Goal: Task Accomplishment & Management: Manage account settings

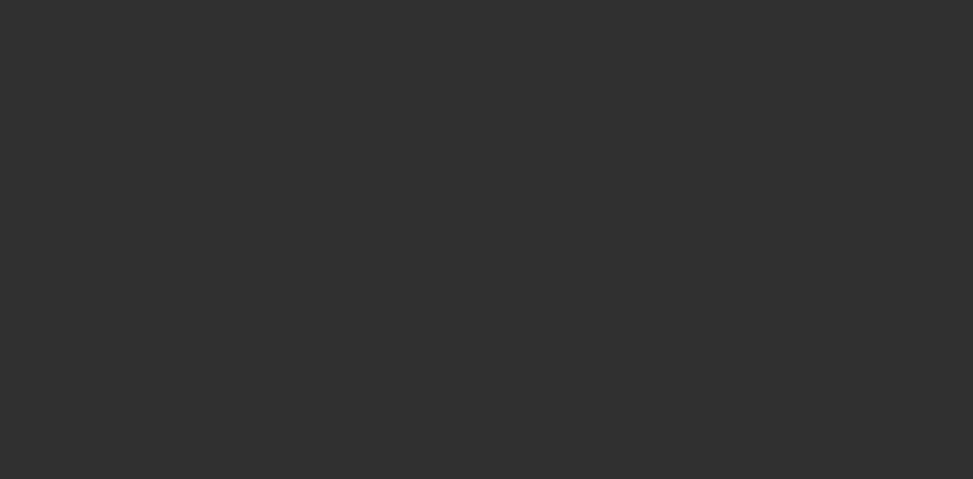
select select "10"
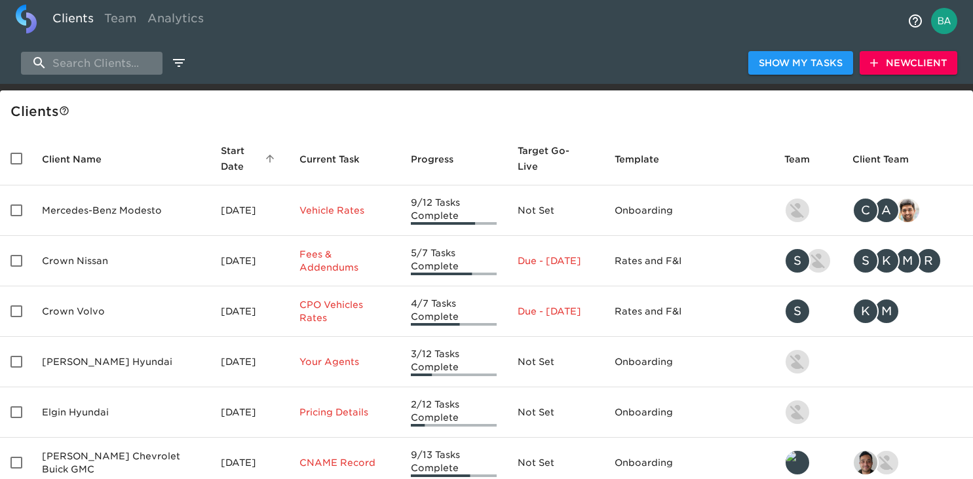
click at [88, 68] on input "search" at bounding box center [91, 63] width 141 height 23
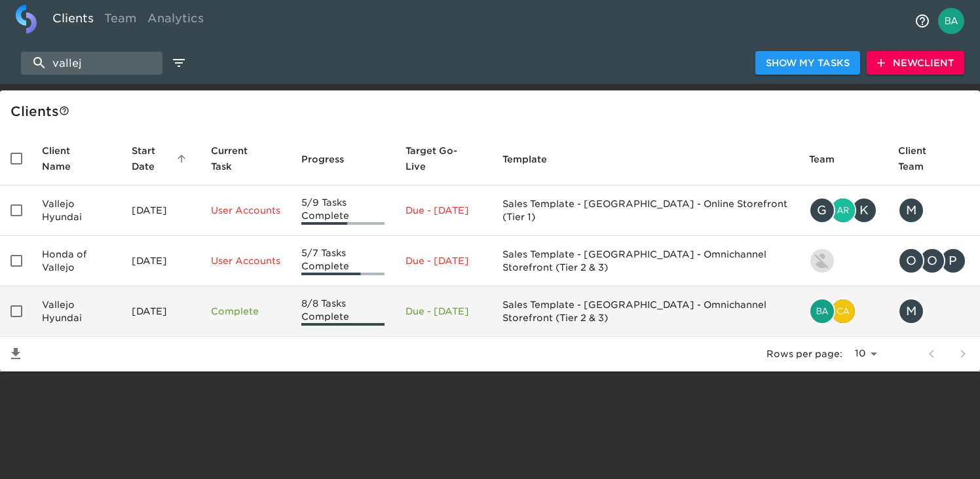
type input "vallej"
click at [99, 306] on td "Vallejo Hyundai" at bounding box center [76, 311] width 90 height 50
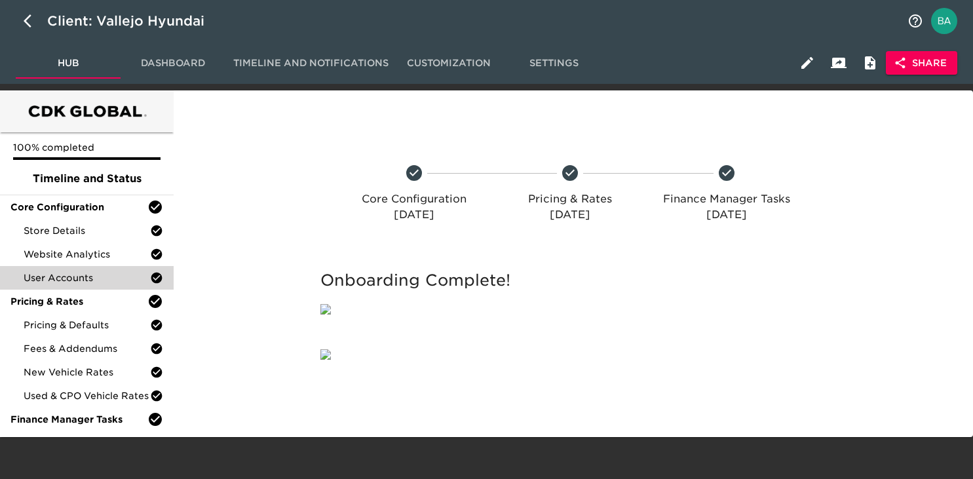
scroll to position [107, 0]
click at [28, 20] on icon "button" at bounding box center [32, 21] width 16 height 16
select select "10"
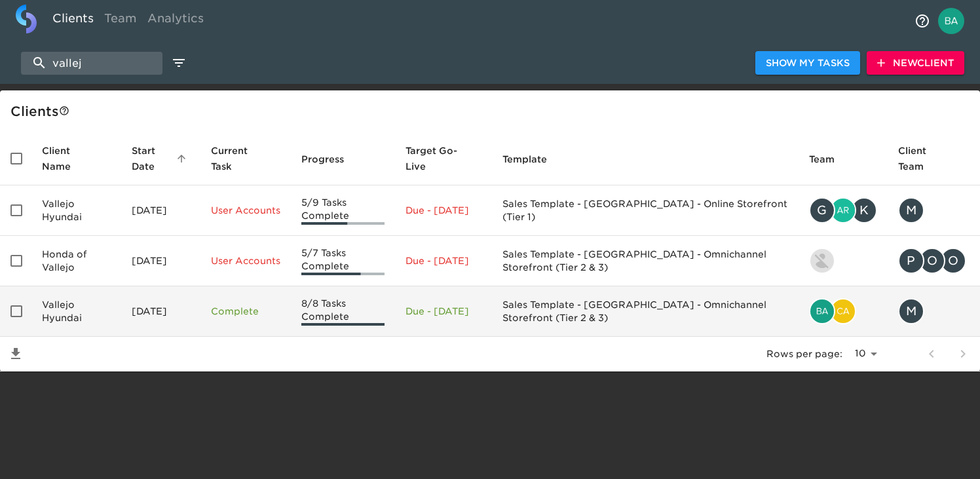
click at [69, 325] on td "Vallejo Hyundai" at bounding box center [76, 311] width 90 height 50
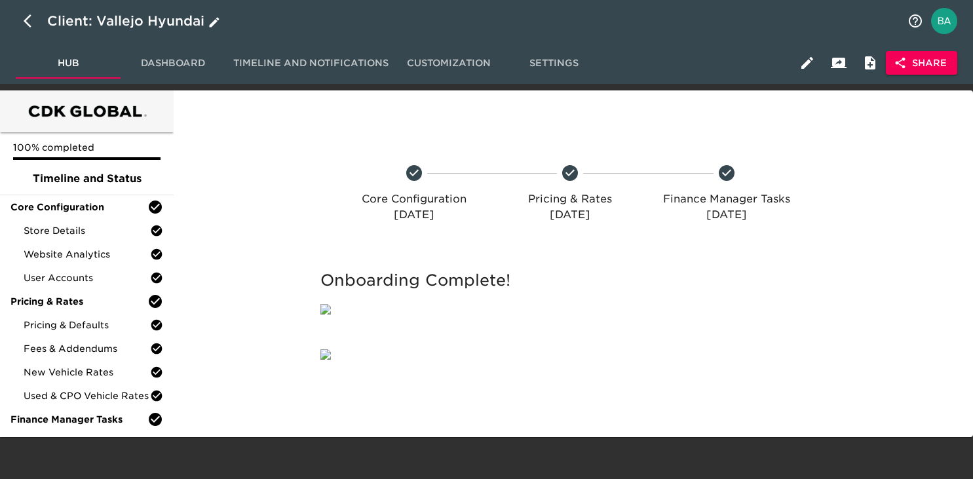
click at [112, 22] on div "Client: Vallejo Hyundai" at bounding box center [135, 20] width 176 height 21
click at [112, 22] on input "Vallejo Hyundai" at bounding box center [473, 20] width 852 height 21
click at [26, 22] on icon "button" at bounding box center [28, 20] width 8 height 13
select select "10"
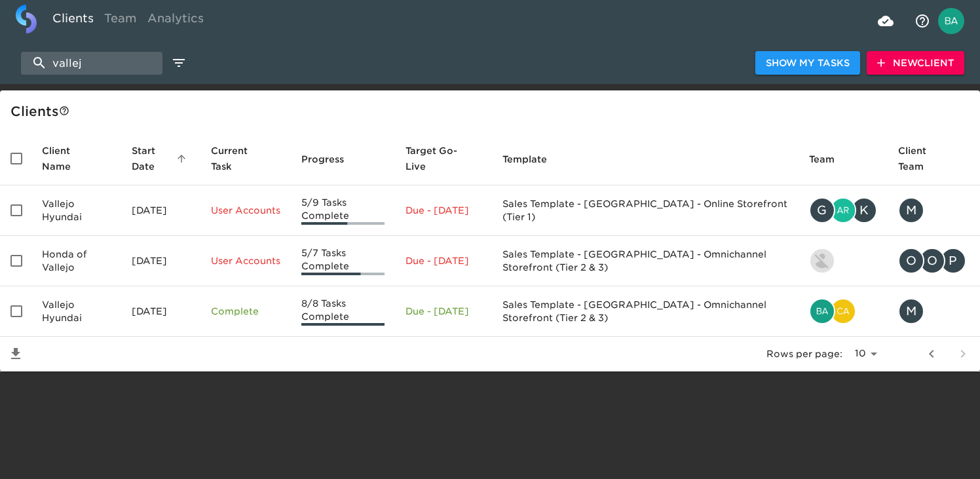
click at [895, 65] on span "New Client" at bounding box center [915, 63] width 77 height 16
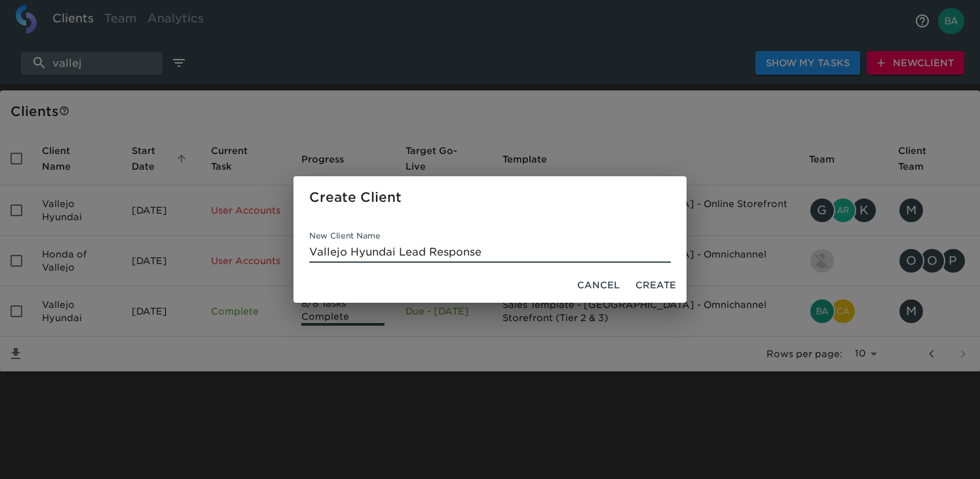
type input "Vallejo Hyundai Lead Response"
click at [664, 285] on span "Create" at bounding box center [655, 285] width 41 height 16
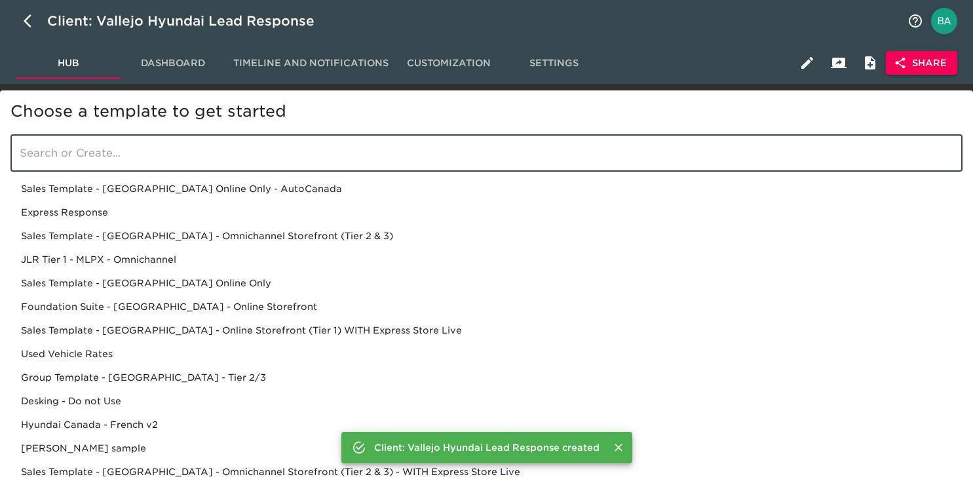
click at [206, 155] on input "search" at bounding box center [486, 153] width 952 height 37
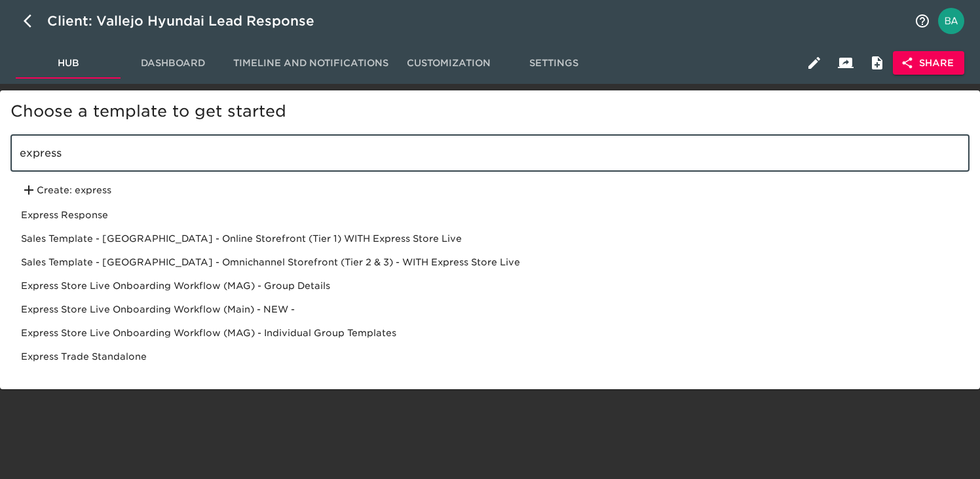
type input "express"
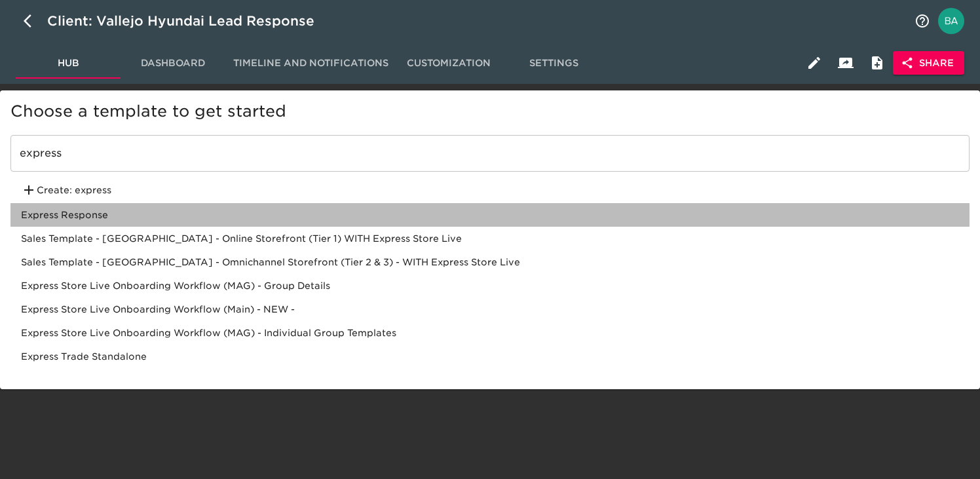
click at [100, 217] on div "Express Response" at bounding box center [489, 215] width 959 height 24
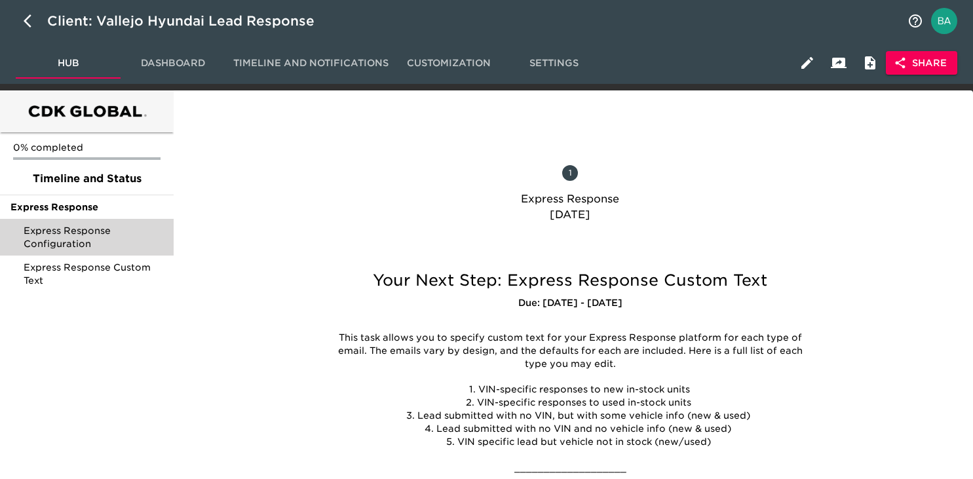
click at [88, 241] on span "Express Response Configuration" at bounding box center [94, 237] width 140 height 26
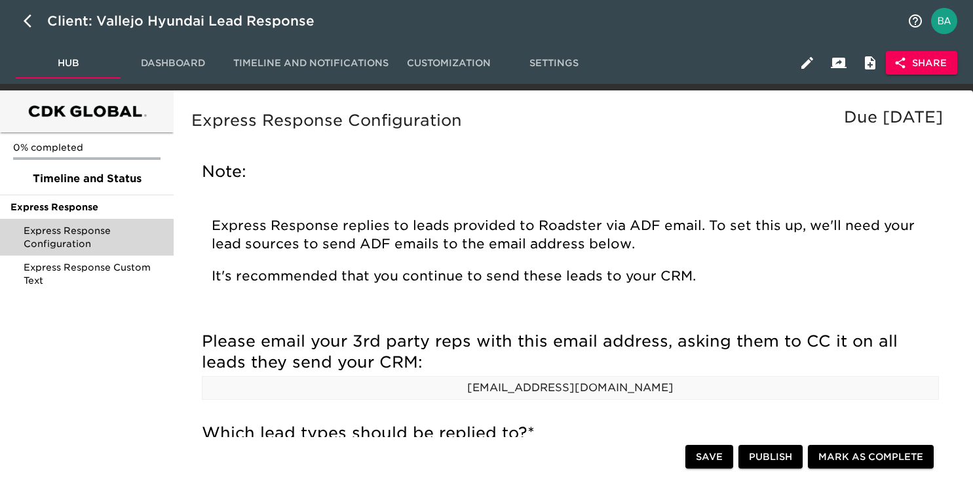
click at [807, 66] on icon "button" at bounding box center [807, 63] width 16 height 16
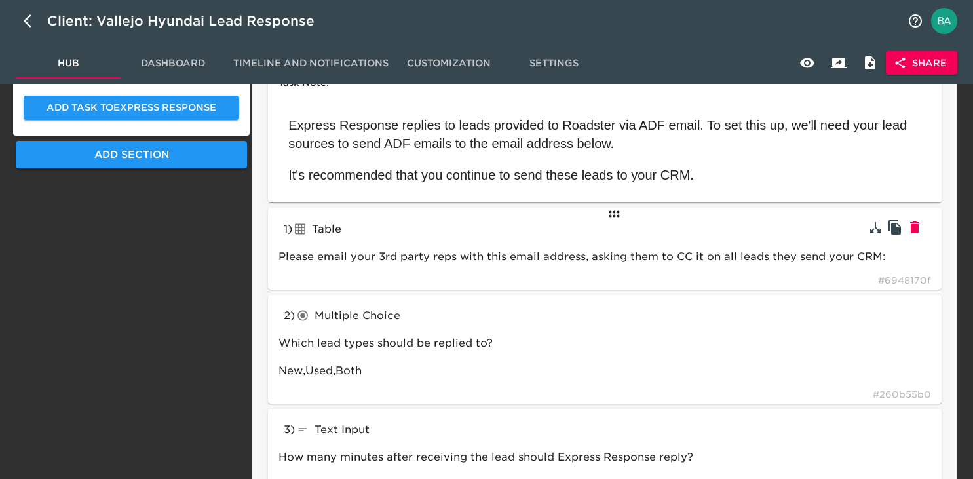
scroll to position [231, 0]
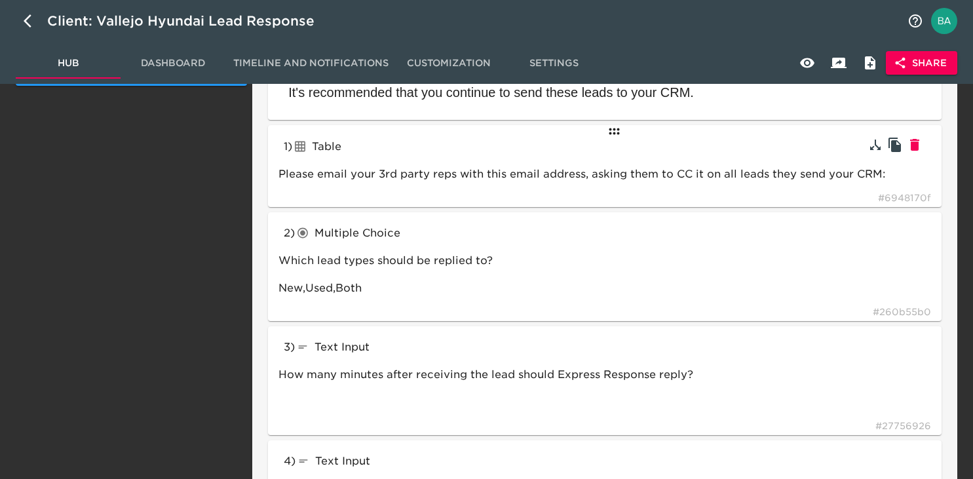
click at [446, 160] on div "1 ) Table tableInput Please email your 3rd party reps with this email address, …" at bounding box center [604, 166] width 673 height 82
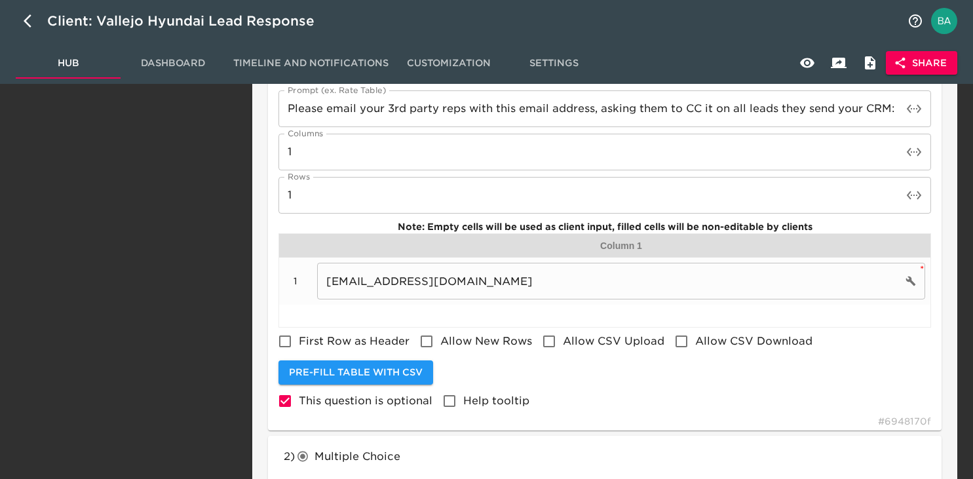
scroll to position [323, 0]
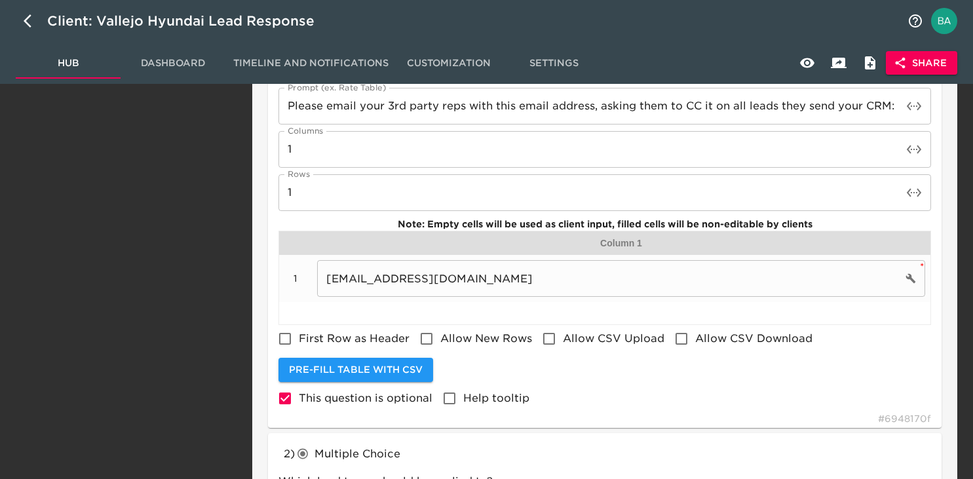
click at [414, 281] on input "leads.dealername@incoming.roadster.com" at bounding box center [609, 278] width 585 height 37
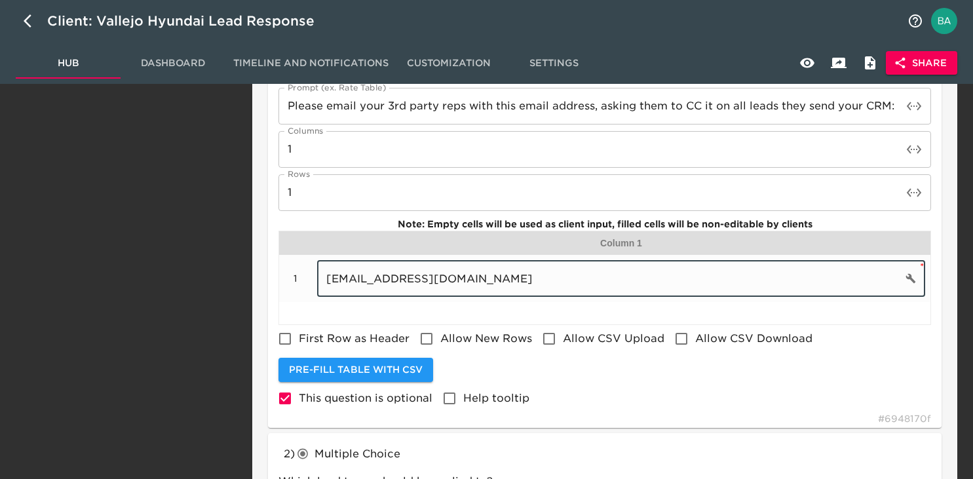
click at [414, 281] on input "leads.dealername@incoming.roadster.com" at bounding box center [609, 278] width 585 height 37
paste input "Vallejo Hyundai"
type input "Vallejo Hyundai"
click at [388, 278] on input "Vallejo Hyundai" at bounding box center [609, 278] width 585 height 37
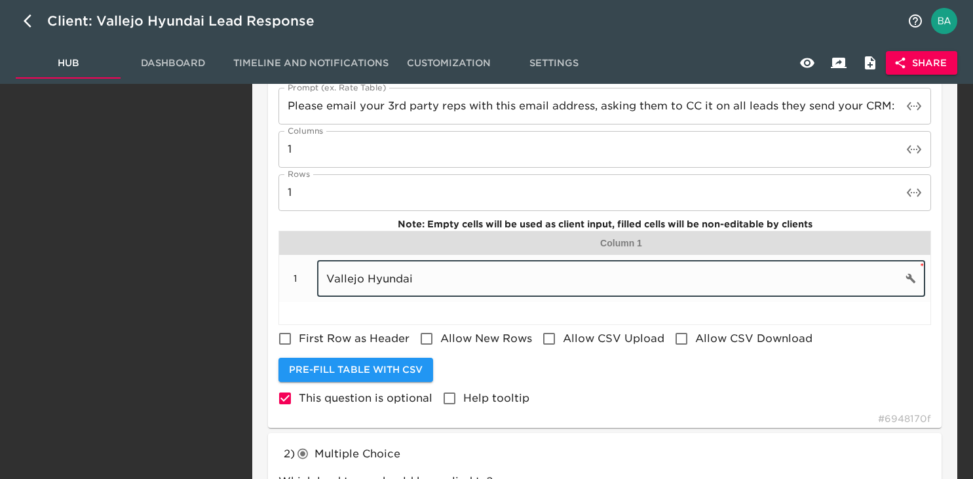
click at [388, 278] on input "Vallejo Hyundai" at bounding box center [609, 278] width 585 height 37
paste input "leads.vallejohyundai@incoming.roadster.com"
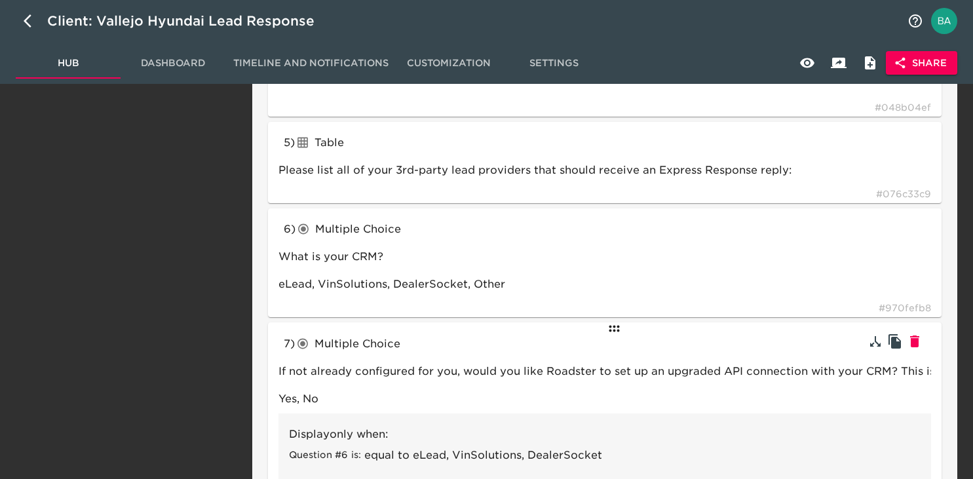
scroll to position [959, 0]
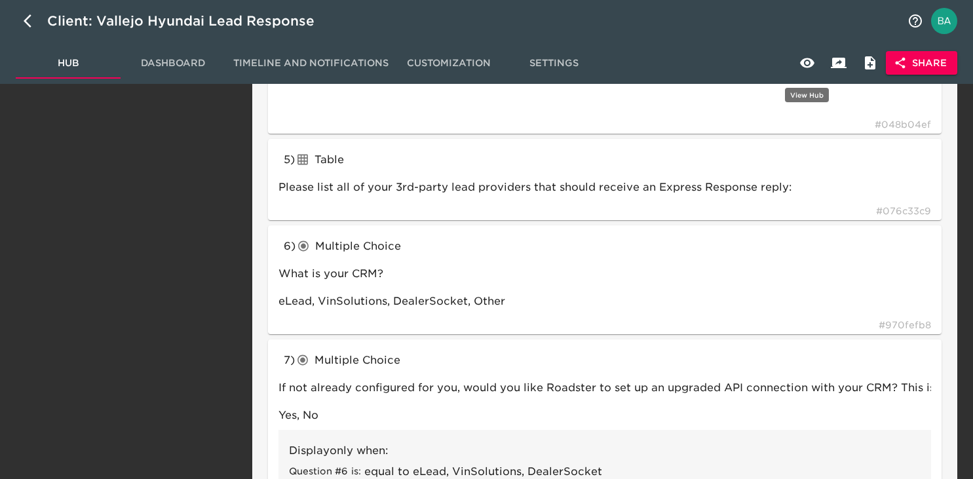
type input "leads.vallejohyundai@incoming.roadster.com"
click at [810, 64] on icon "button" at bounding box center [807, 63] width 14 height 10
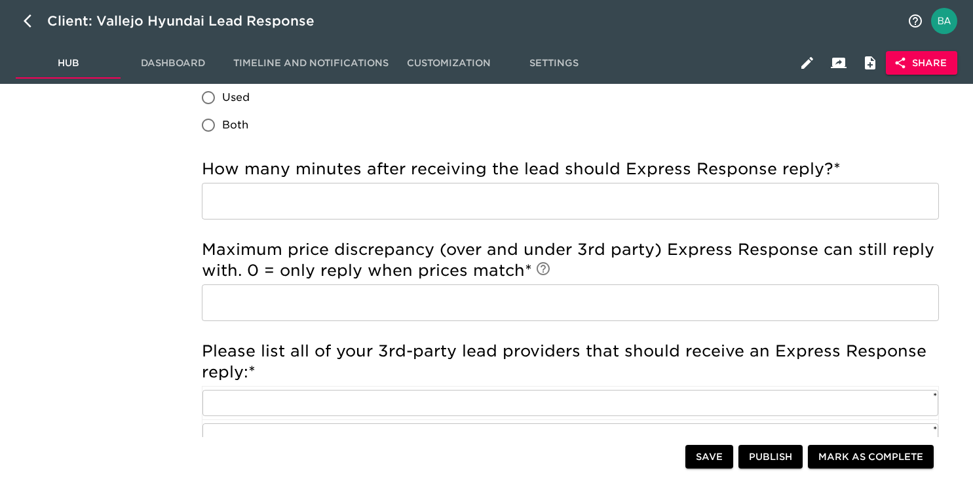
scroll to position [0, 0]
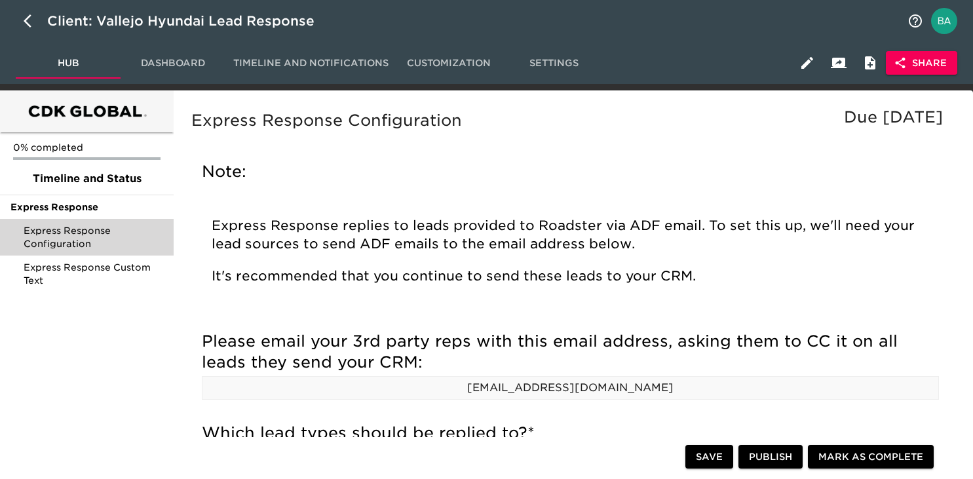
click at [762, 462] on span "Publish" at bounding box center [770, 457] width 43 height 16
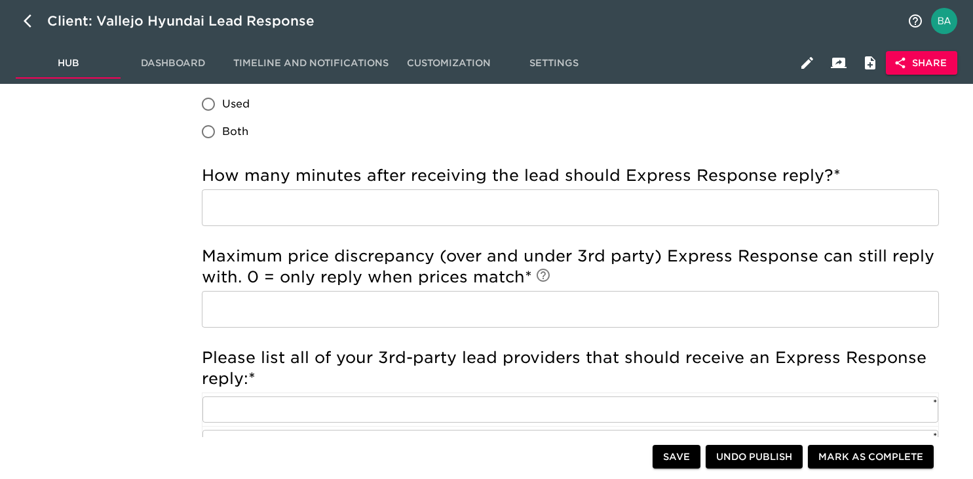
click at [810, 63] on icon "button" at bounding box center [807, 63] width 16 height 16
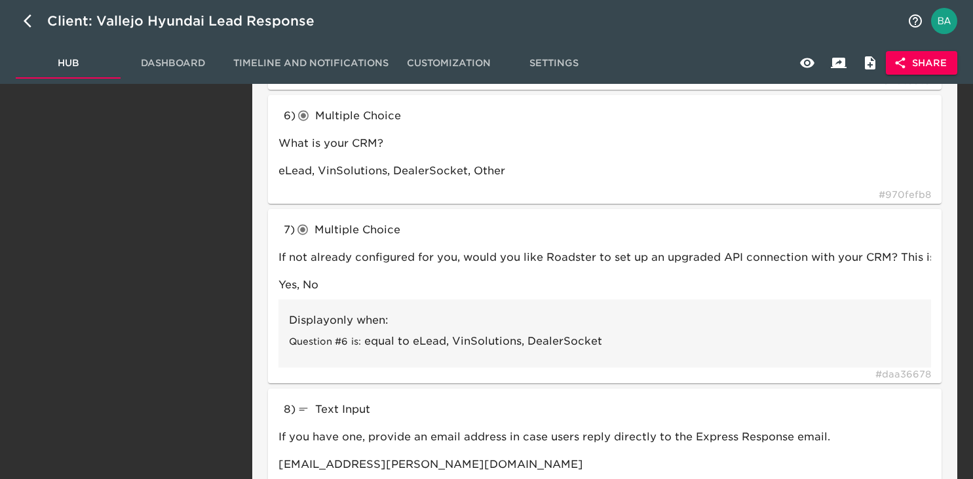
scroll to position [768, 0]
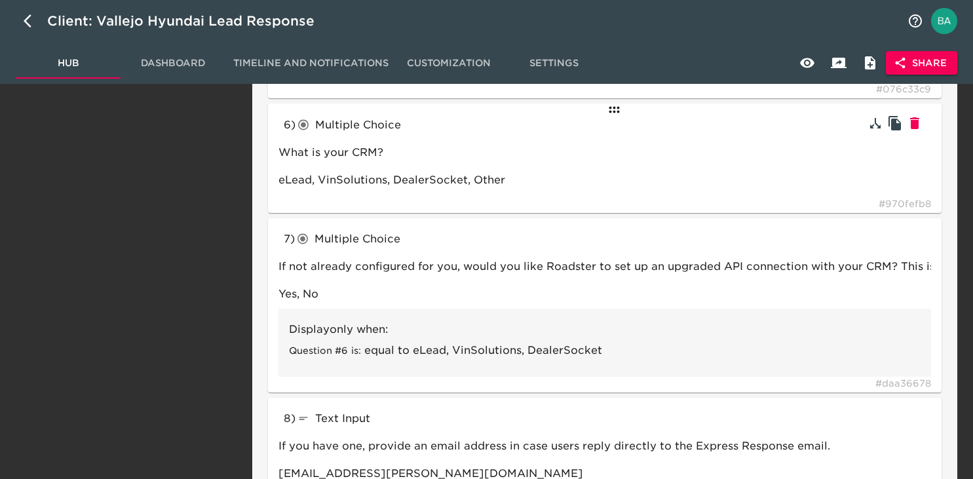
click at [916, 128] on icon "button" at bounding box center [914, 123] width 9 height 12
type input "If not already configured for you, would you like Roadster to set up an upgrade…"
type input "Yes, No"
type input "textInput"
type input "If you have one, provide an email address in case users reply directly to the E…"
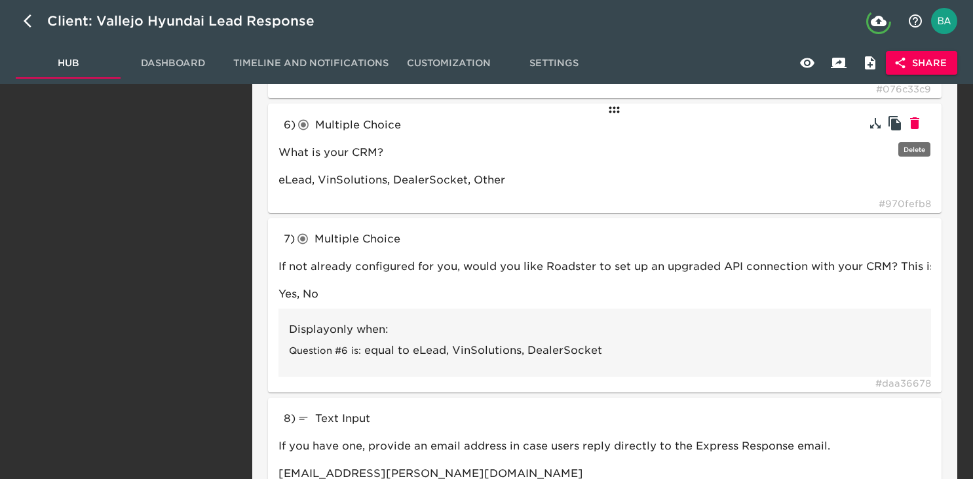
type input "sales@tansky.com"
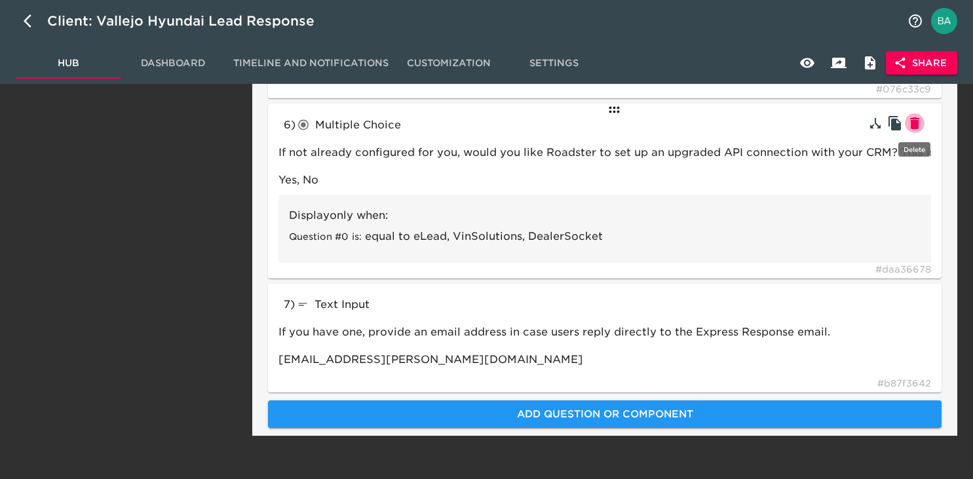
click at [911, 122] on icon "button" at bounding box center [914, 123] width 9 height 12
type input "textInput"
type input "If you have one, provide an email address in case users reply directly to the E…"
type input "sales@tansky.com"
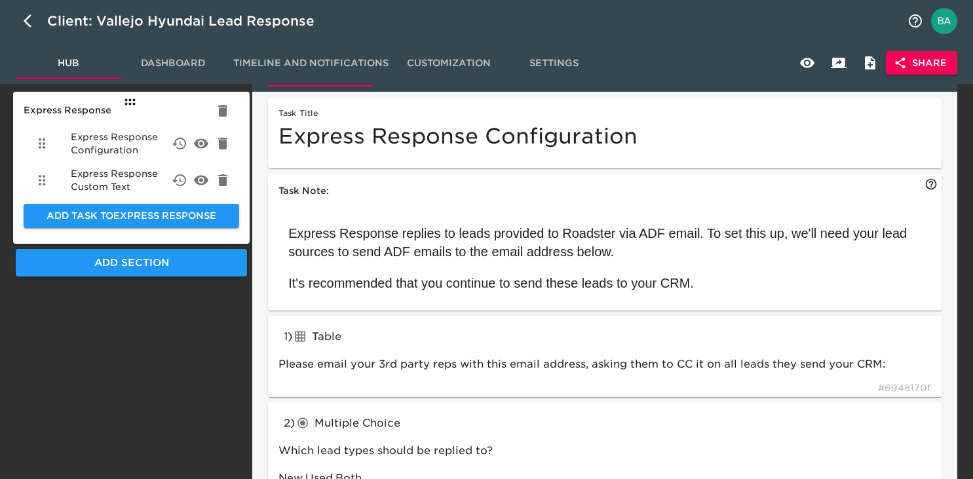
scroll to position [0, 0]
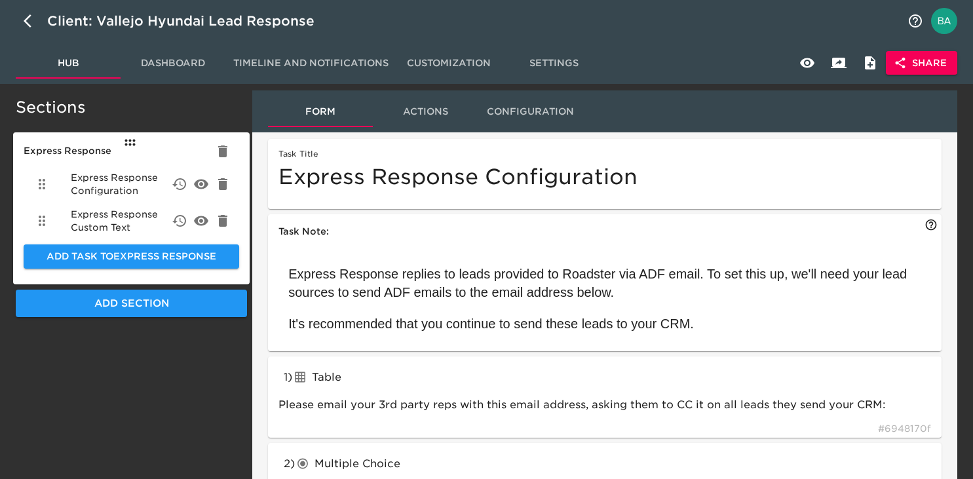
click at [804, 63] on icon "button" at bounding box center [807, 63] width 16 height 16
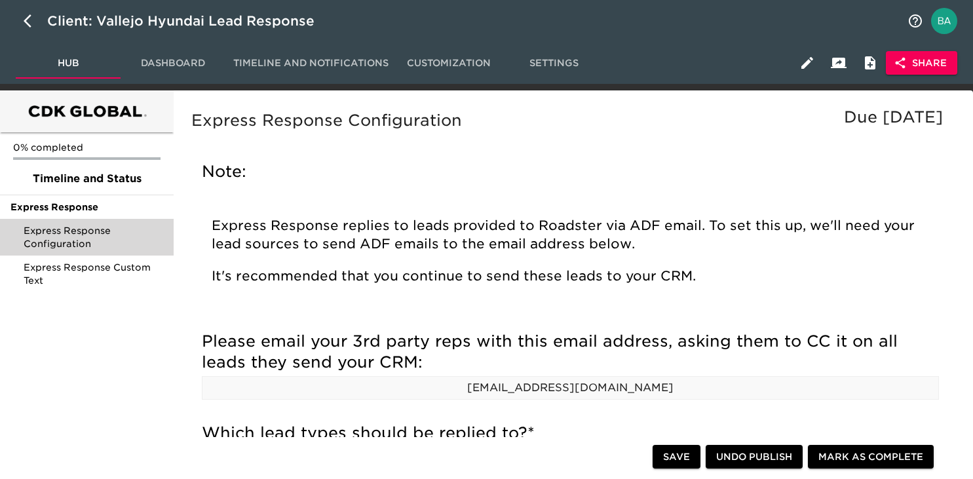
click at [914, 60] on span "Share" at bounding box center [921, 63] width 50 height 16
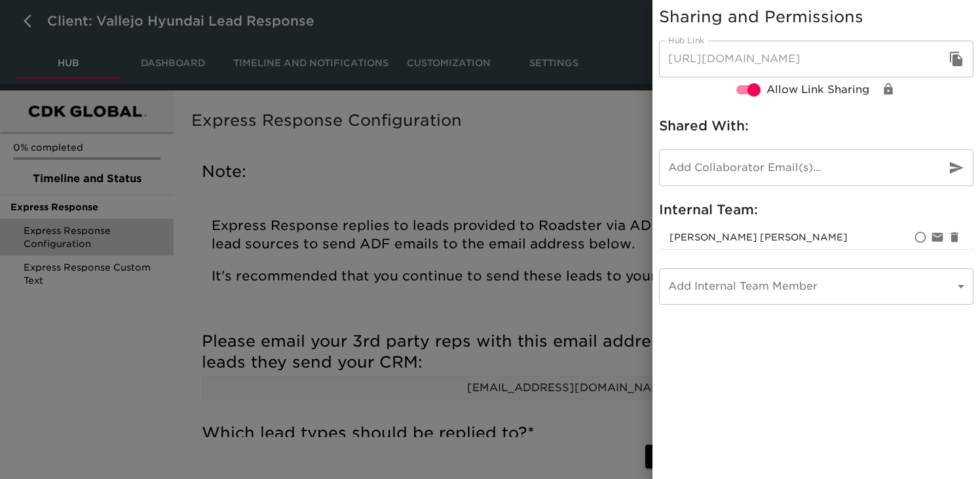
click at [953, 60] on icon "button" at bounding box center [956, 59] width 12 height 14
click at [29, 31] on div at bounding box center [490, 239] width 980 height 479
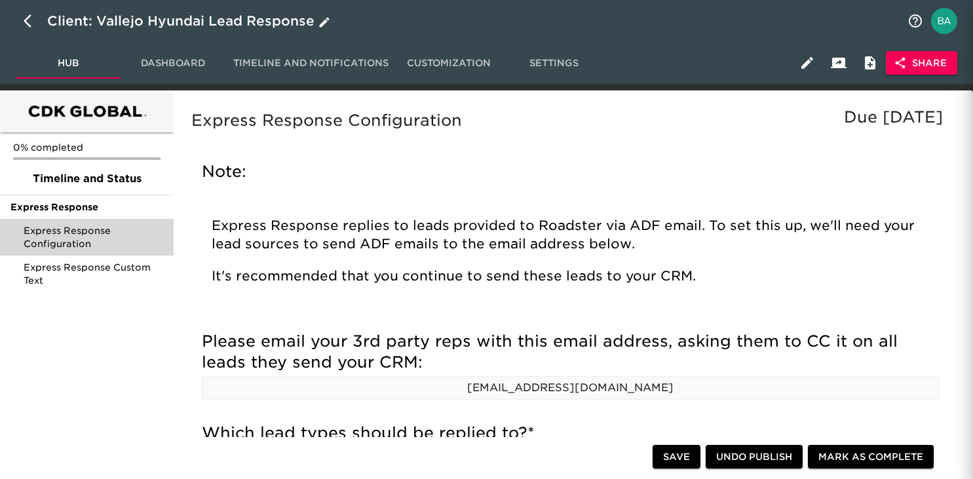
click at [28, 24] on icon "button" at bounding box center [28, 20] width 8 height 13
select select "10"
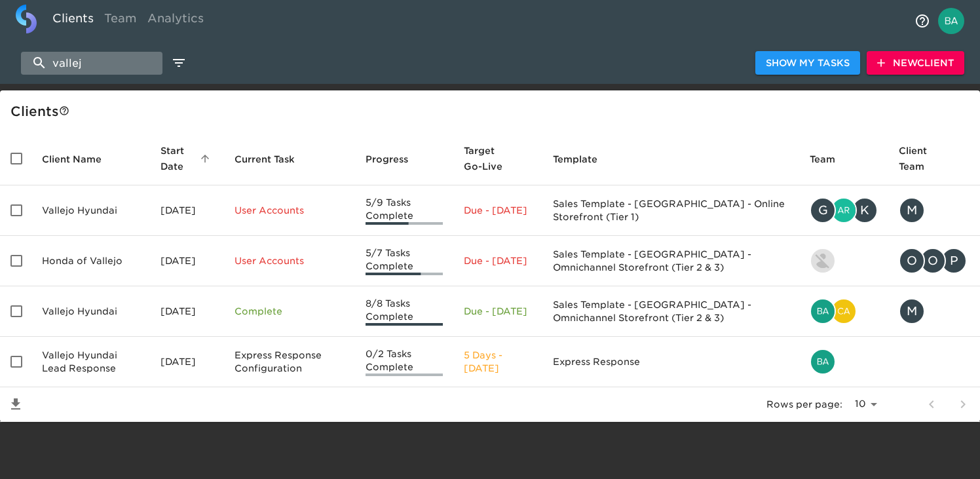
click at [75, 65] on input "vallej" at bounding box center [91, 63] width 141 height 23
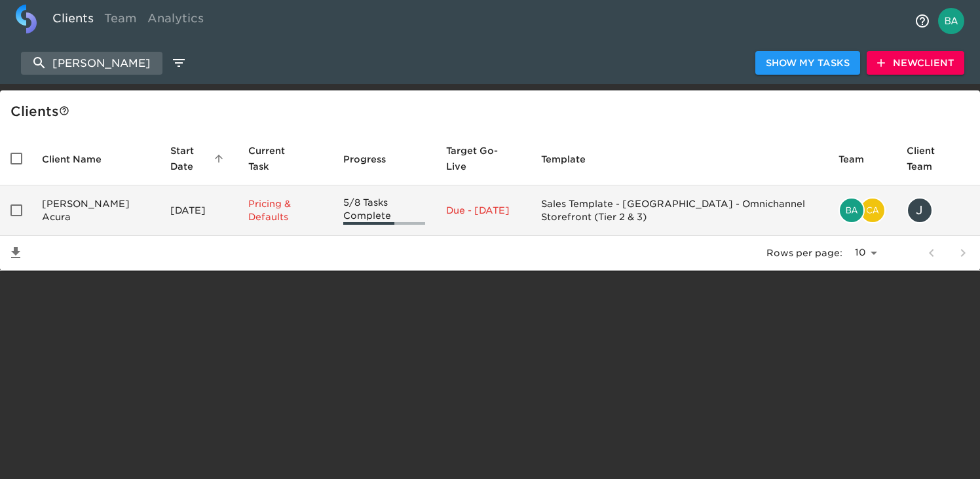
type input "mike hale"
click at [94, 198] on td "Mike Hale Acura" at bounding box center [95, 210] width 128 height 50
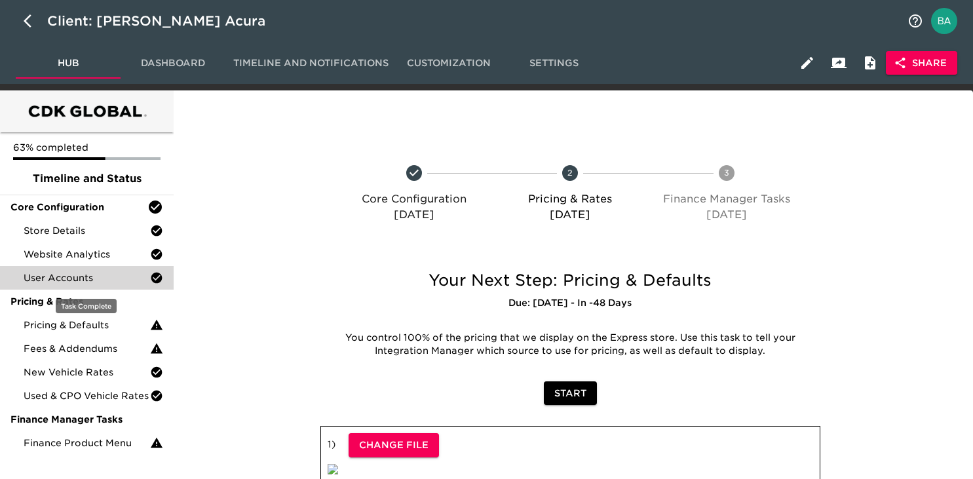
click at [81, 278] on span "User Accounts" at bounding box center [87, 277] width 126 height 13
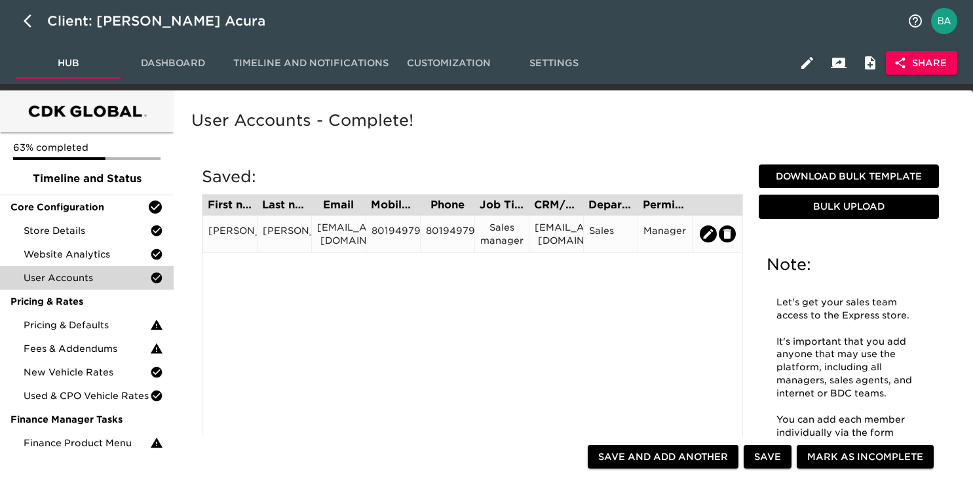
click at [403, 236] on div "8019497950" at bounding box center [392, 234] width 43 height 20
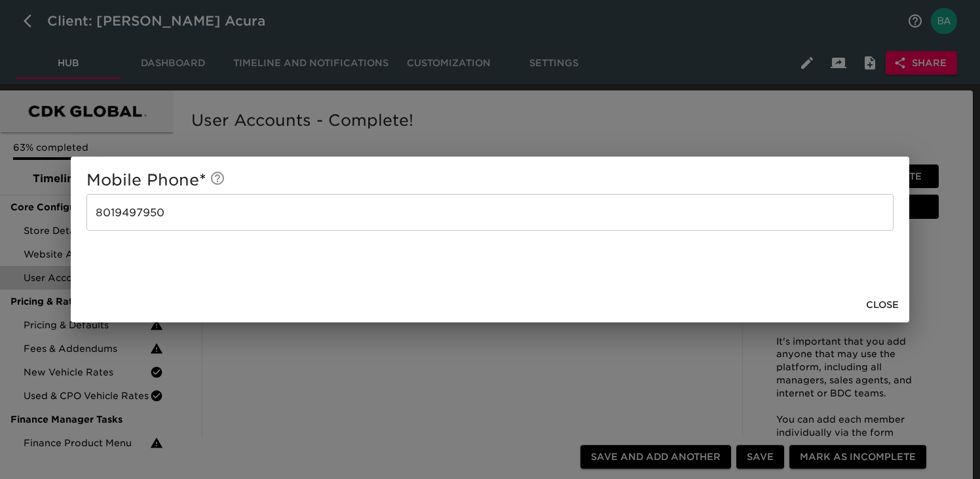
click at [402, 346] on div "Mobile Phone * 8019497950 ​ Close" at bounding box center [490, 239] width 980 height 479
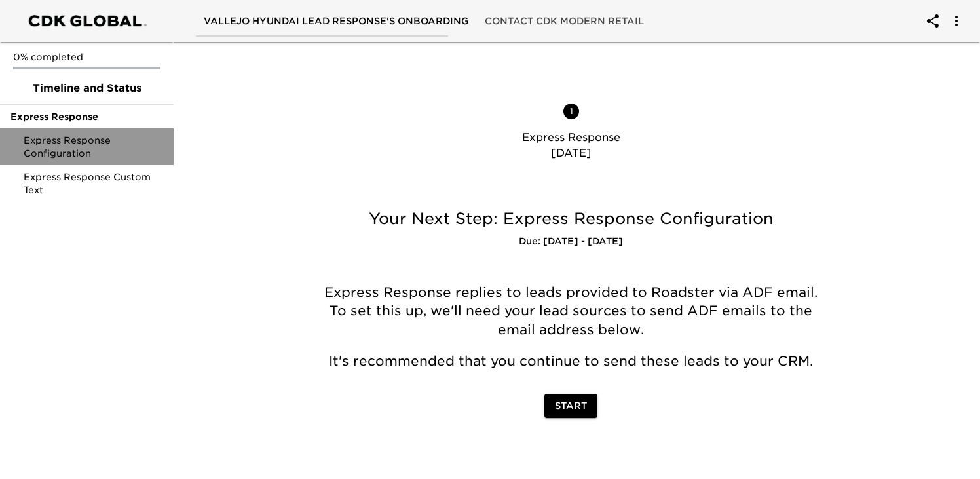
click at [70, 155] on span "Express Response Configuration" at bounding box center [94, 147] width 140 height 26
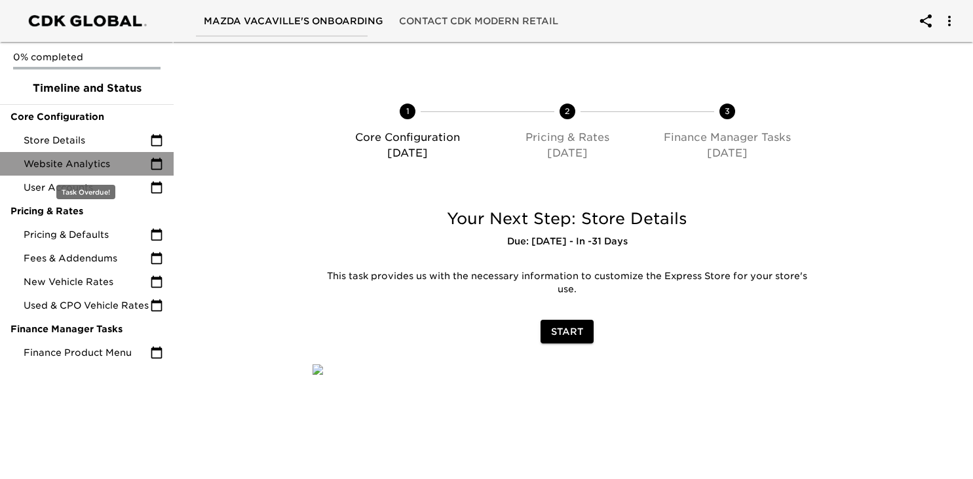
click at [87, 159] on span "Website Analytics" at bounding box center [87, 163] width 126 height 13
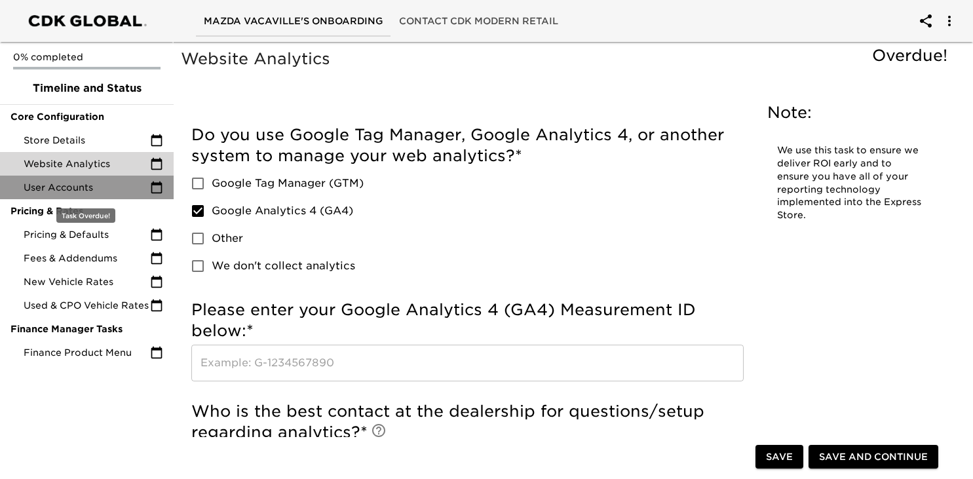
click at [66, 189] on span "User Accounts" at bounding box center [87, 187] width 126 height 13
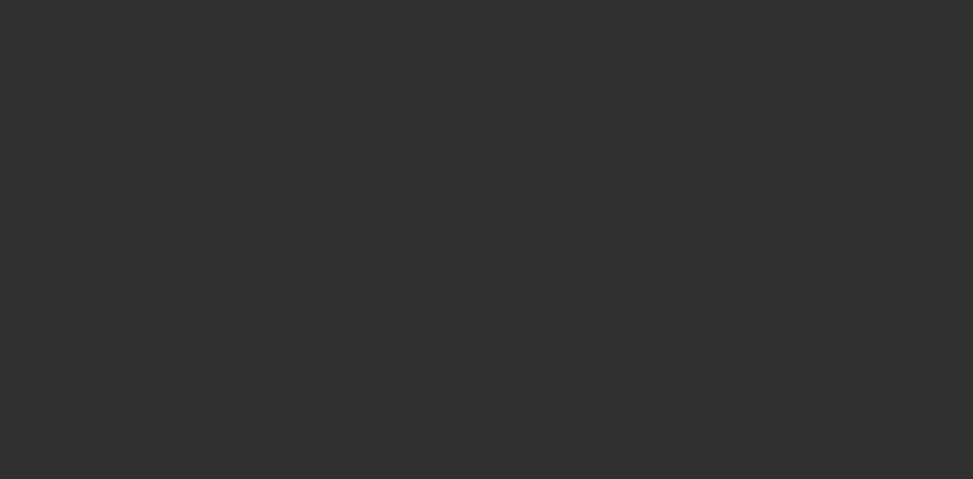
select select "10"
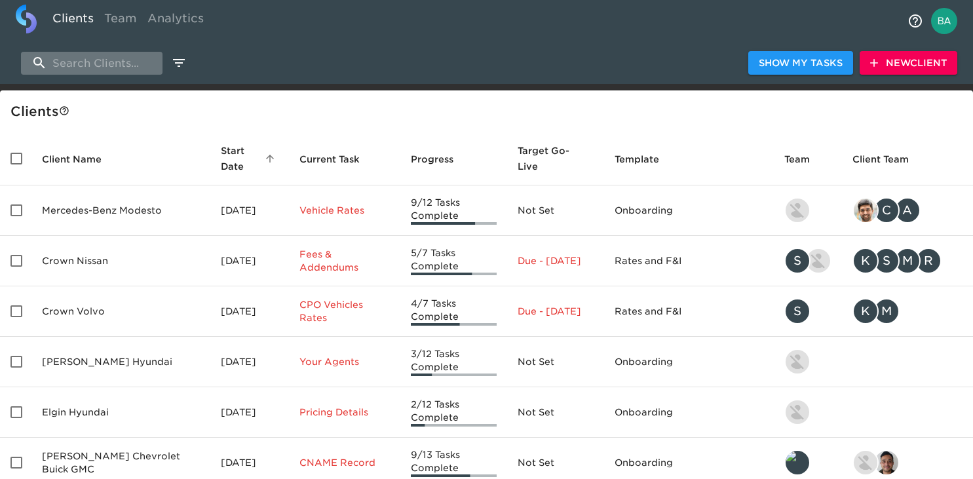
click at [111, 73] on input "search" at bounding box center [91, 63] width 141 height 23
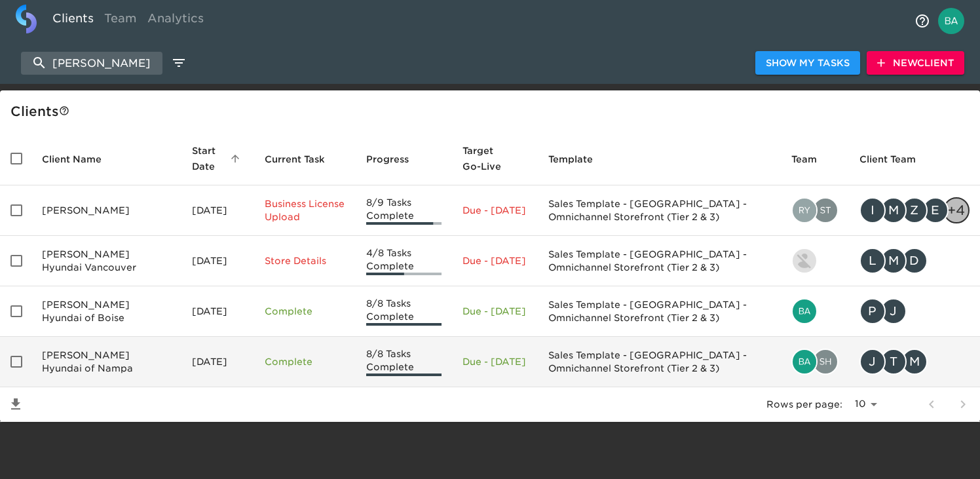
type input "kendall hy"
click at [113, 354] on td "Kendall Hyundai of Nampa" at bounding box center [106, 362] width 150 height 50
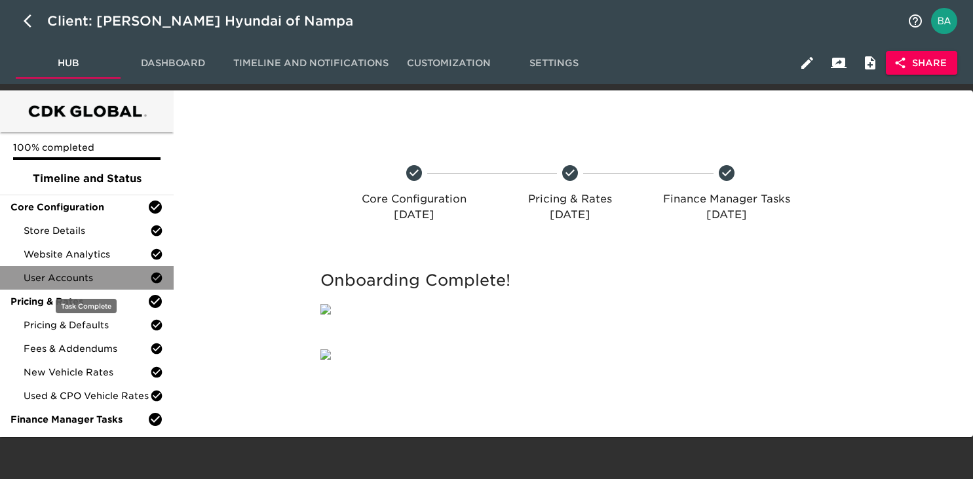
click at [66, 277] on span "User Accounts" at bounding box center [87, 277] width 126 height 13
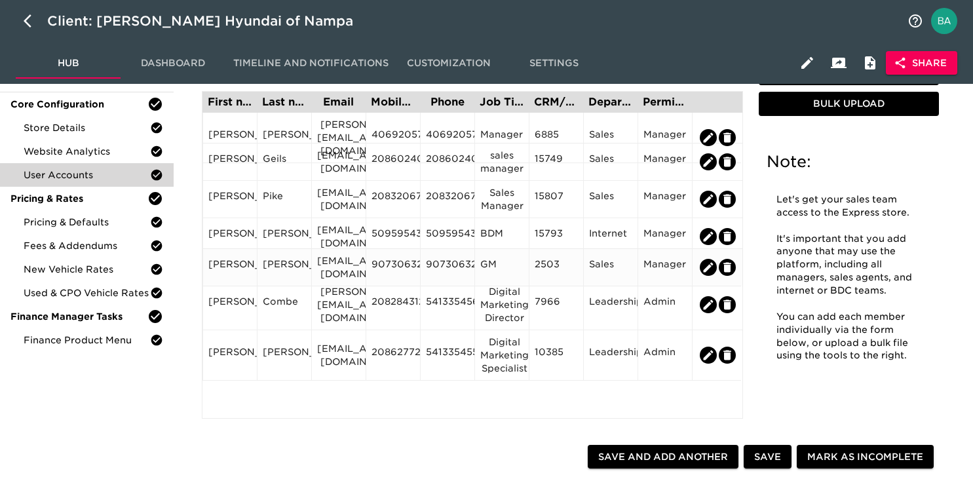
scroll to position [111, 0]
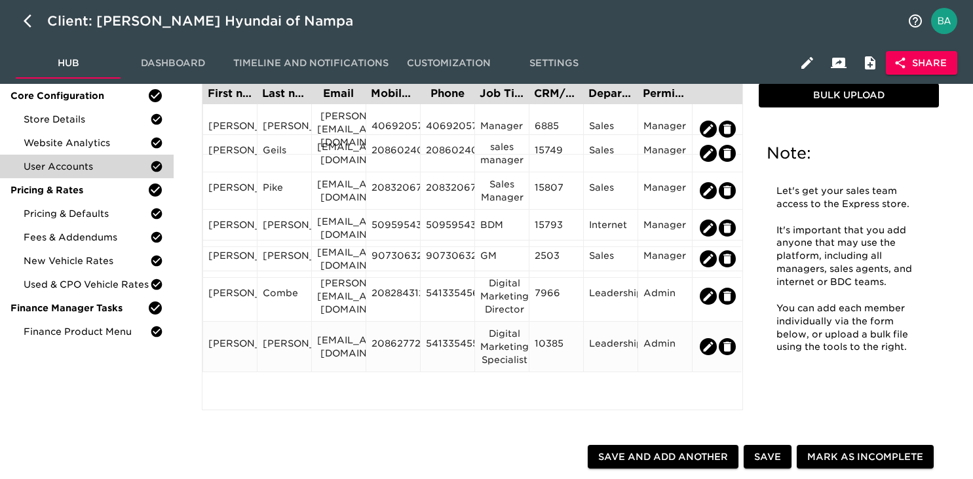
click at [339, 340] on div "liamloper@kendallauto.com" at bounding box center [338, 346] width 43 height 26
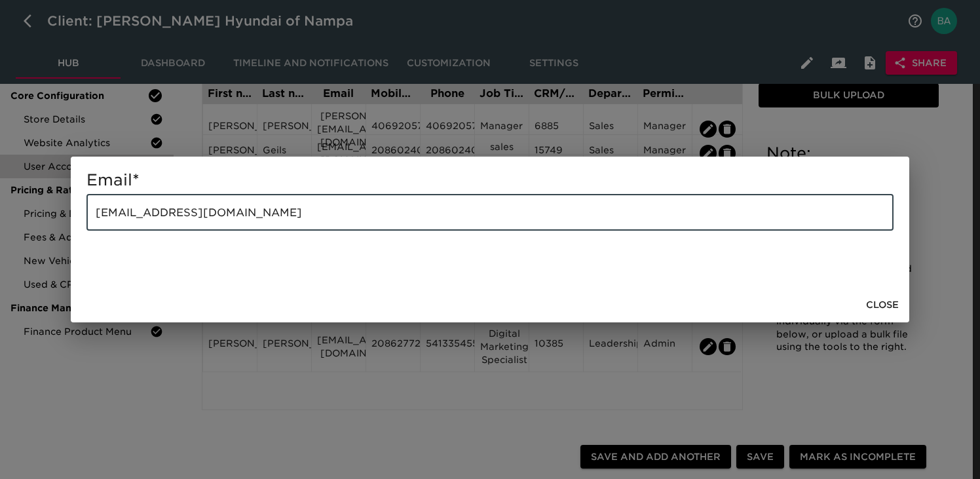
click at [180, 210] on input "liamloper@kendallauto.com" at bounding box center [489, 212] width 807 height 37
click at [918, 115] on div "Email * liamloper@kendallauto.com ​ Close" at bounding box center [490, 239] width 980 height 479
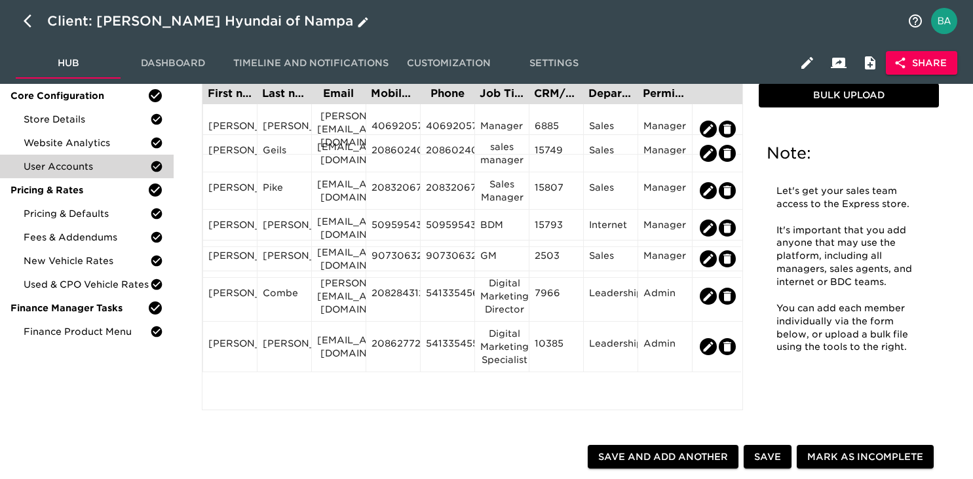
click at [29, 22] on icon "button" at bounding box center [32, 21] width 16 height 16
select select "10"
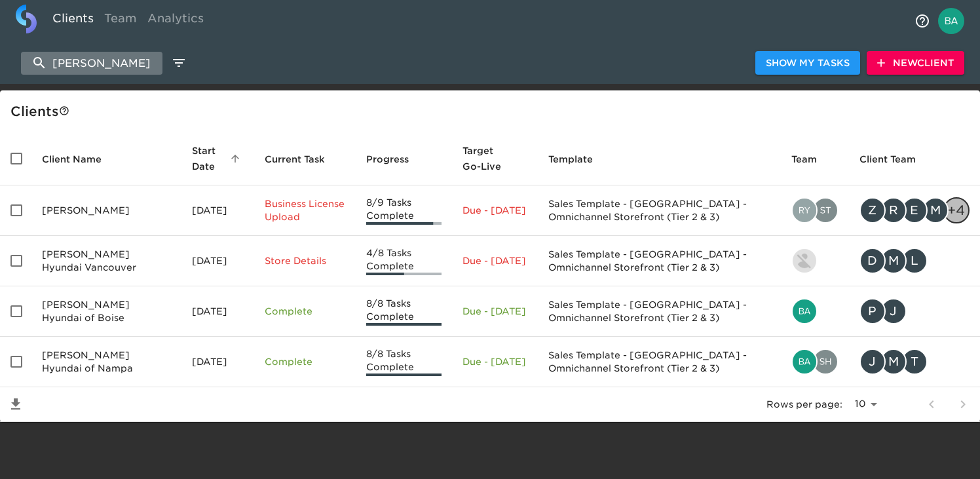
click at [78, 64] on input "kendall hy" at bounding box center [91, 63] width 141 height 23
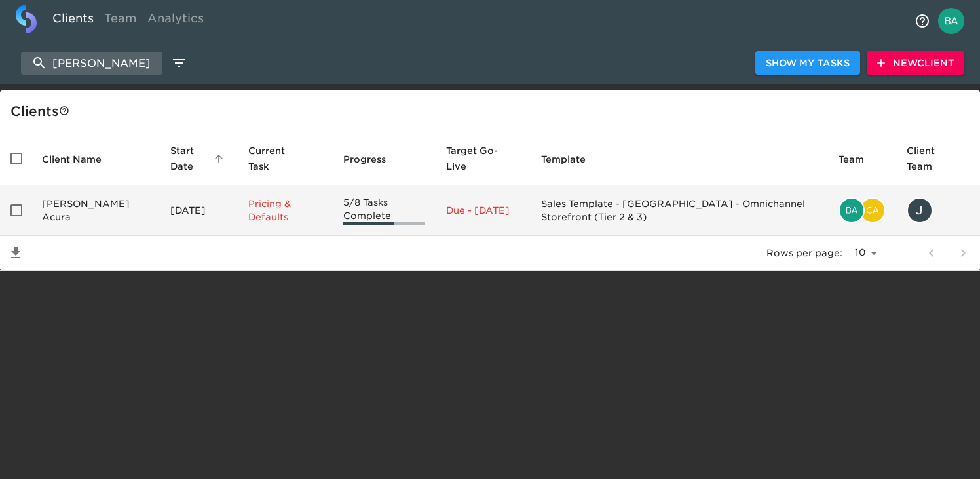
type input "mike hale"
click at [102, 216] on td "Mike Hale Acura" at bounding box center [95, 210] width 128 height 50
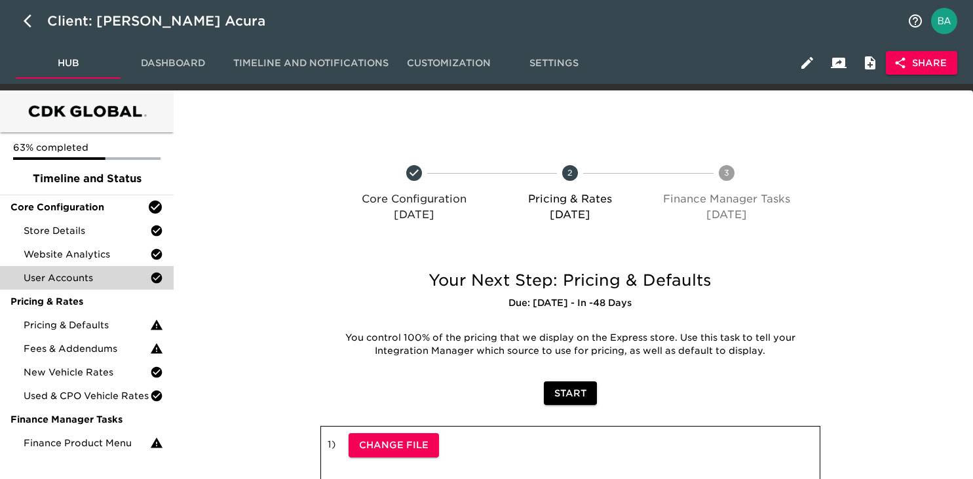
click at [91, 287] on div "User Accounts" at bounding box center [87, 278] width 174 height 24
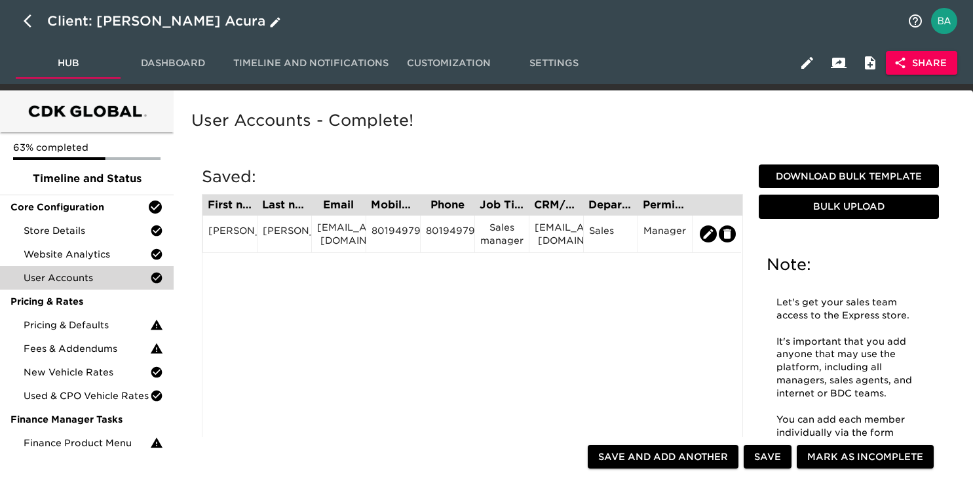
click at [28, 21] on icon "button" at bounding box center [32, 21] width 16 height 16
select select "10"
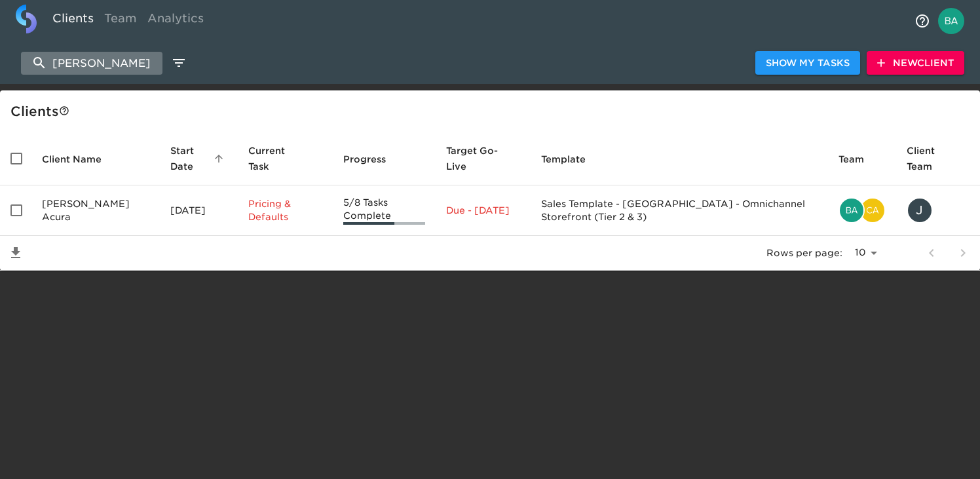
click at [83, 63] on input "mike hale" at bounding box center [91, 63] width 141 height 23
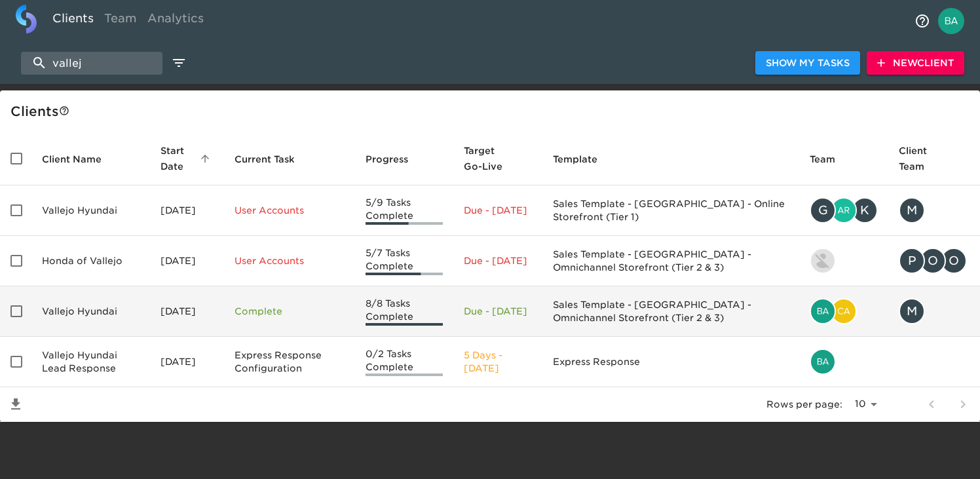
type input "vallej"
click at [115, 317] on td "Vallejo Hyundai" at bounding box center [90, 311] width 119 height 50
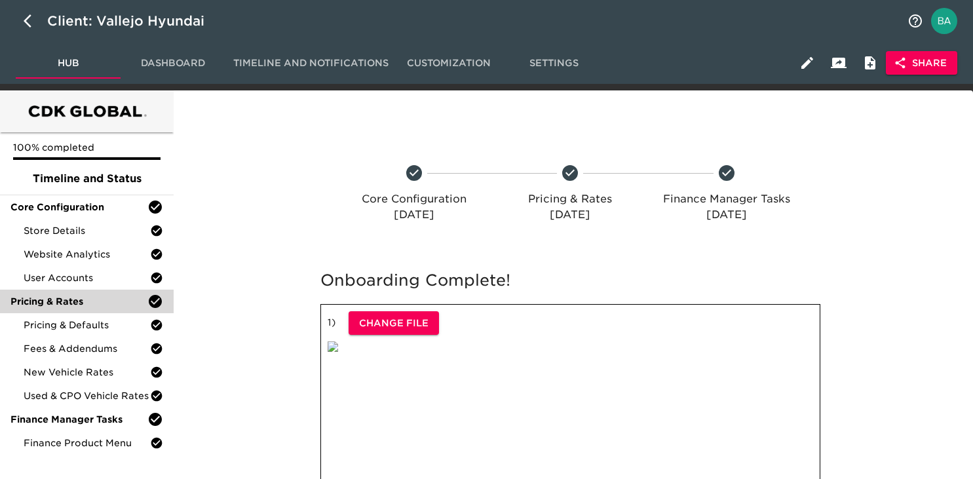
click at [96, 290] on div "Pricing & Rates" at bounding box center [87, 302] width 174 height 24
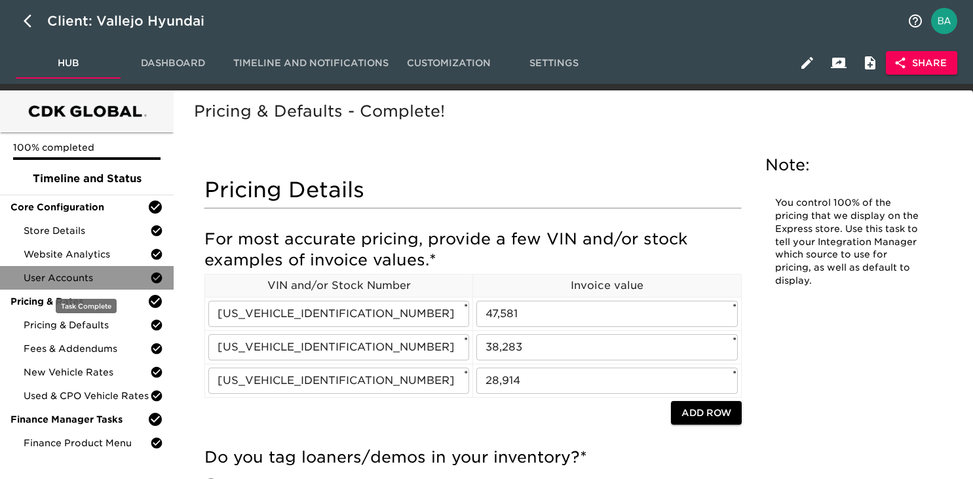
click at [93, 283] on span "User Accounts" at bounding box center [87, 277] width 126 height 13
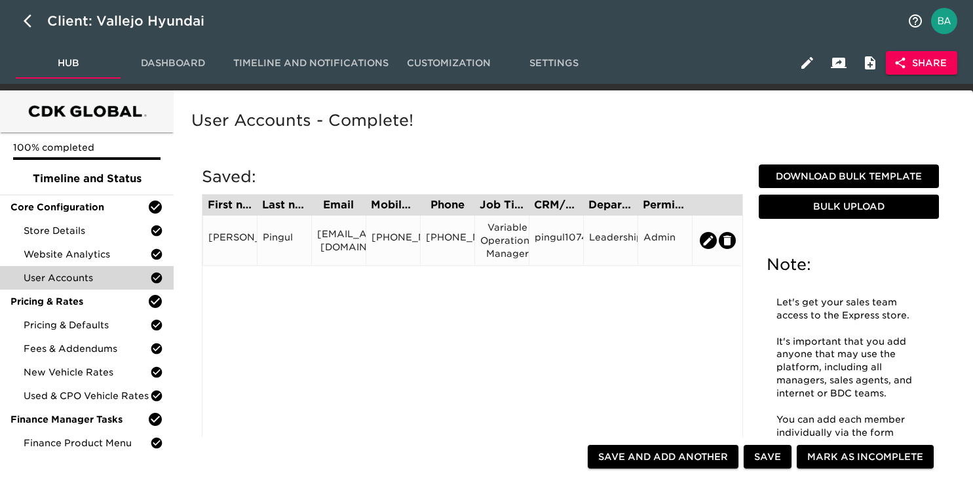
click at [398, 237] on div "707-563-7737" at bounding box center [392, 241] width 43 height 20
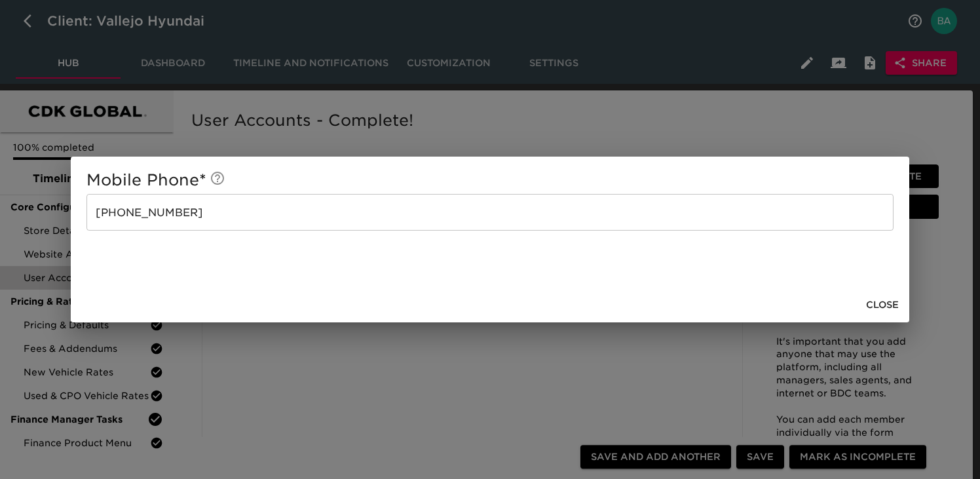
click at [474, 125] on div "Mobile Phone * 707-563-7737 ​ Close" at bounding box center [490, 239] width 980 height 479
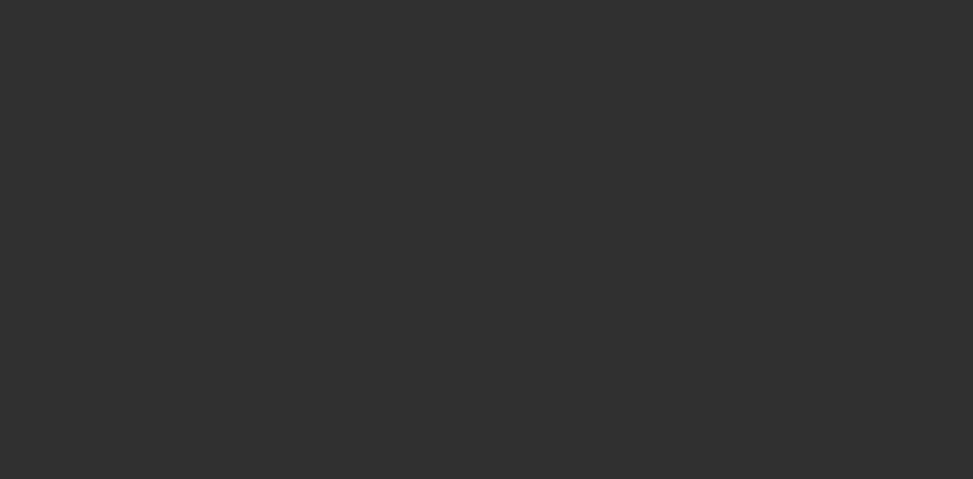
select select "10"
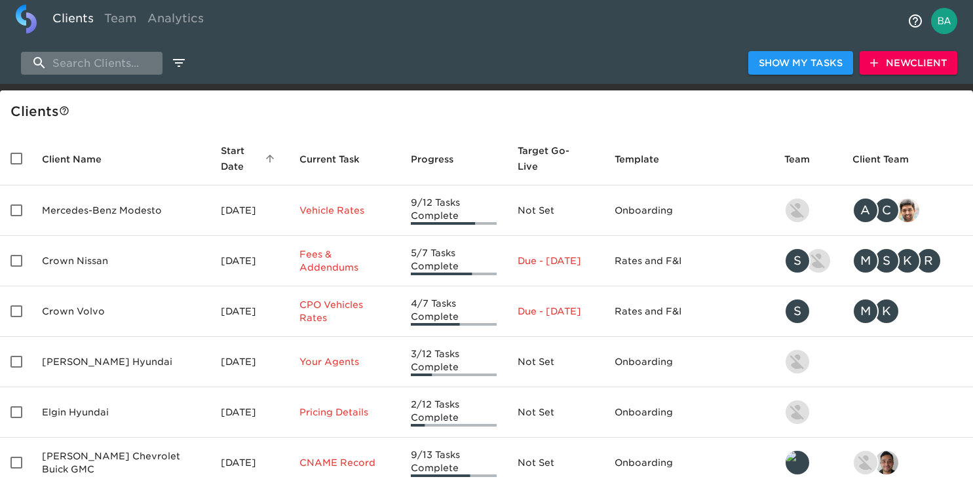
click at [96, 54] on input "search" at bounding box center [91, 63] width 141 height 23
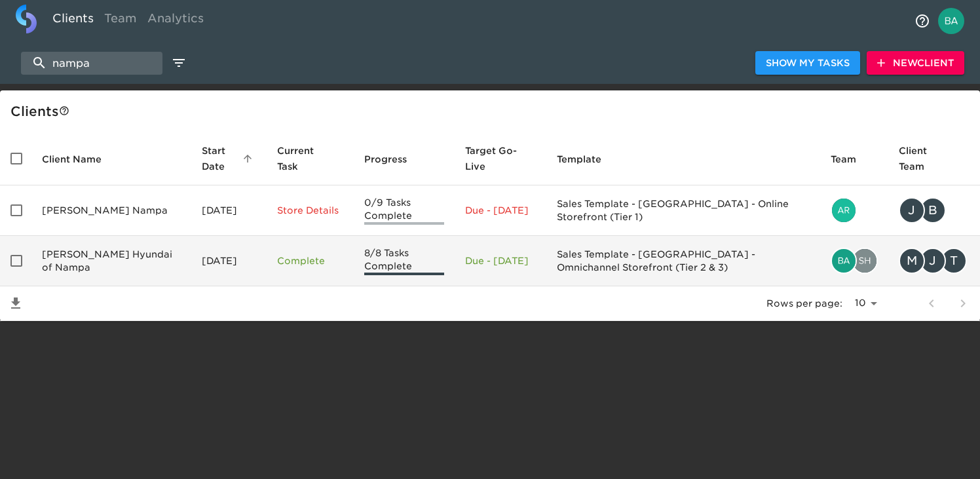
type input "nampa"
click at [72, 252] on td "Kendall Hyundai of Nampa" at bounding box center [111, 261] width 160 height 50
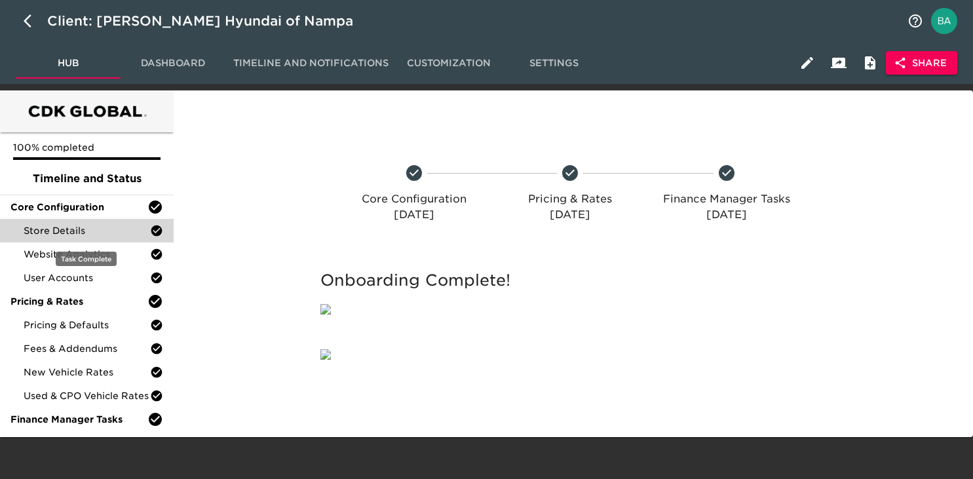
click at [88, 234] on span "Store Details" at bounding box center [87, 230] width 126 height 13
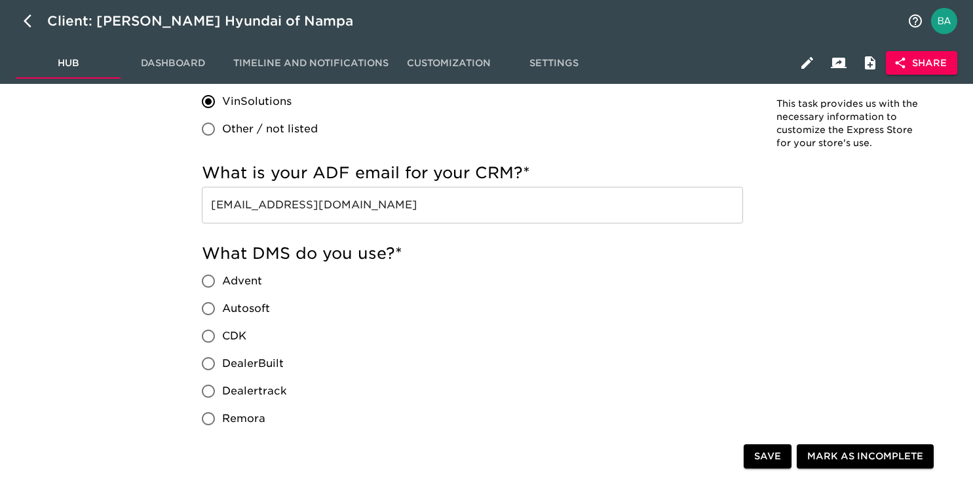
scroll to position [1098, 0]
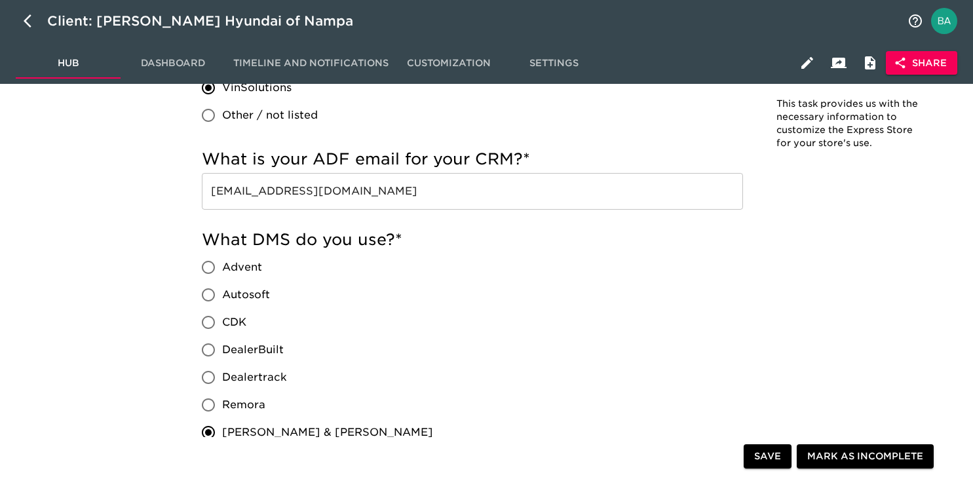
click at [305, 191] on input "leads@kendallhyundainampa.com" at bounding box center [472, 191] width 541 height 37
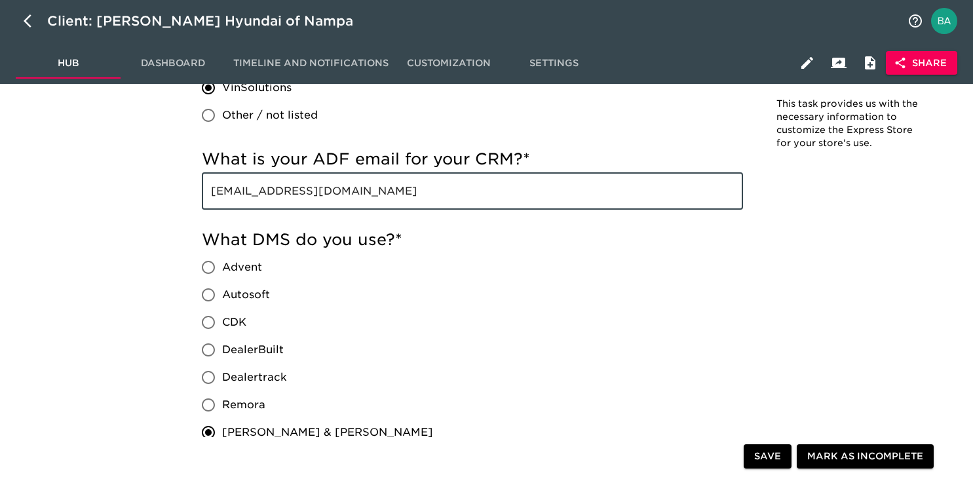
click at [305, 191] on input "leads@kendallhyundainampa.com" at bounding box center [472, 191] width 541 height 37
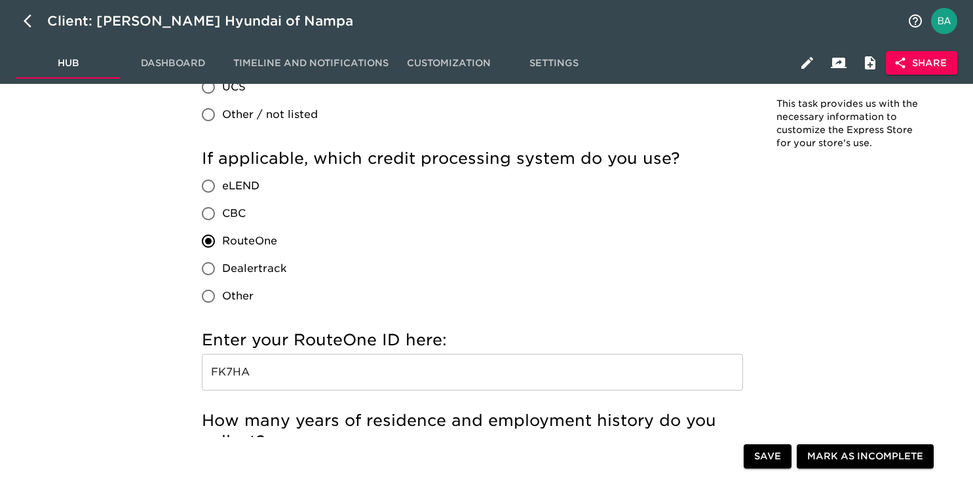
scroll to position [1499, 0]
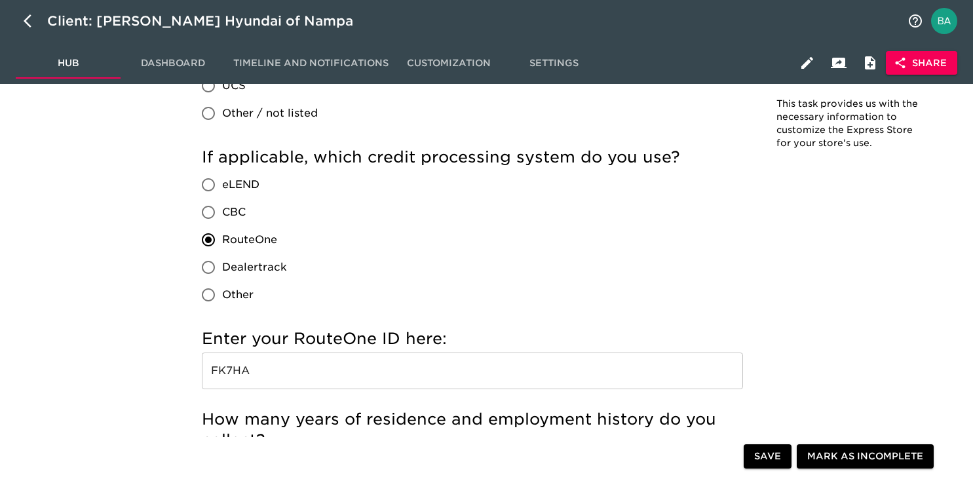
click at [227, 373] on input "FK7HA" at bounding box center [472, 370] width 541 height 37
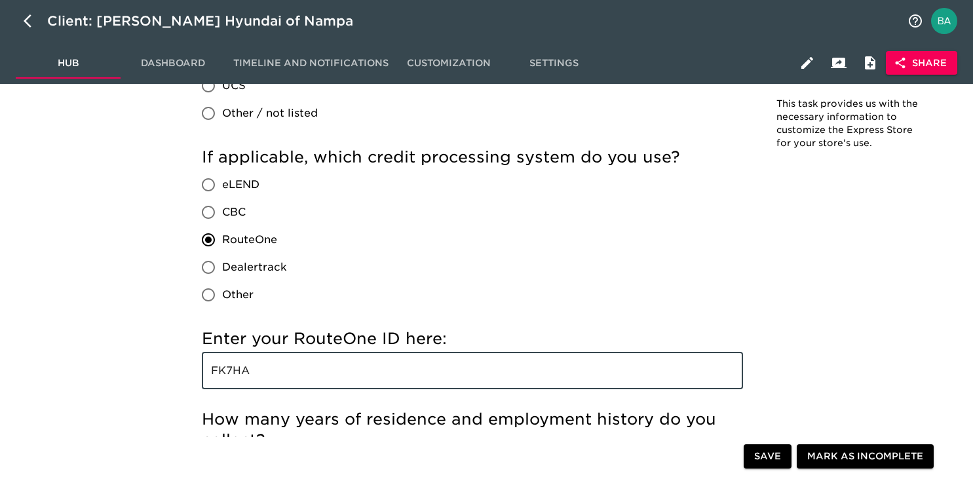
click at [227, 373] on input "FK7HA" at bounding box center [472, 370] width 541 height 37
click at [163, 22] on div "Client: Kendall Hyundai of Nampa" at bounding box center [209, 20] width 324 height 21
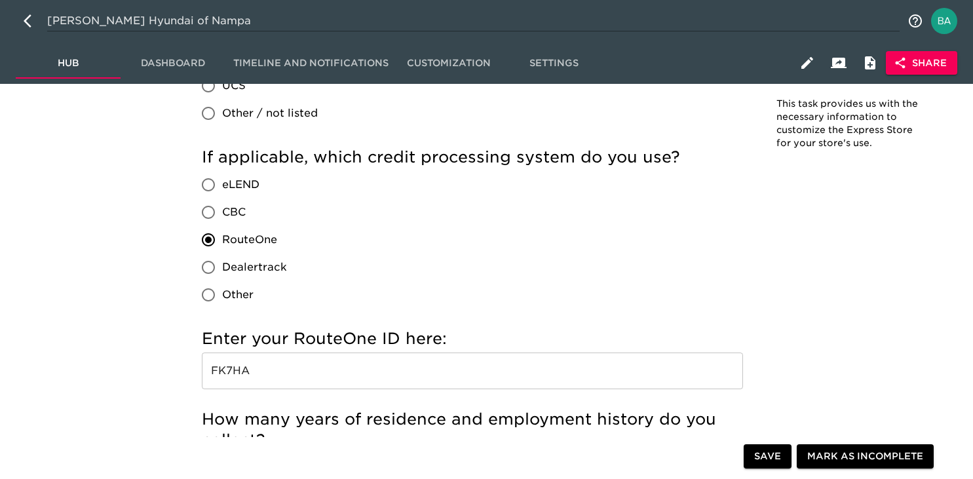
click at [133, 22] on input "Kendall Hyundai of Nampa" at bounding box center [473, 20] width 852 height 21
click at [240, 367] on input "FK7HA" at bounding box center [472, 370] width 541 height 37
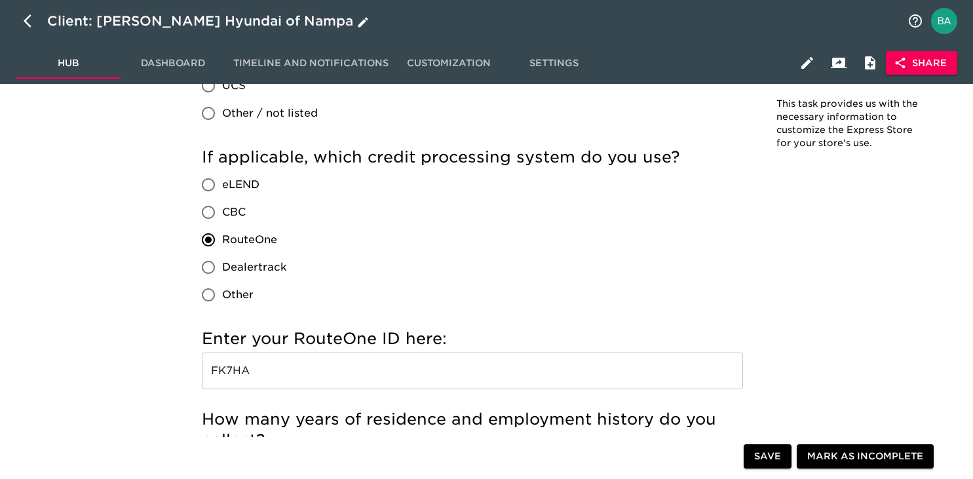
click at [240, 367] on input "FK7HA" at bounding box center [472, 370] width 541 height 37
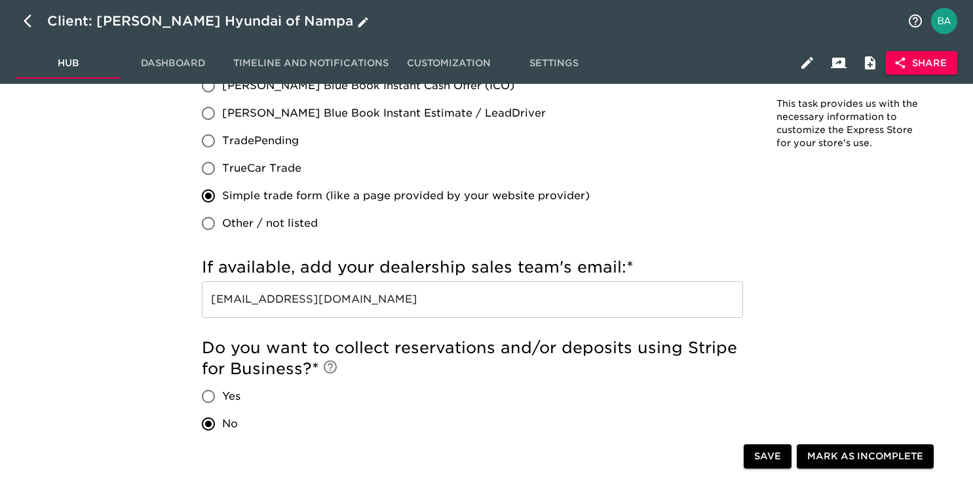
scroll to position [2702, 0]
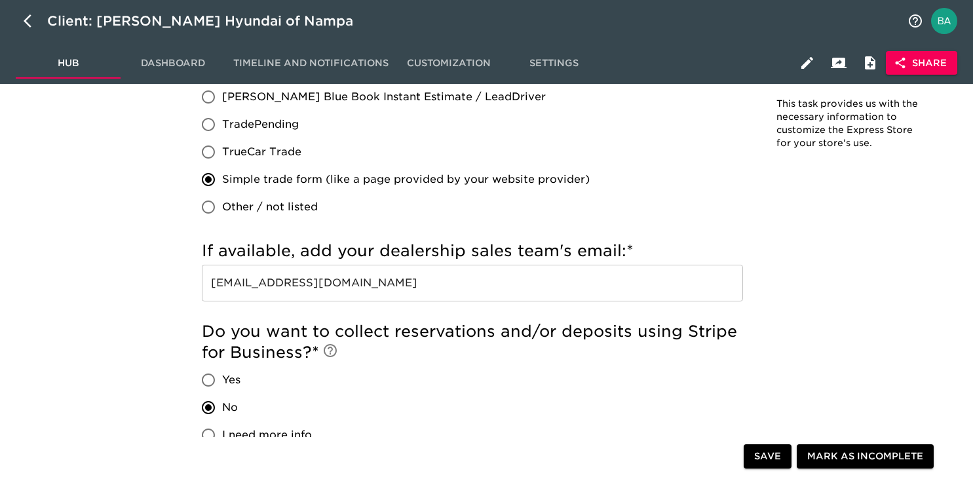
click at [280, 279] on input "hyundainampainternet@kendallauto.com" at bounding box center [472, 283] width 541 height 37
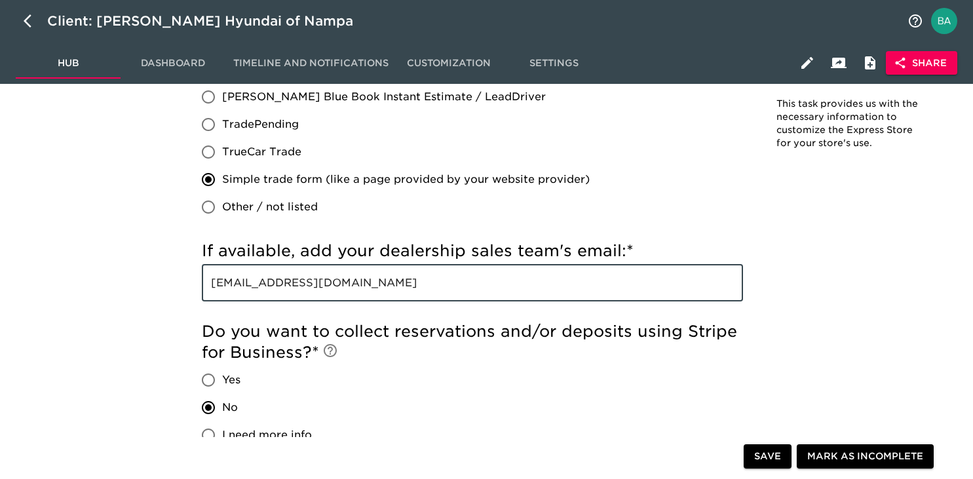
click at [280, 279] on input "hyundainampainternet@kendallauto.com" at bounding box center [472, 283] width 541 height 37
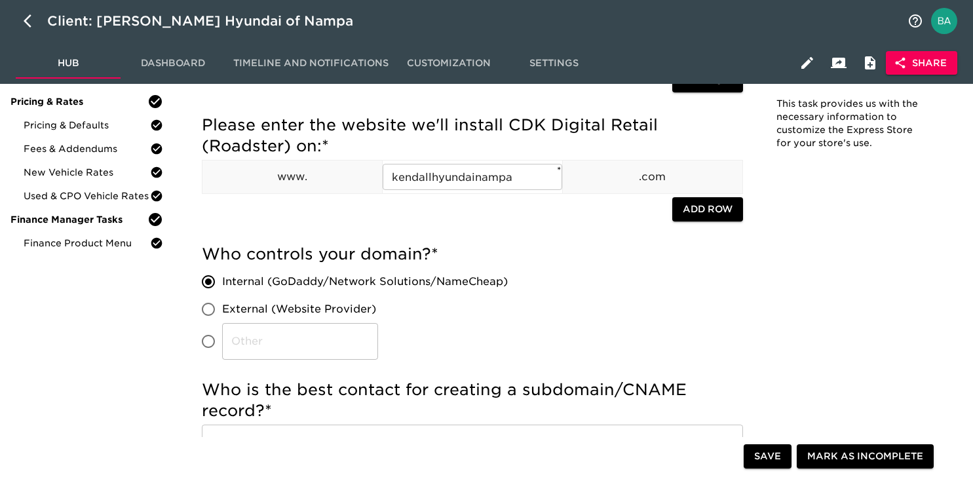
scroll to position [56, 0]
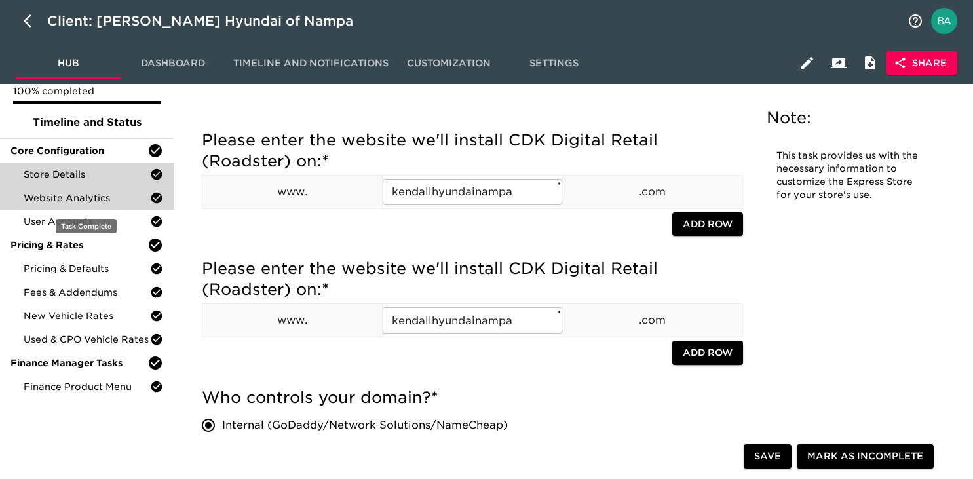
click at [102, 198] on span "Website Analytics" at bounding box center [87, 197] width 126 height 13
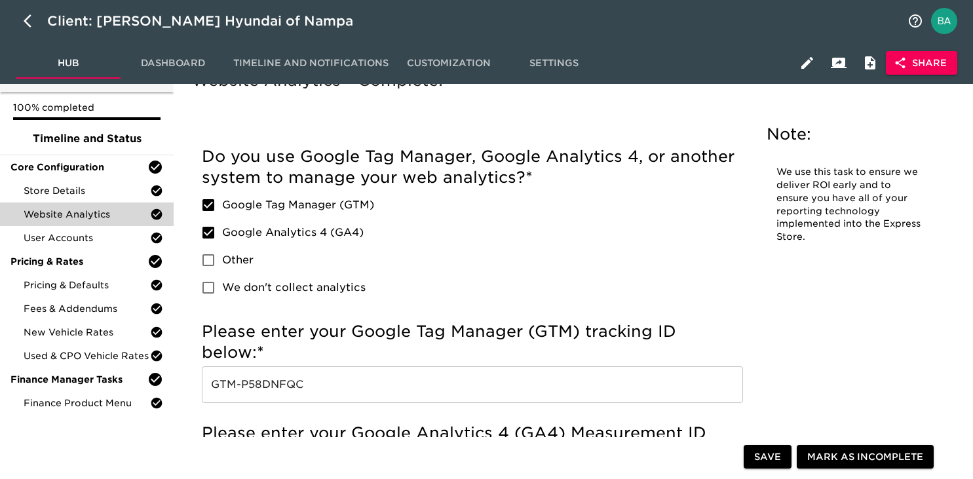
scroll to position [79, 0]
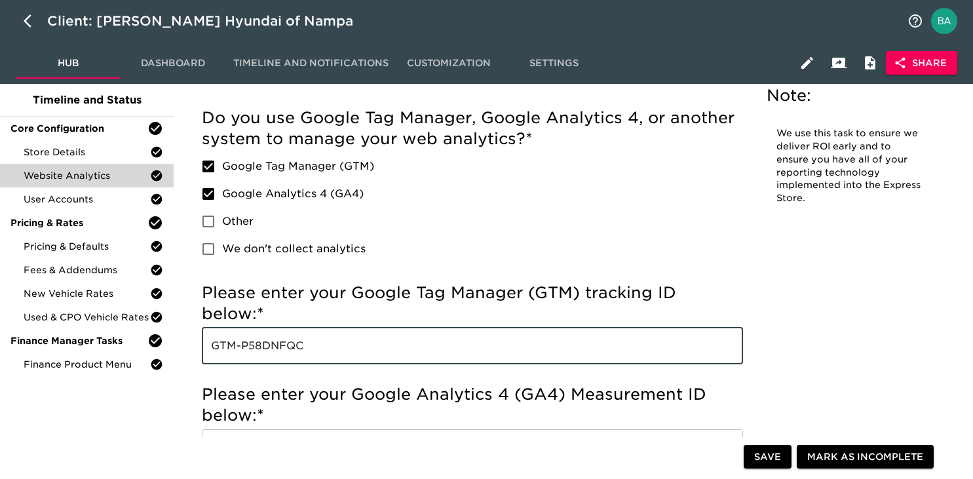
click at [244, 347] on input "GTM-P58DNFQC" at bounding box center [472, 346] width 541 height 37
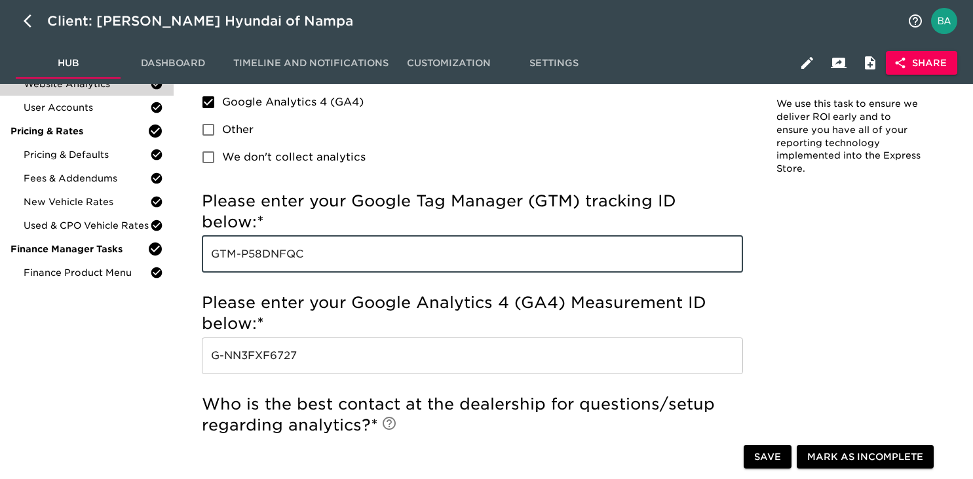
scroll to position [199, 0]
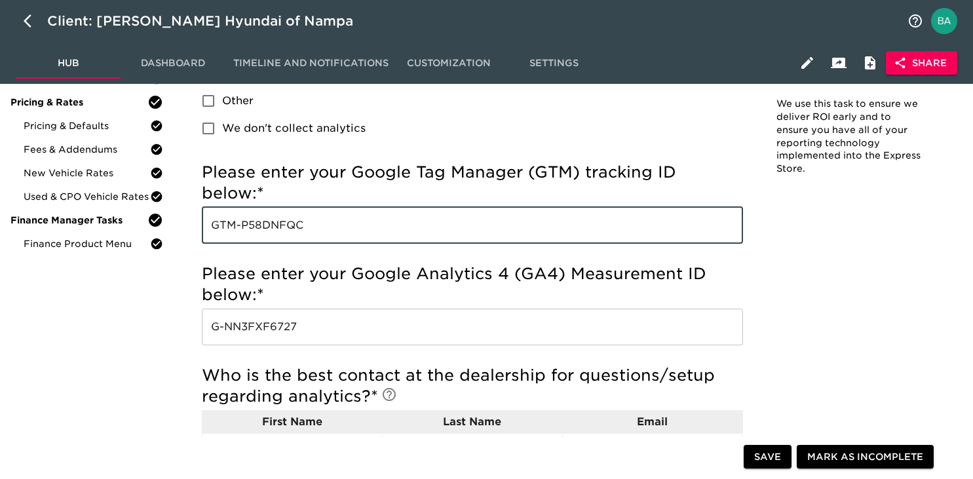
click at [249, 324] on input "G-NN3FXF6727" at bounding box center [472, 327] width 541 height 37
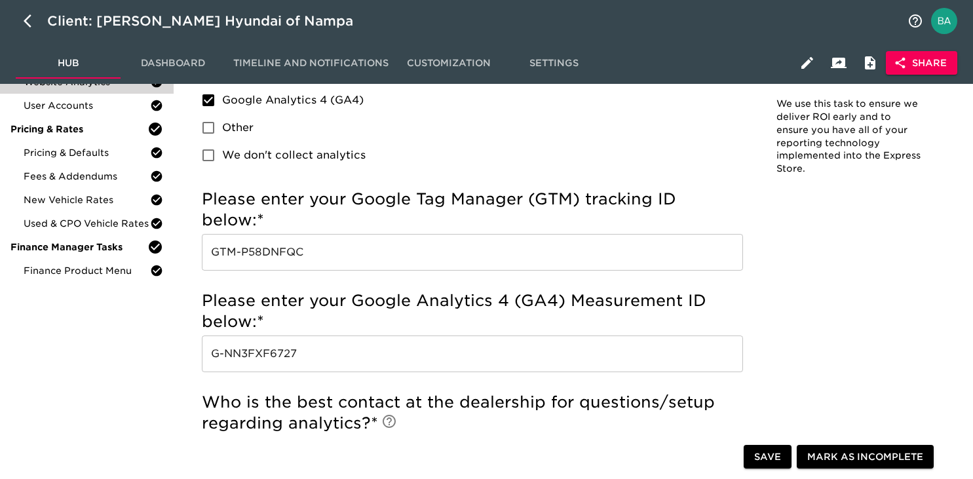
scroll to position [0, 0]
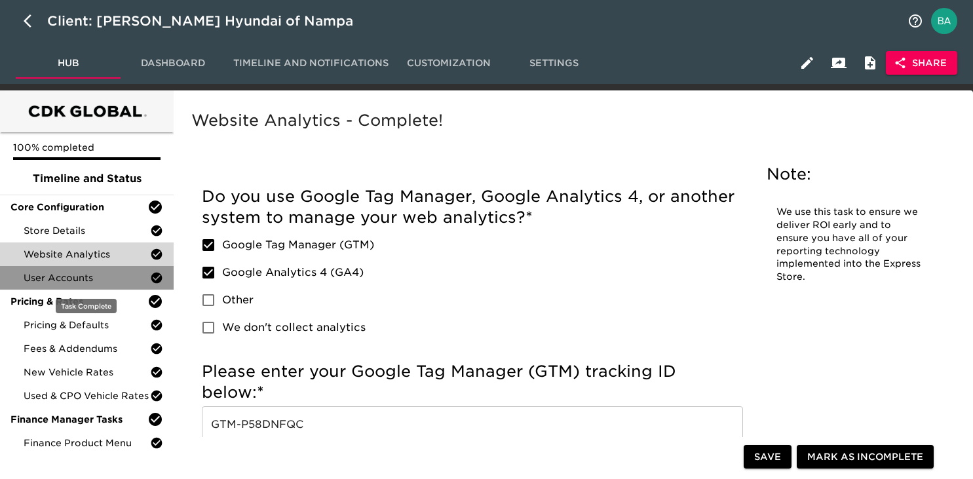
click at [62, 281] on span "User Accounts" at bounding box center [87, 277] width 126 height 13
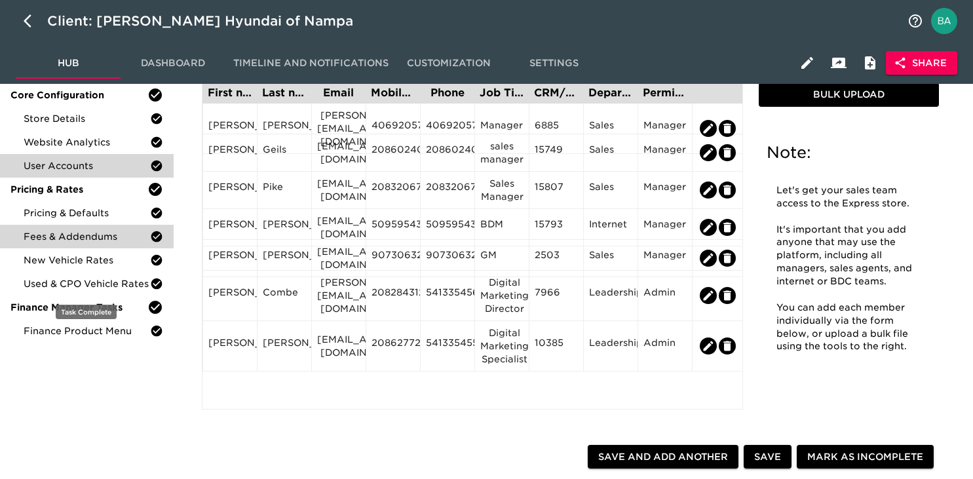
scroll to position [119, 0]
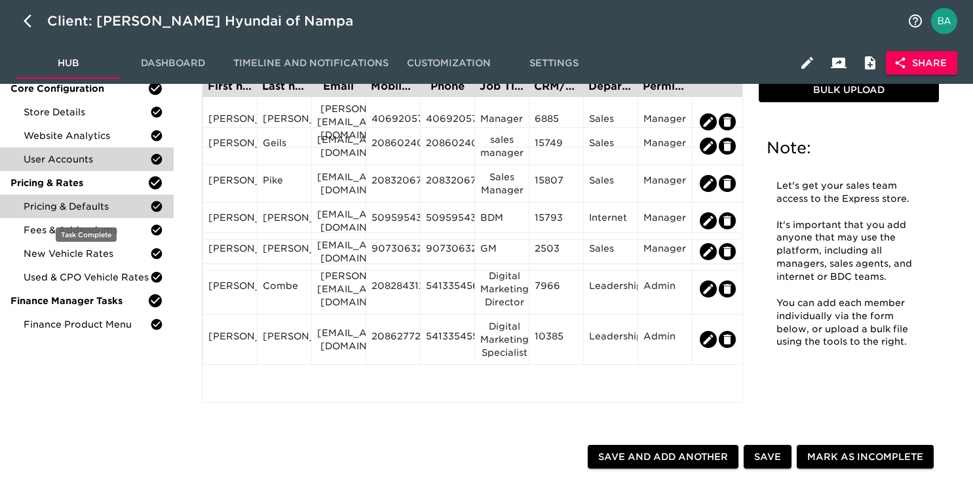
click at [49, 202] on span "Pricing & Defaults" at bounding box center [87, 206] width 126 height 13
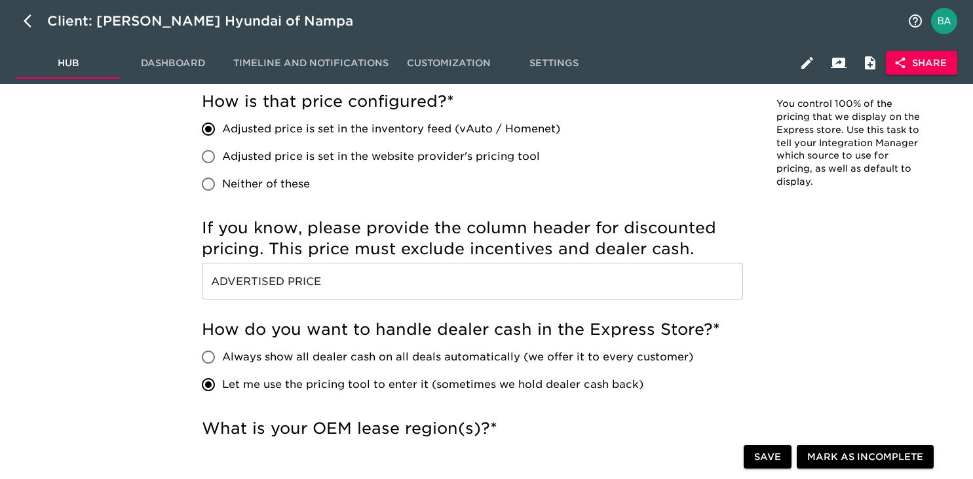
scroll to position [612, 0]
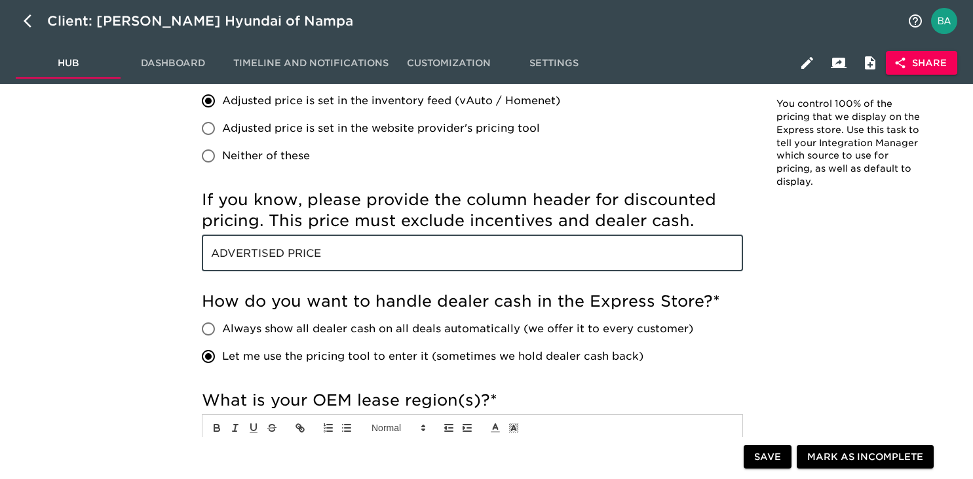
click at [250, 255] on input "ADVERTISED PRICE" at bounding box center [472, 252] width 541 height 37
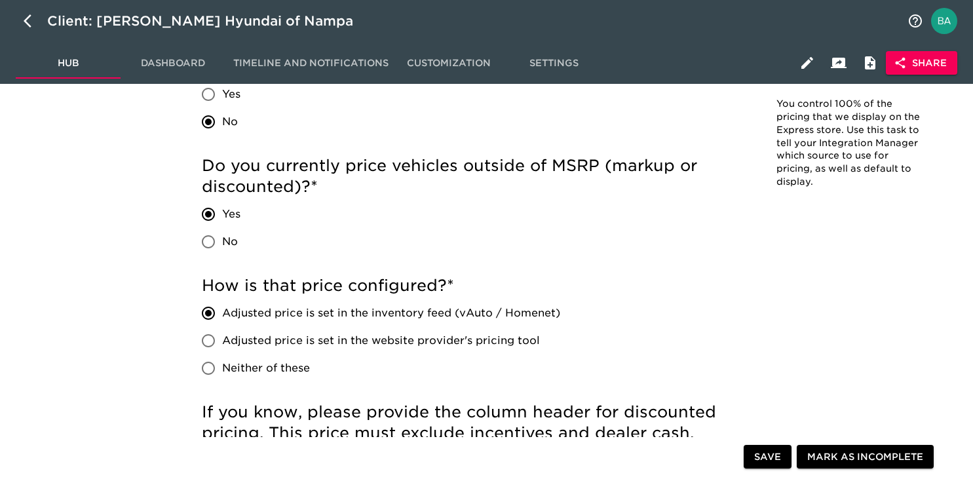
scroll to position [0, 0]
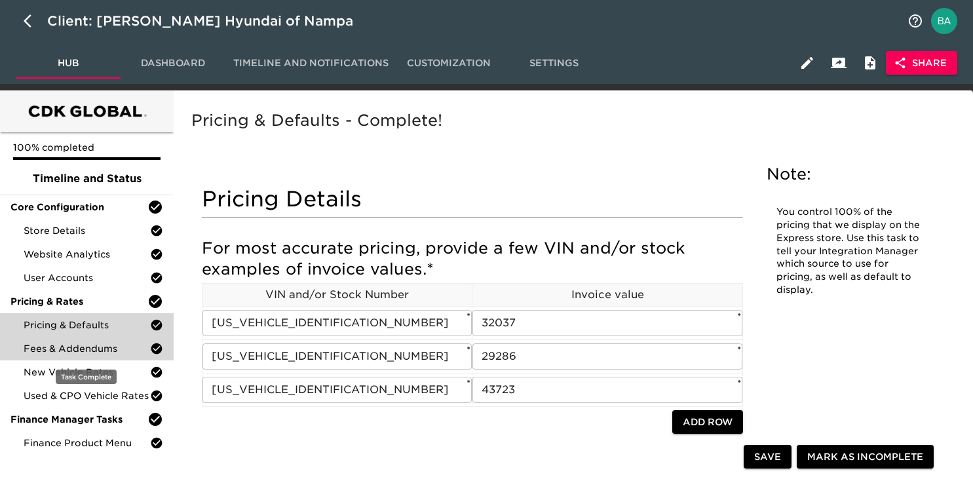
click at [48, 348] on span "Fees & Addendums" at bounding box center [87, 348] width 126 height 13
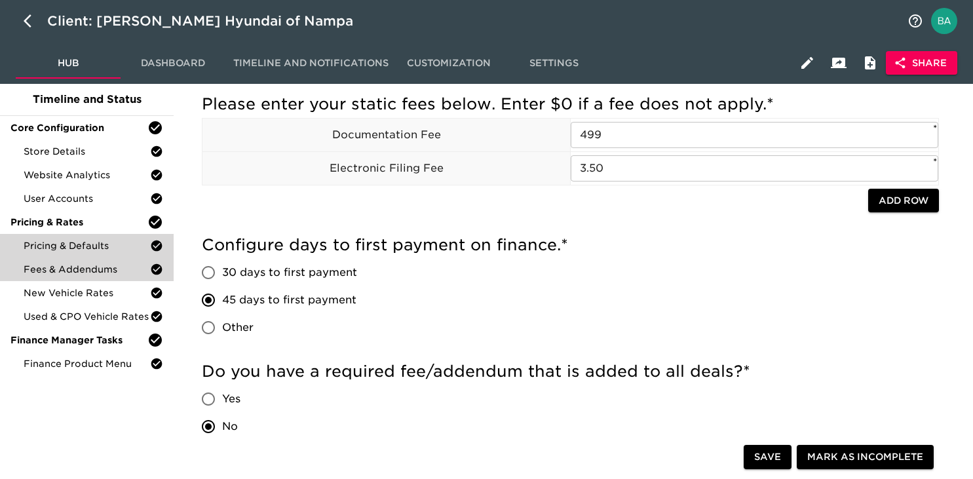
scroll to position [92, 0]
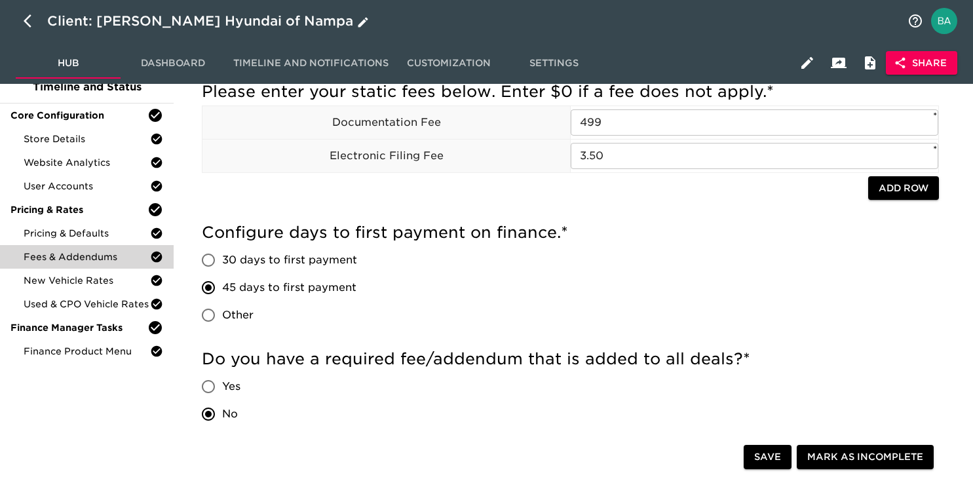
click at [129, 21] on div "Client: Kendall Hyundai of Nampa" at bounding box center [209, 20] width 324 height 21
click at [129, 21] on input "Kendall Hyundai of Nampa" at bounding box center [473, 20] width 852 height 21
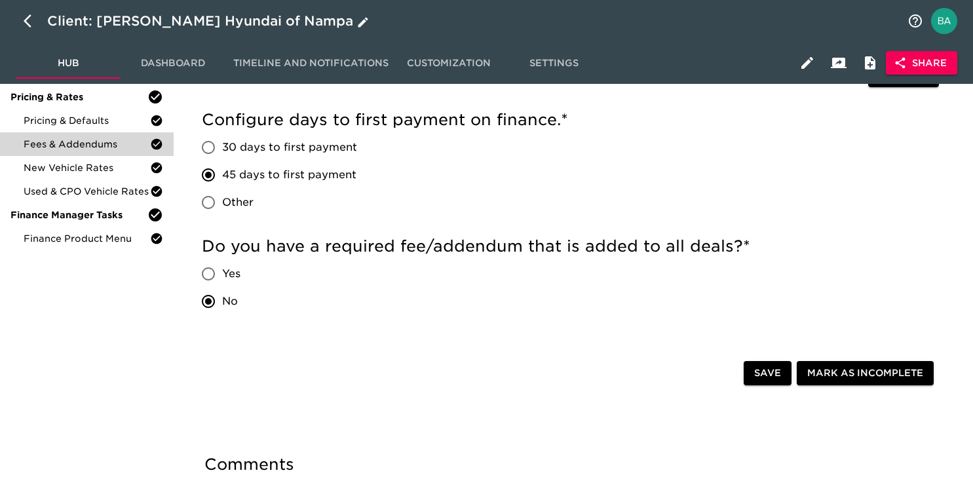
scroll to position [212, 0]
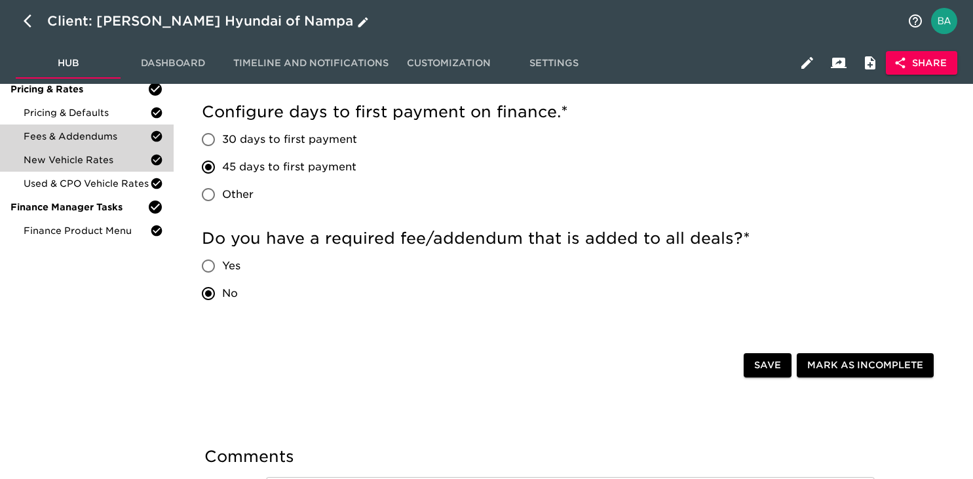
click at [66, 162] on span "New Vehicle Rates" at bounding box center [87, 159] width 126 height 13
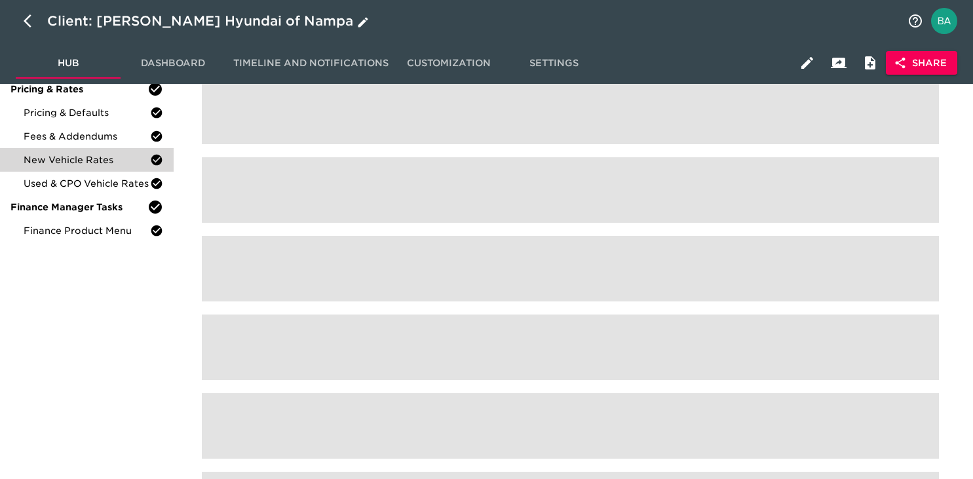
click at [66, 162] on ul "100% completed Timeline and Status Core Configuration Store Details Website Ana…" at bounding box center [87, 84] width 174 height 328
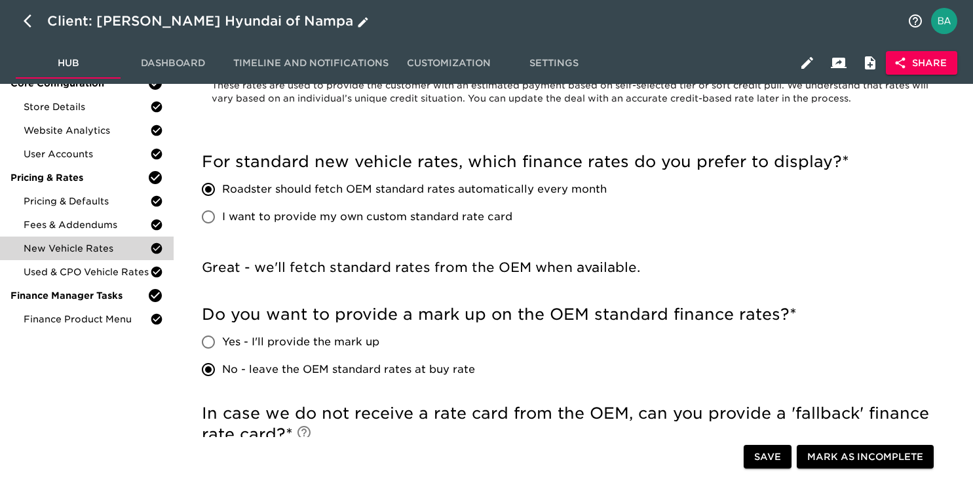
scroll to position [77, 0]
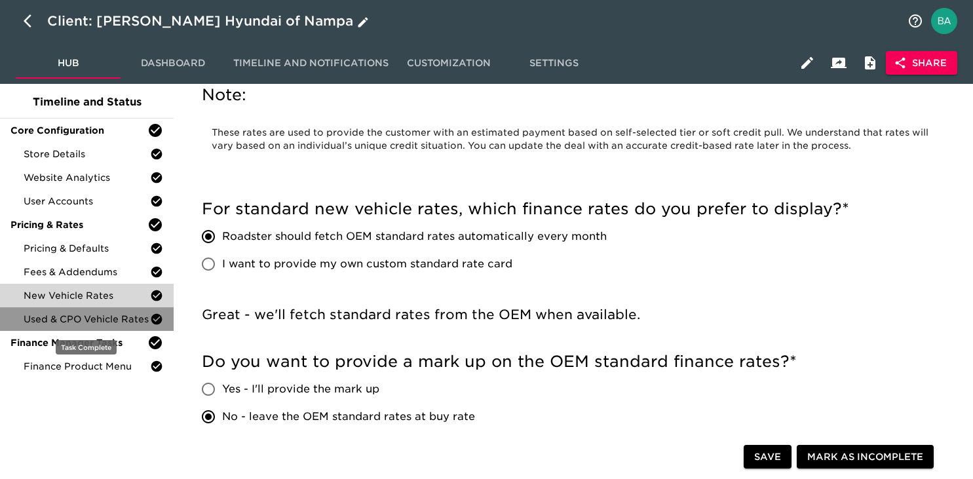
click at [43, 318] on span "Used & CPO Vehicle Rates" at bounding box center [87, 318] width 126 height 13
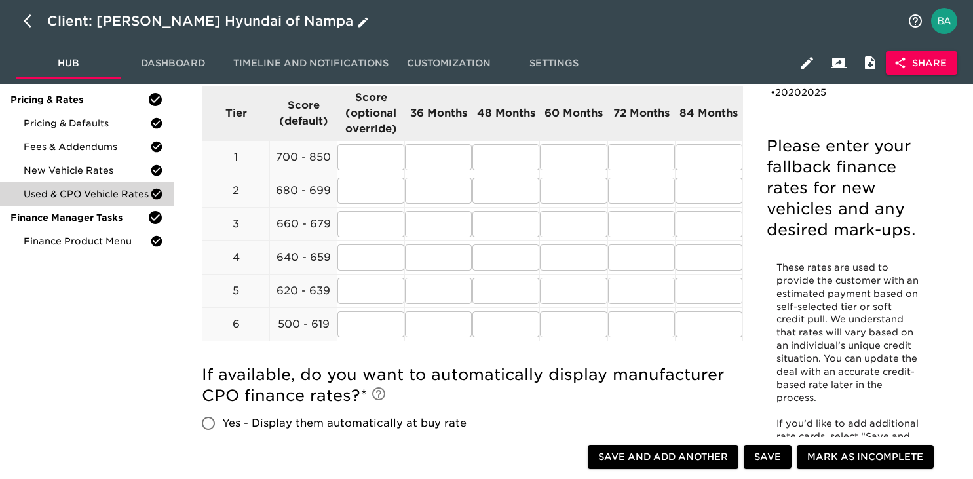
scroll to position [122, 0]
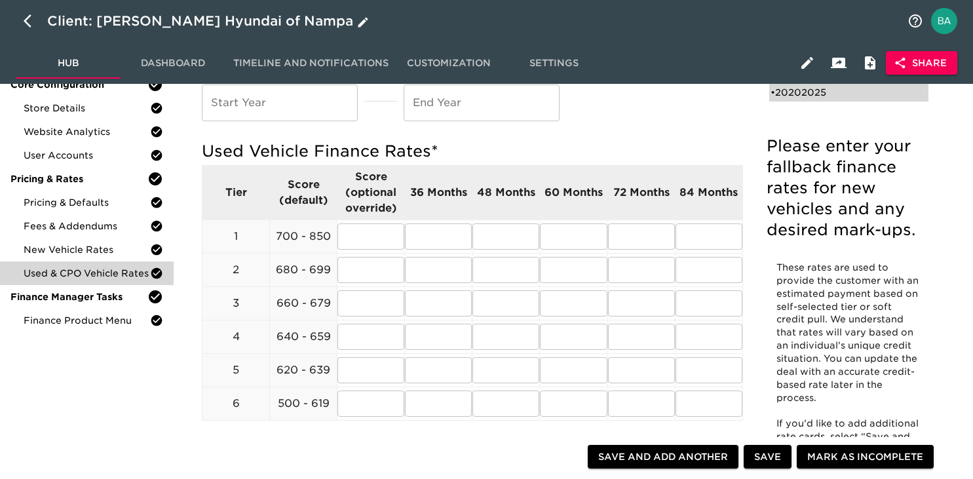
click at [797, 89] on div "• 20202025" at bounding box center [839, 92] width 138 height 13
type input "2020"
type input "2025"
radio input "true"
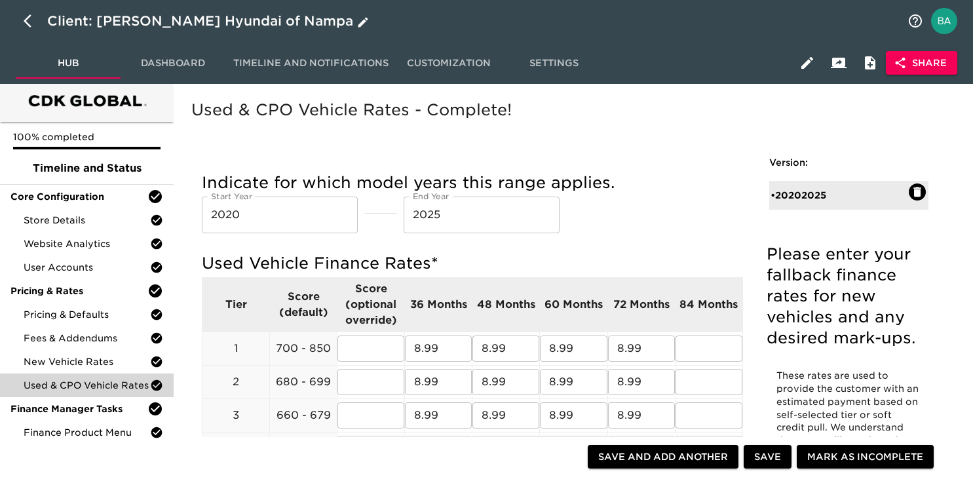
scroll to position [0, 0]
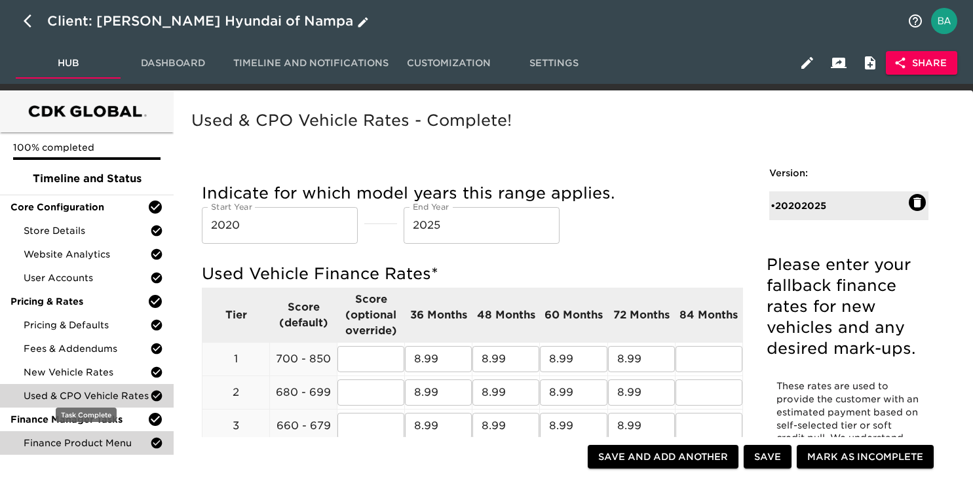
click at [105, 441] on span "Finance Product Menu" at bounding box center [87, 442] width 126 height 13
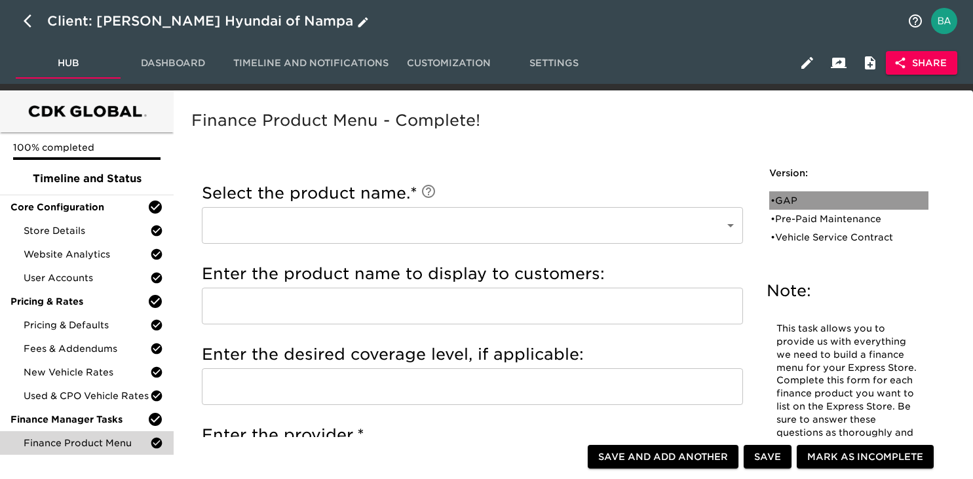
click at [788, 204] on div "• GAP" at bounding box center [839, 200] width 138 height 13
type input "GAP"
type input "LENGTH OF LOAN"
type input "MANUFACTURER"
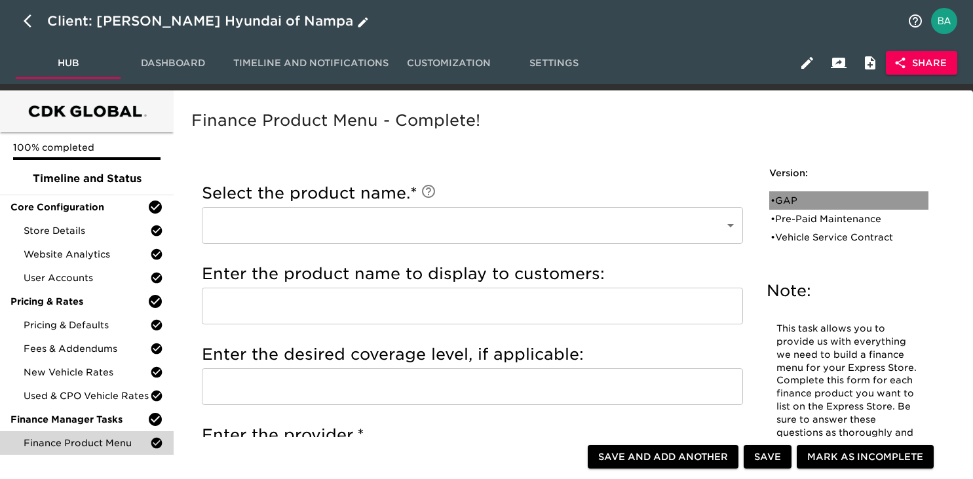
checkbox input "true"
radio input "true"
checkbox input "true"
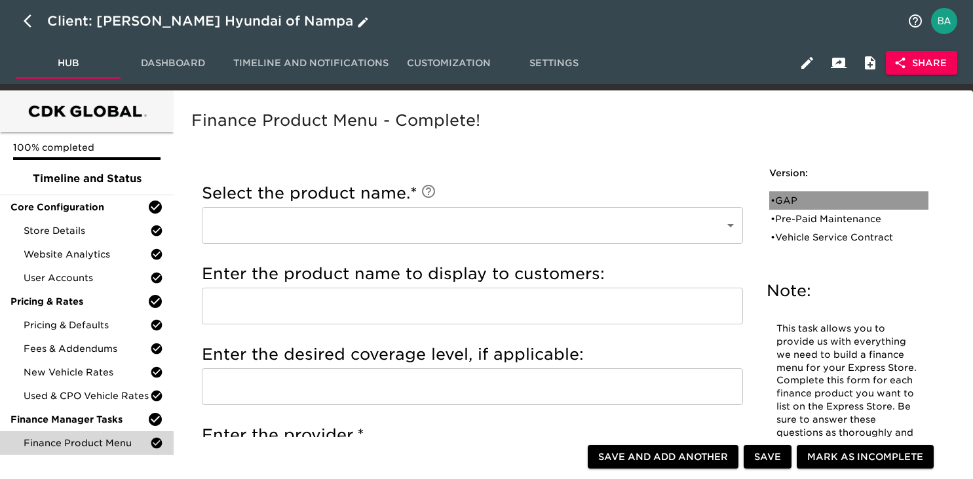
checkbox input "true"
radio input "true"
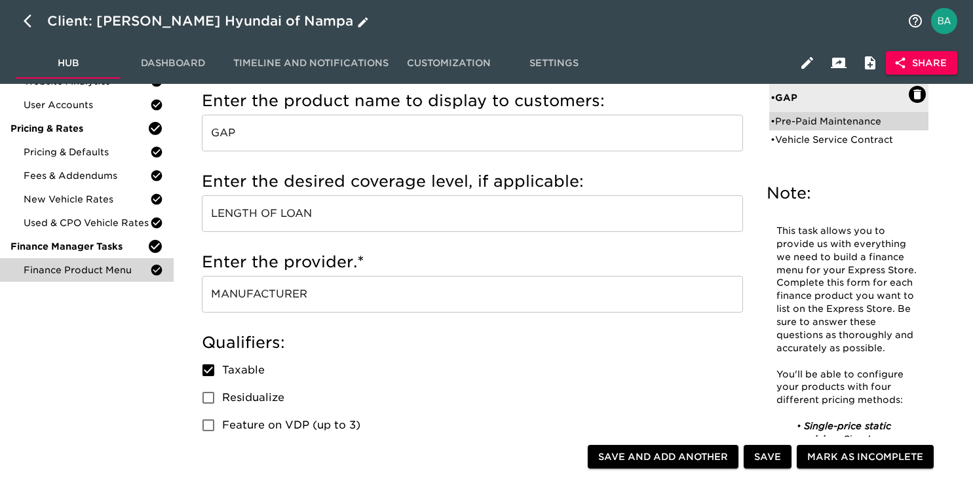
click at [783, 122] on div "• Pre-Paid Maintenance" at bounding box center [839, 121] width 138 height 13
type input "Pre-Paid Maintenance"
type input "PRE-PAID MAINTENANCE"
type input "HYUNDAI"
checkbox input "true"
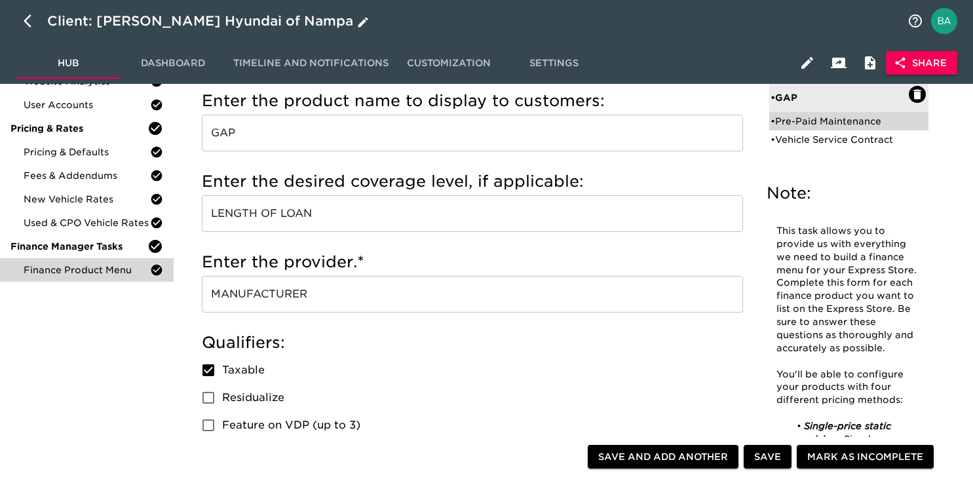
radio input "true"
radio input "false"
checkbox input "false"
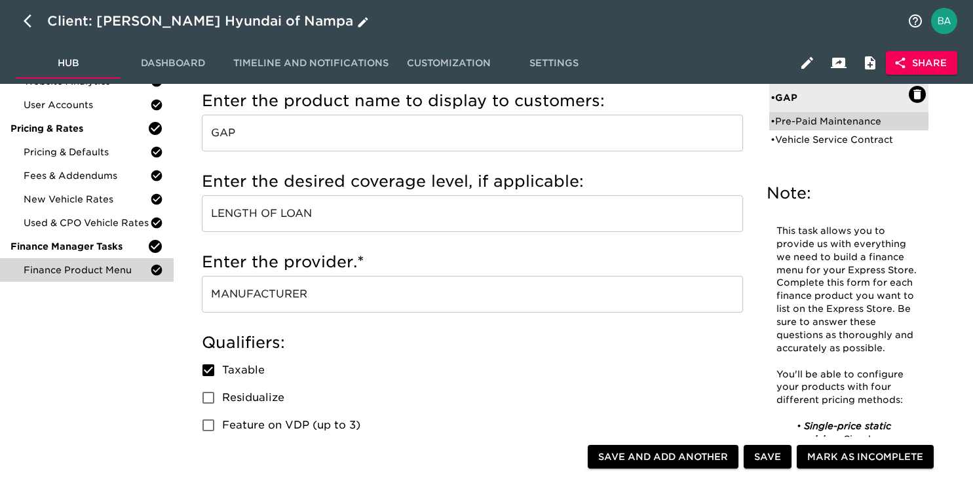
checkbox input "false"
radio input "true"
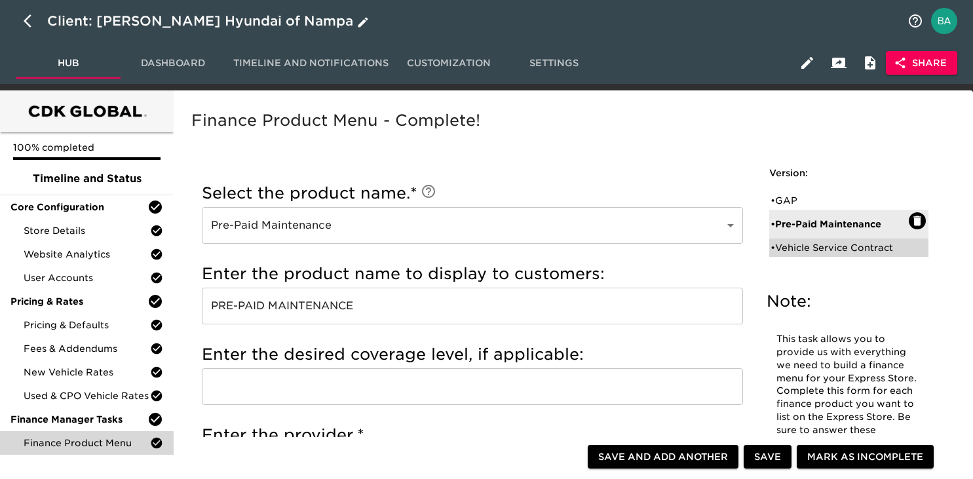
click at [816, 250] on div "• Vehicle Service Contract" at bounding box center [839, 247] width 138 height 13
type input "Vehicle Service Contract"
type input "VEHICLE SERVICE CONTRACT"
type input "HYUNDAI"
checkbox input "false"
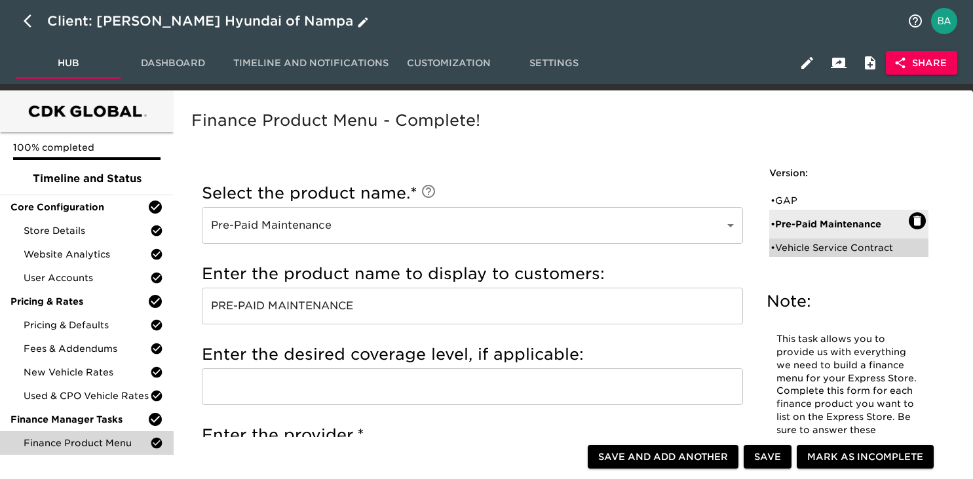
radio input "true"
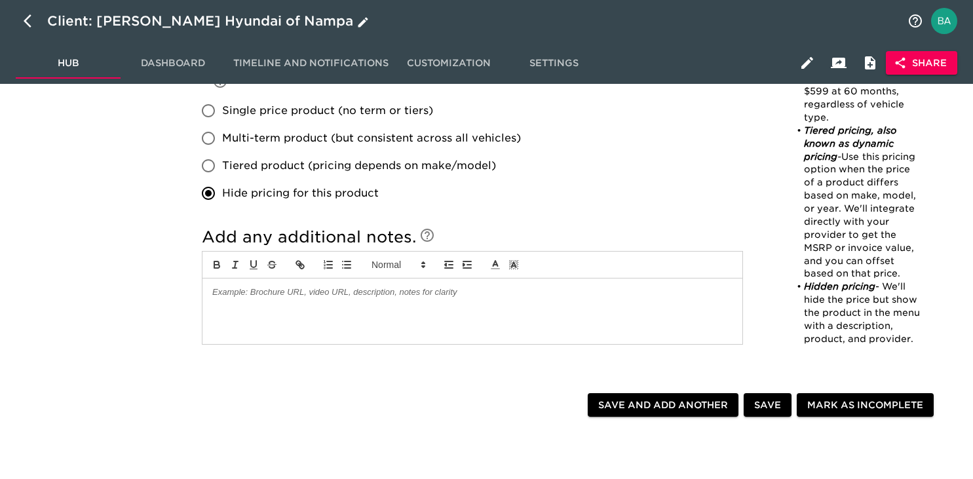
scroll to position [622, 0]
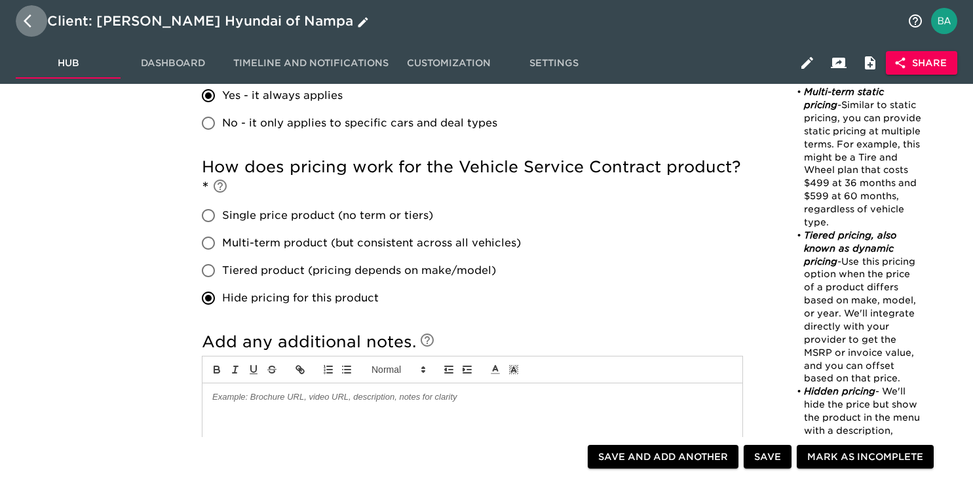
click at [31, 17] on icon "button" at bounding box center [32, 21] width 16 height 16
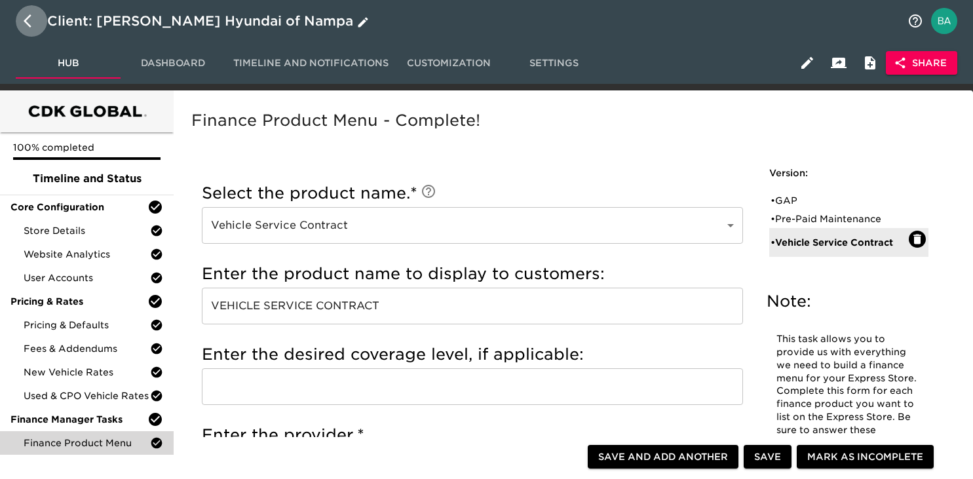
select select "10"
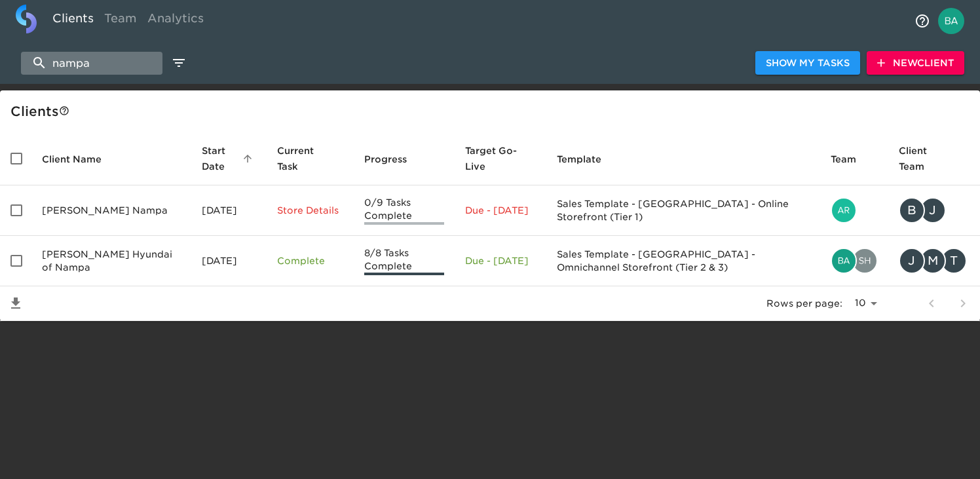
click at [66, 63] on input "nampa" at bounding box center [91, 63] width 141 height 23
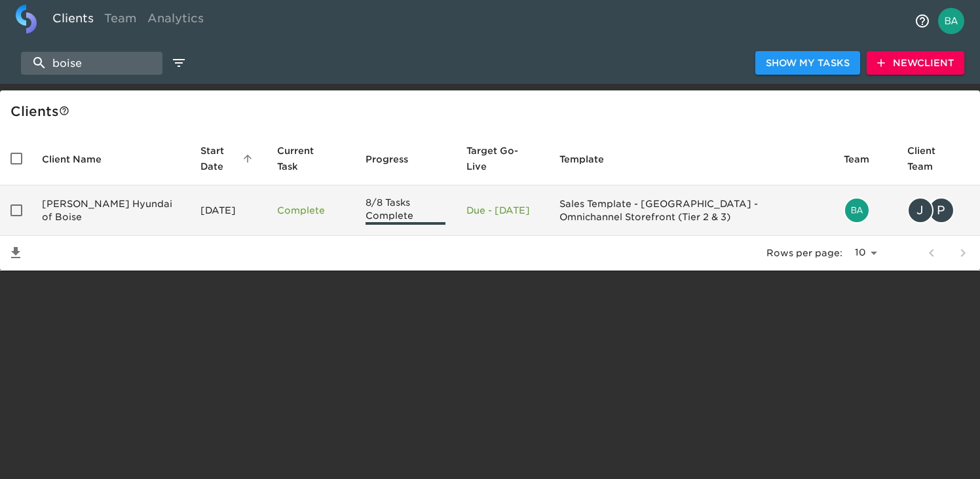
type input "boise"
click at [71, 198] on td "Kendall Hyundai of Boise" at bounding box center [110, 210] width 159 height 50
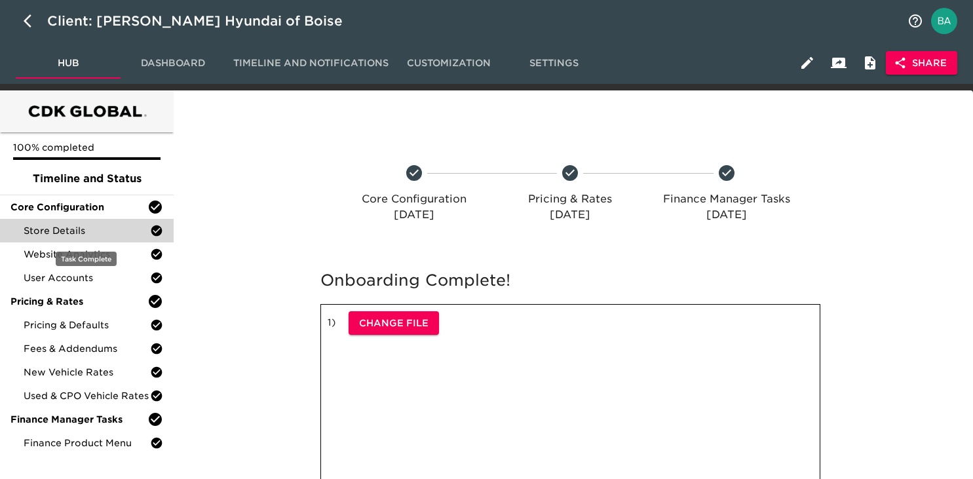
click at [73, 235] on span "Store Details" at bounding box center [87, 230] width 126 height 13
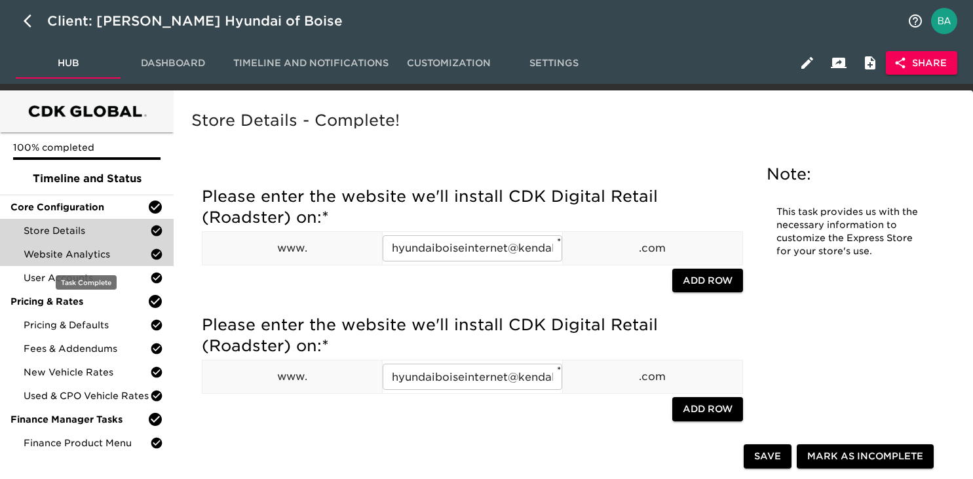
click at [64, 257] on span "Website Analytics" at bounding box center [87, 254] width 126 height 13
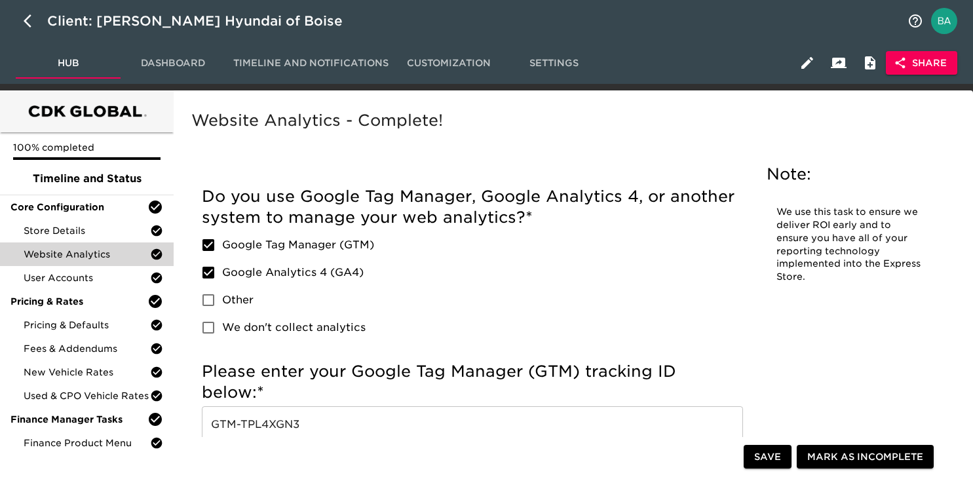
scroll to position [64, 0]
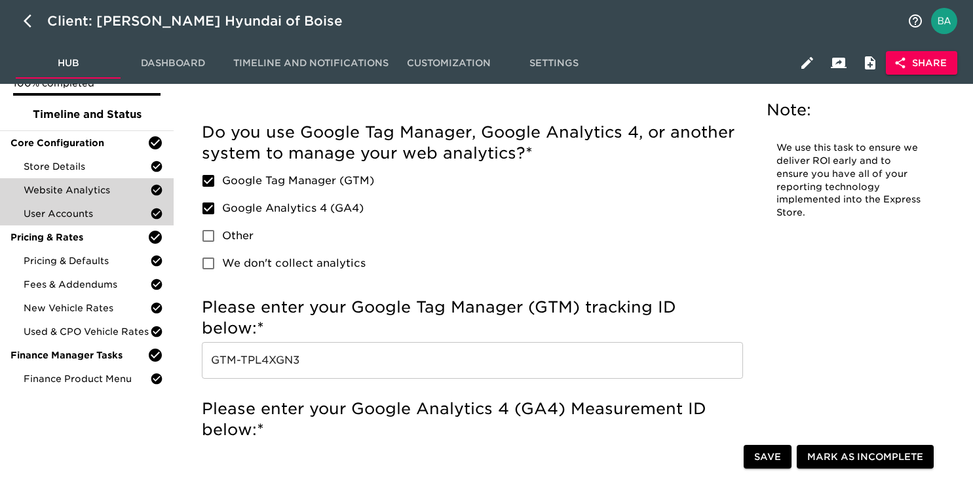
click at [65, 214] on span "User Accounts" at bounding box center [87, 213] width 126 height 13
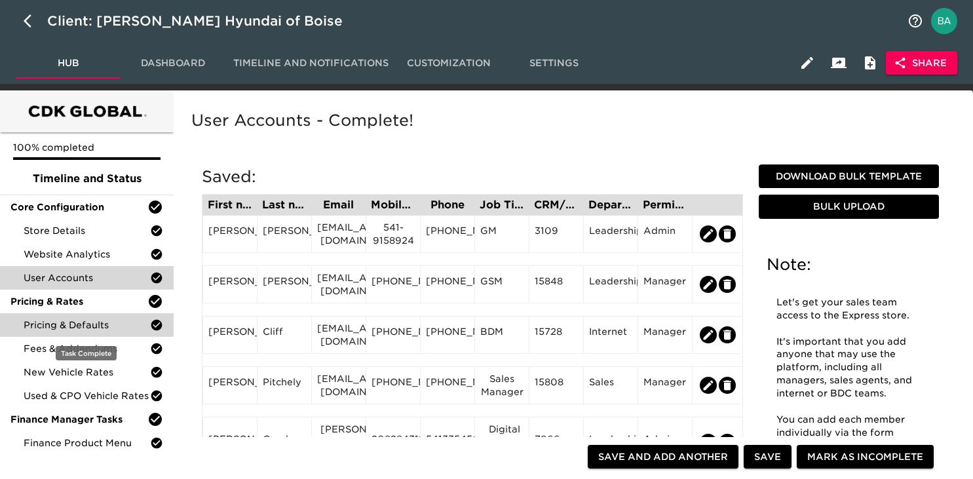
click at [47, 333] on div "Pricing & Defaults" at bounding box center [87, 325] width 174 height 24
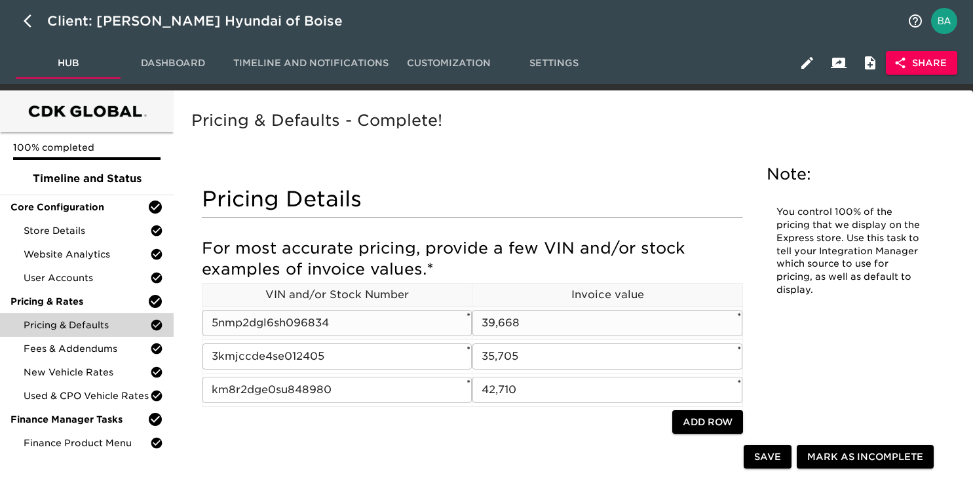
click at [259, 327] on input "5nmp2dgl6sh096834" at bounding box center [336, 323] width 269 height 26
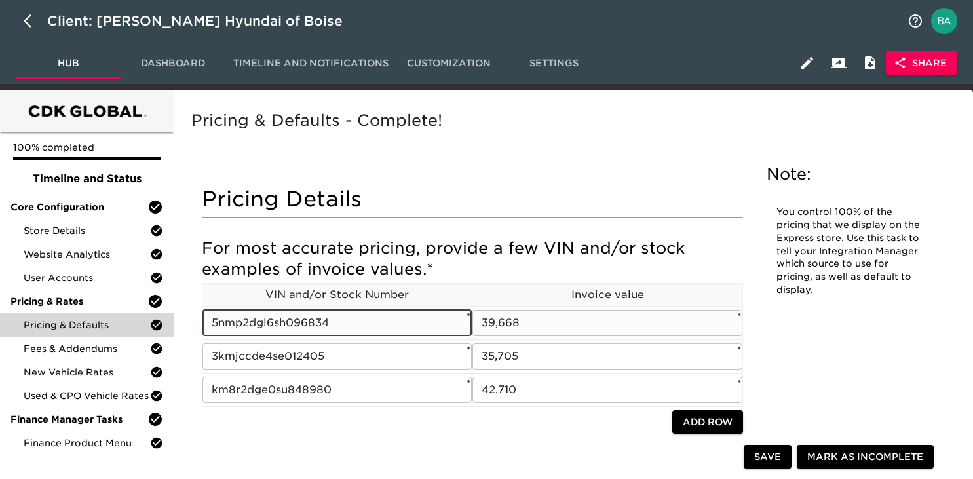
click at [259, 327] on input "5nmp2dgl6sh096834" at bounding box center [336, 323] width 269 height 26
click at [498, 318] on input "39,668" at bounding box center [606, 323] width 269 height 26
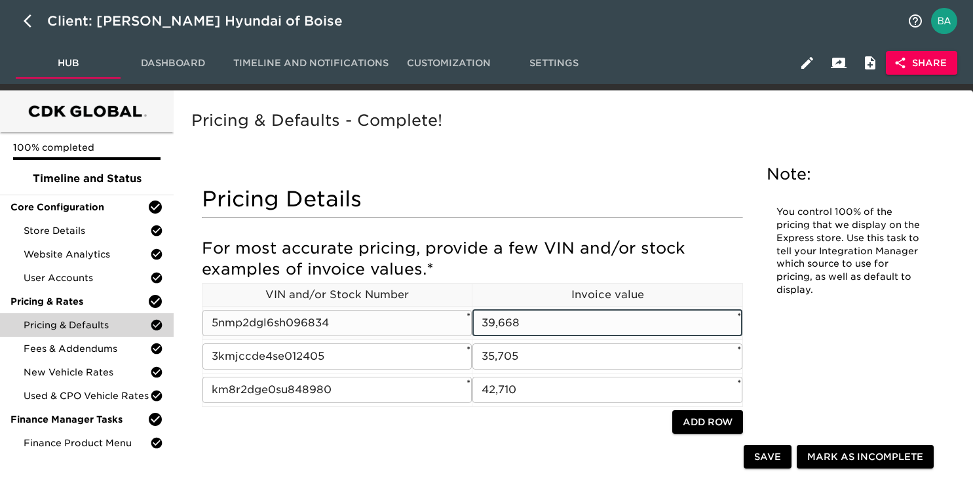
click at [498, 318] on input "39,668" at bounding box center [606, 323] width 269 height 26
click at [290, 348] on input "3kmjccde4se012405" at bounding box center [336, 356] width 269 height 26
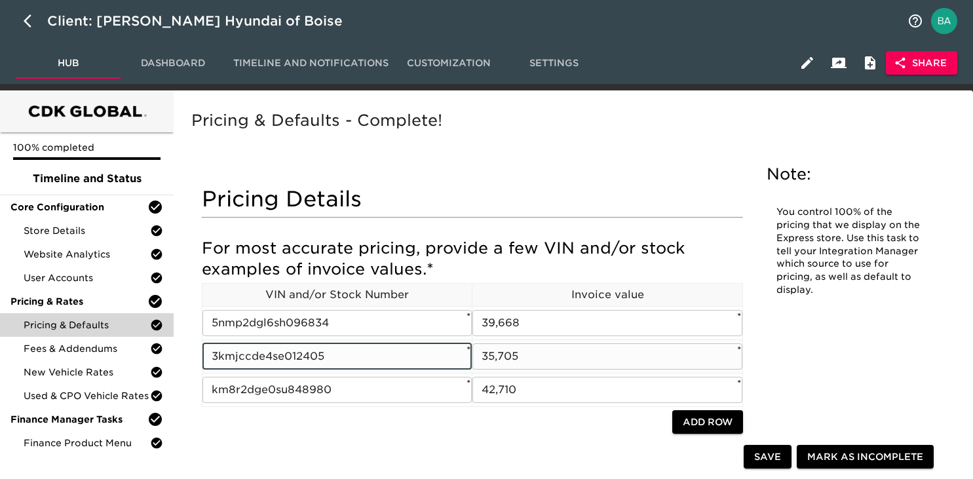
click at [290, 348] on input "3kmjccde4se012405" at bounding box center [336, 356] width 269 height 26
click at [508, 352] on input "35,705" at bounding box center [606, 356] width 269 height 26
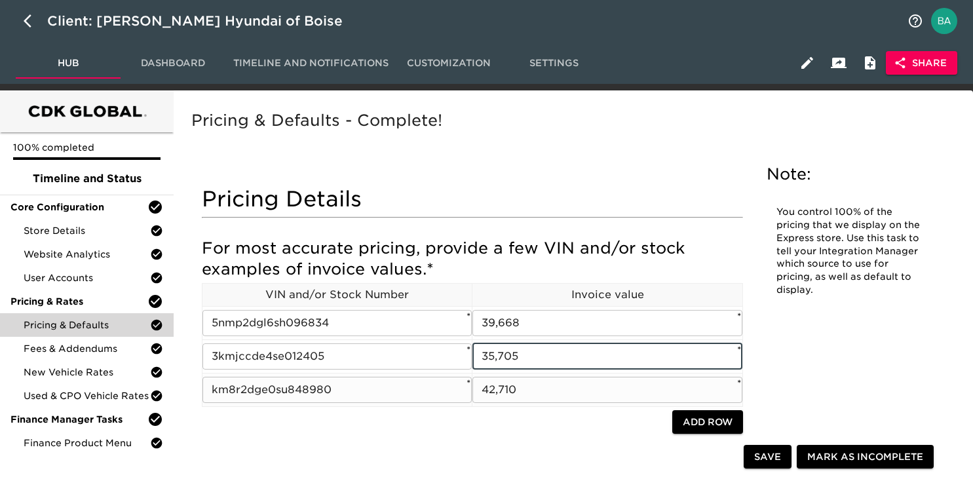
click at [282, 392] on input "km8r2dge0su848980" at bounding box center [336, 390] width 269 height 26
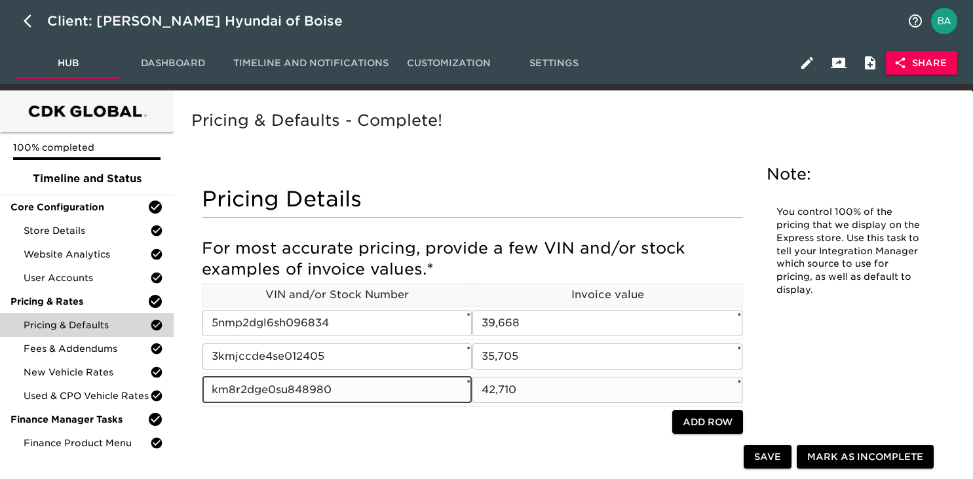
click at [503, 388] on input "42,710" at bounding box center [606, 390] width 269 height 26
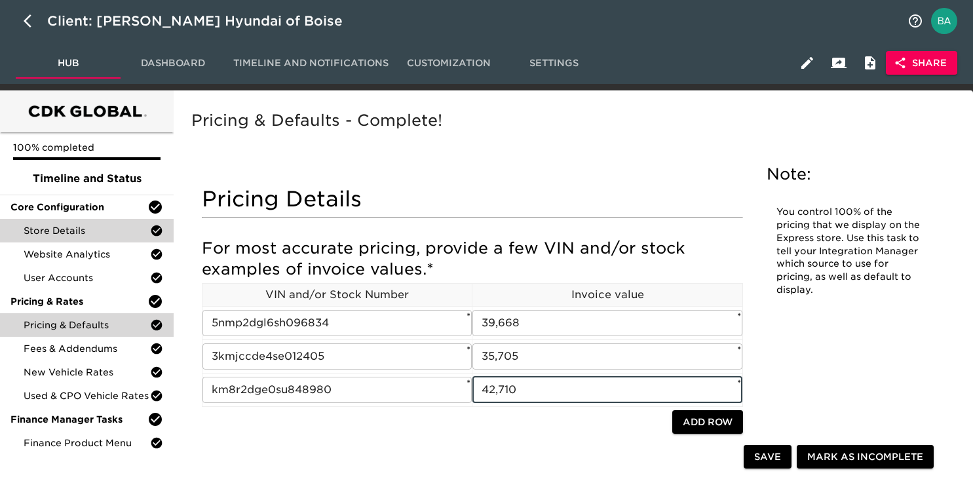
click at [58, 229] on span "Store Details" at bounding box center [87, 230] width 126 height 13
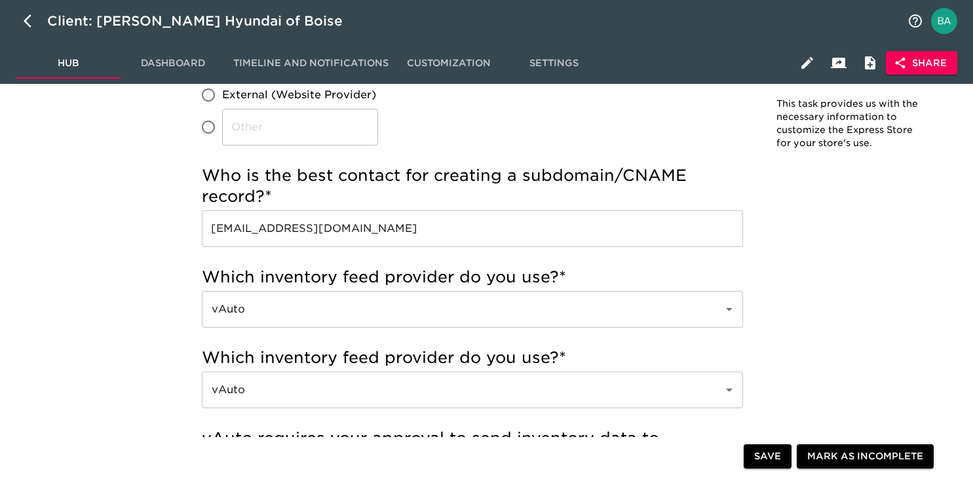
scroll to position [426, 0]
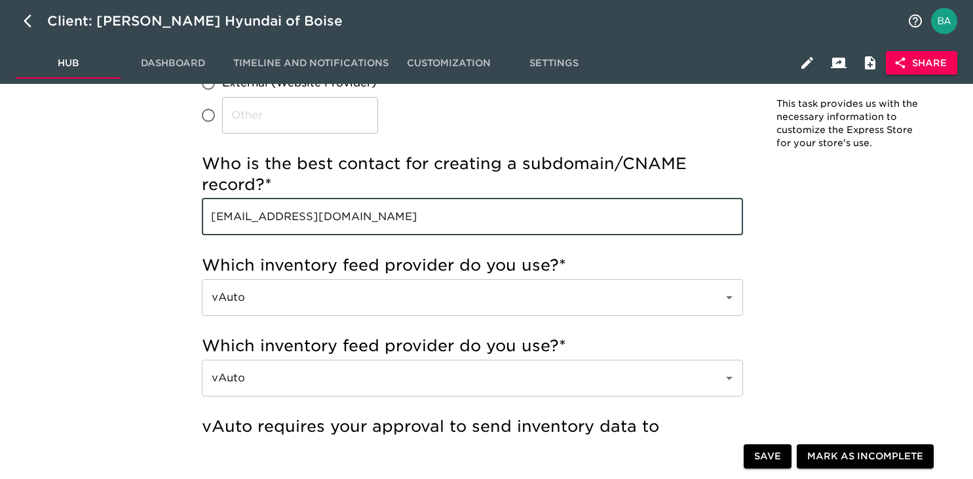
click at [320, 223] on input "tomdorlig@kendallauto.com" at bounding box center [472, 216] width 541 height 37
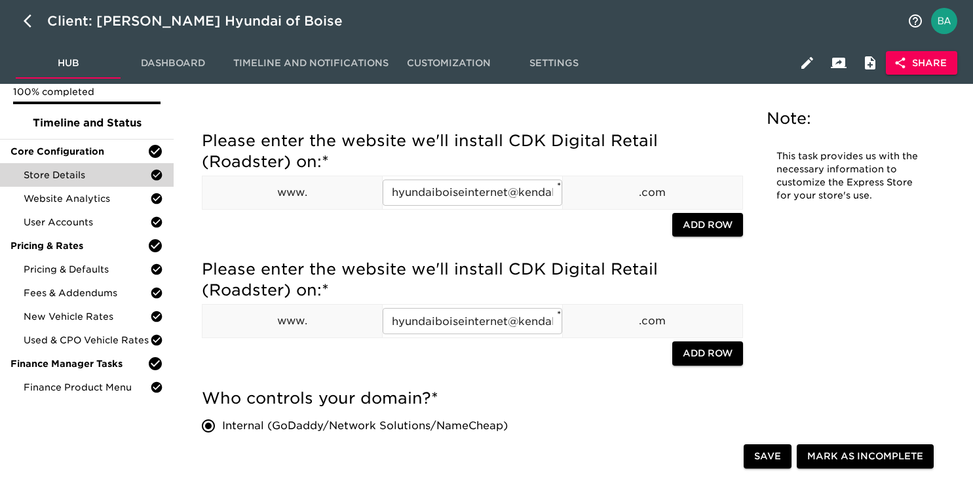
scroll to position [0, 0]
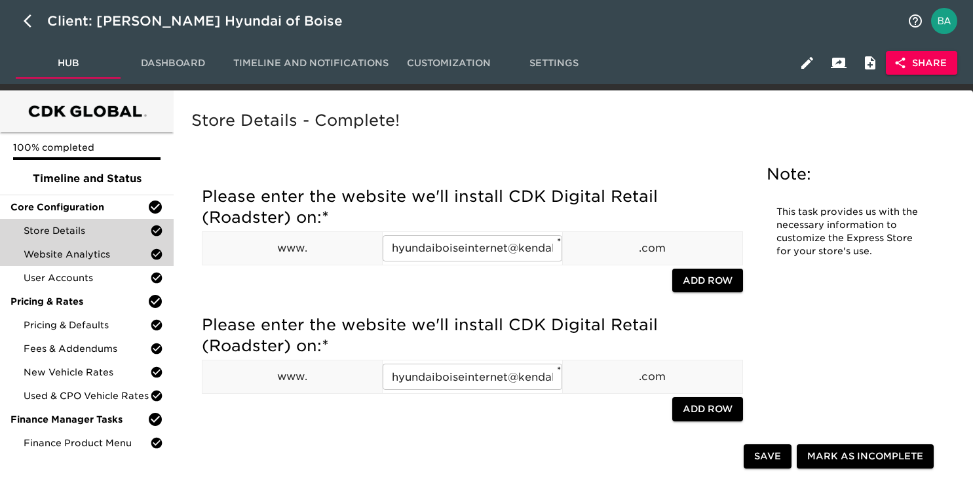
click at [58, 257] on span "Website Analytics" at bounding box center [87, 254] width 126 height 13
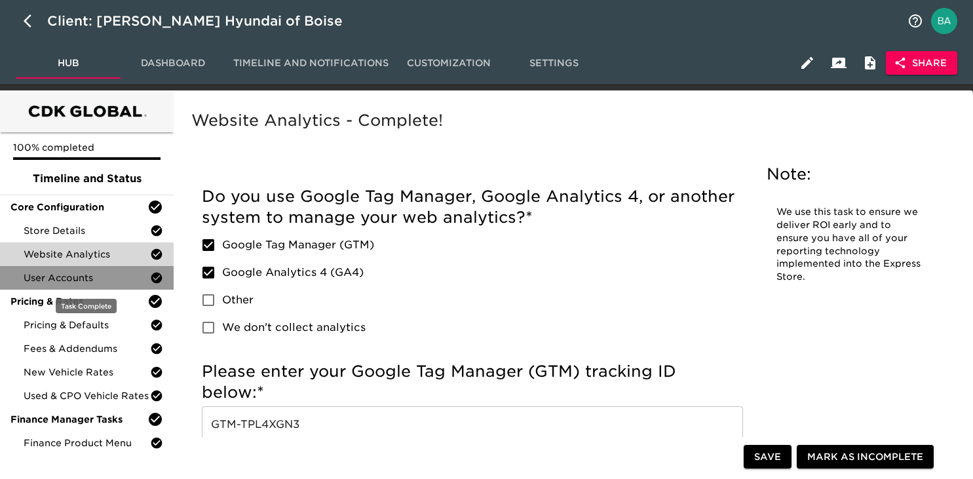
click at [63, 278] on span "User Accounts" at bounding box center [87, 277] width 126 height 13
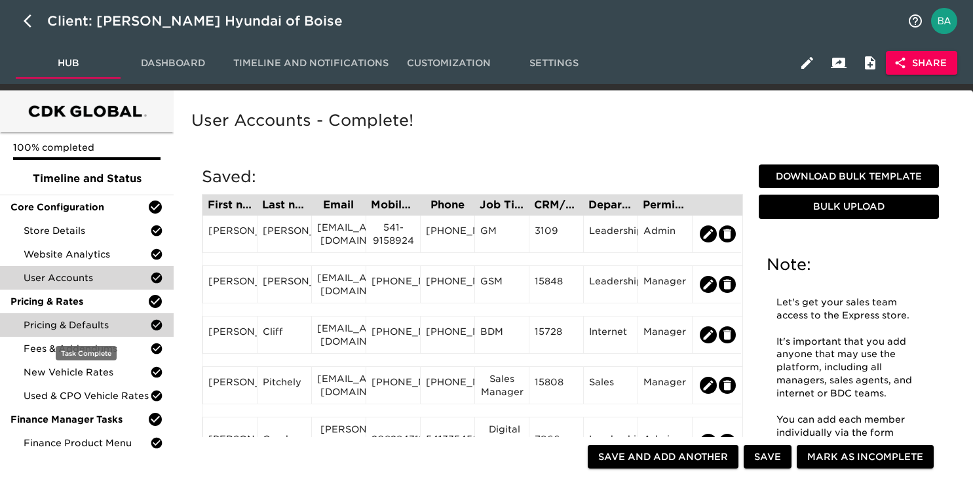
click at [52, 323] on span "Pricing & Defaults" at bounding box center [87, 324] width 126 height 13
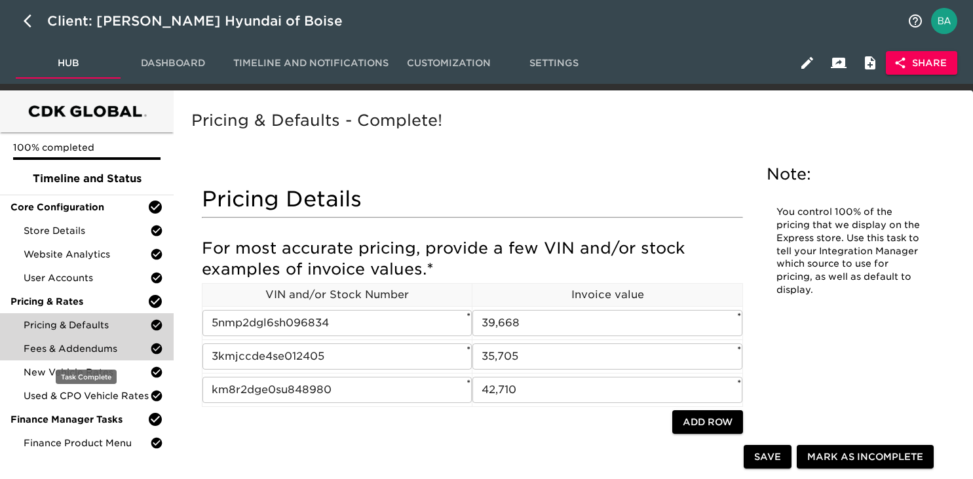
click at [78, 346] on span "Fees & Addendums" at bounding box center [87, 348] width 126 height 13
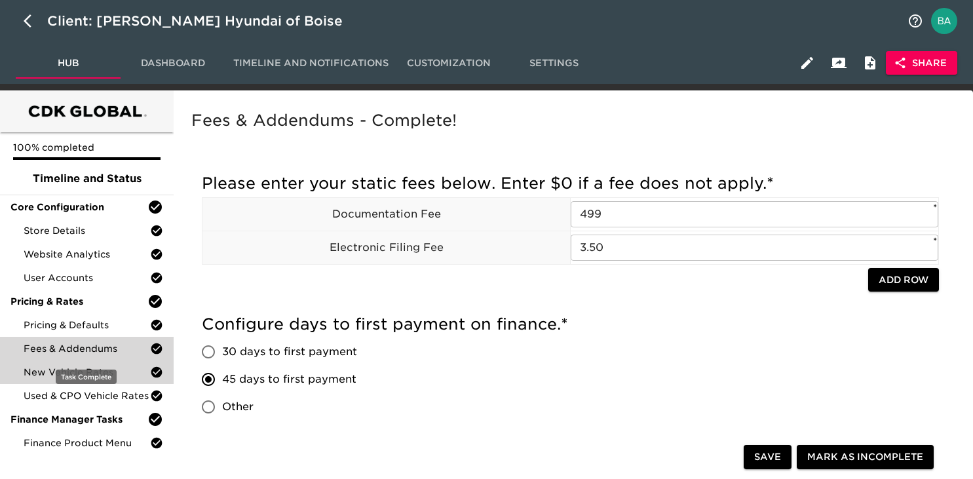
click at [100, 372] on span "New Vehicle Rates" at bounding box center [87, 372] width 126 height 13
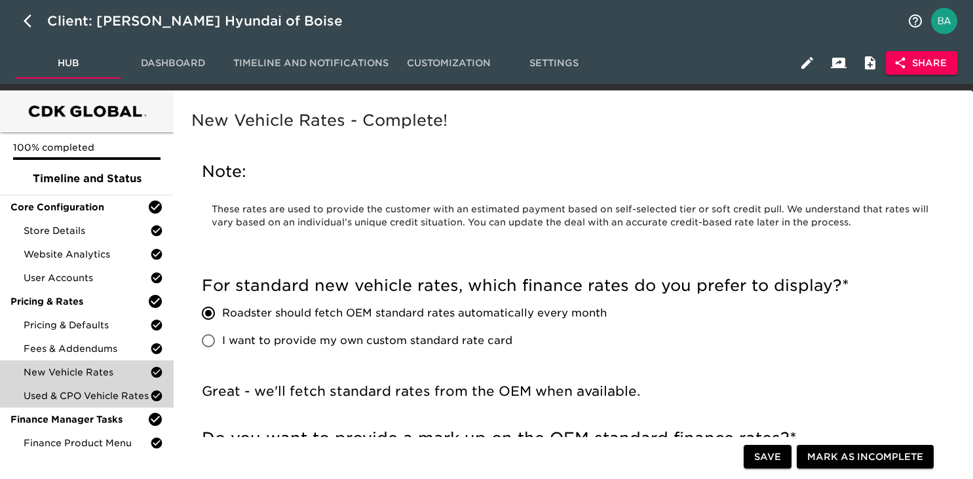
click at [89, 392] on span "Used & CPO Vehicle Rates" at bounding box center [87, 395] width 126 height 13
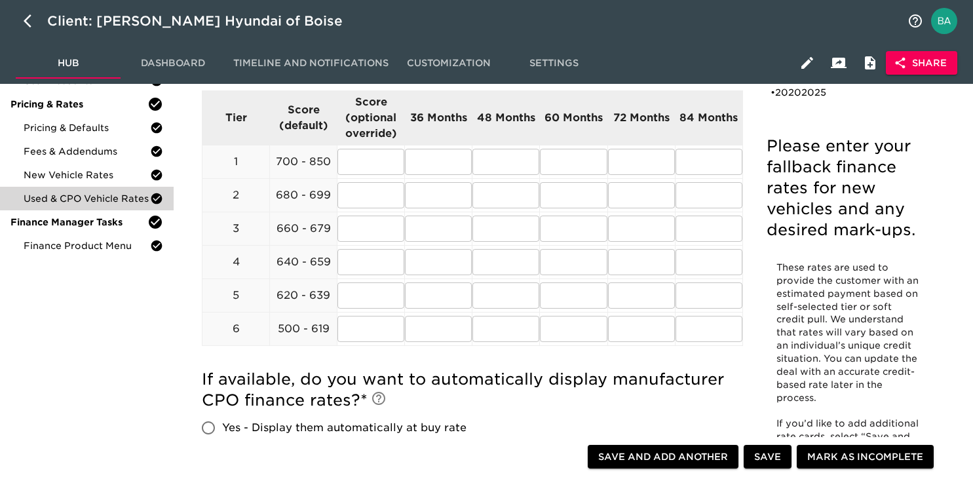
scroll to position [205, 0]
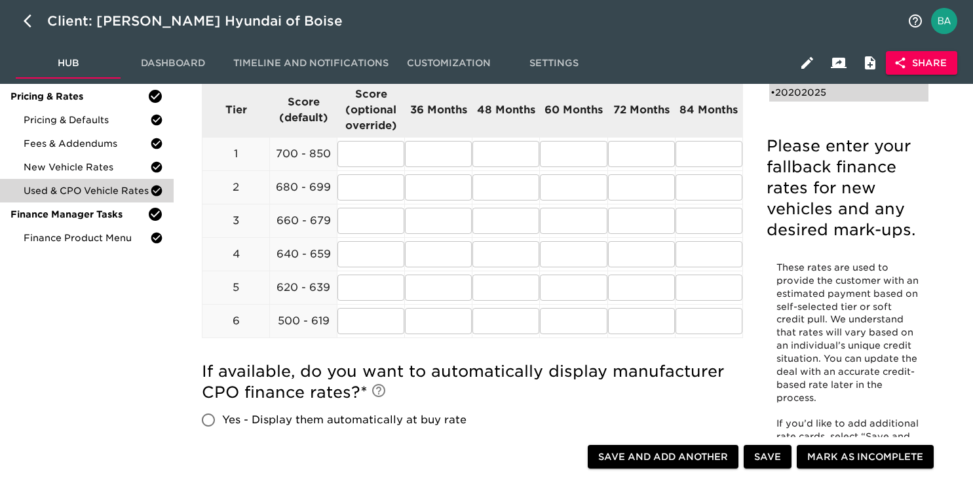
click at [795, 86] on div "• 20202025" at bounding box center [839, 92] width 138 height 13
type input "2020"
type input "2025"
radio input "true"
type input "1"
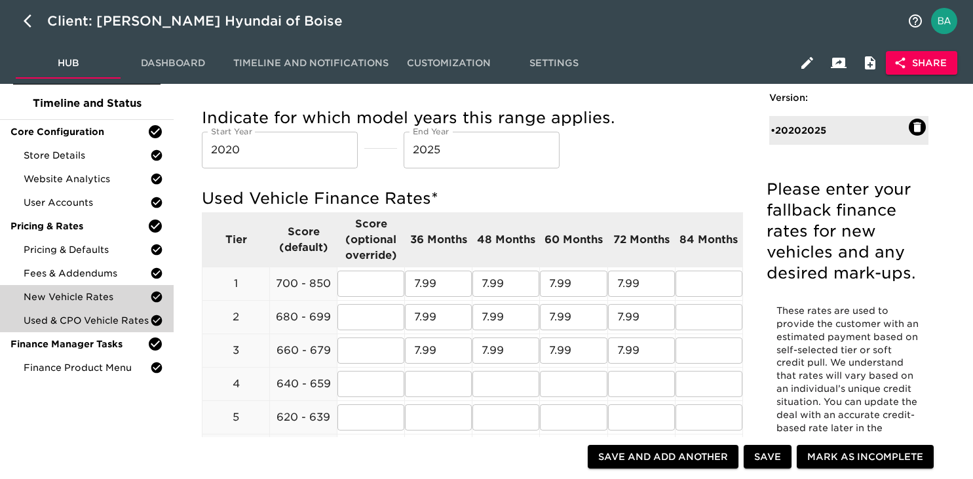
scroll to position [41, 0]
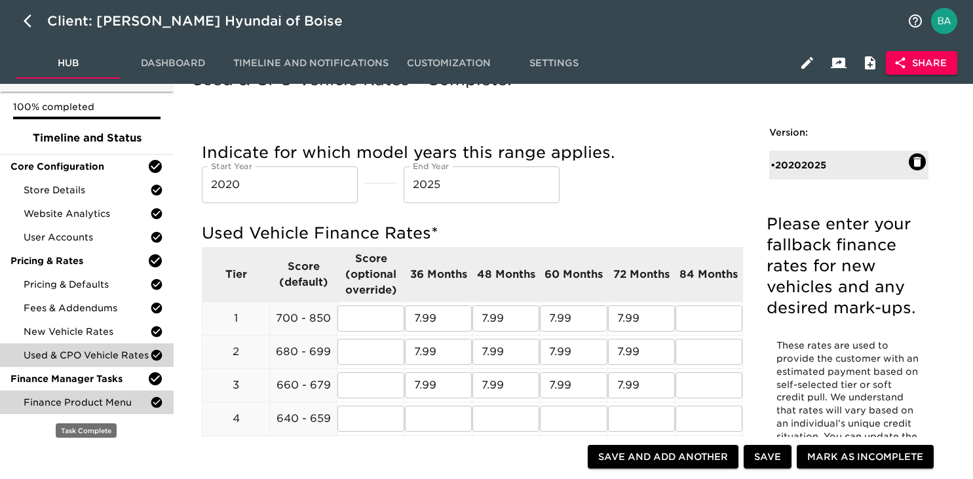
click at [43, 403] on span "Finance Product Menu" at bounding box center [87, 402] width 126 height 13
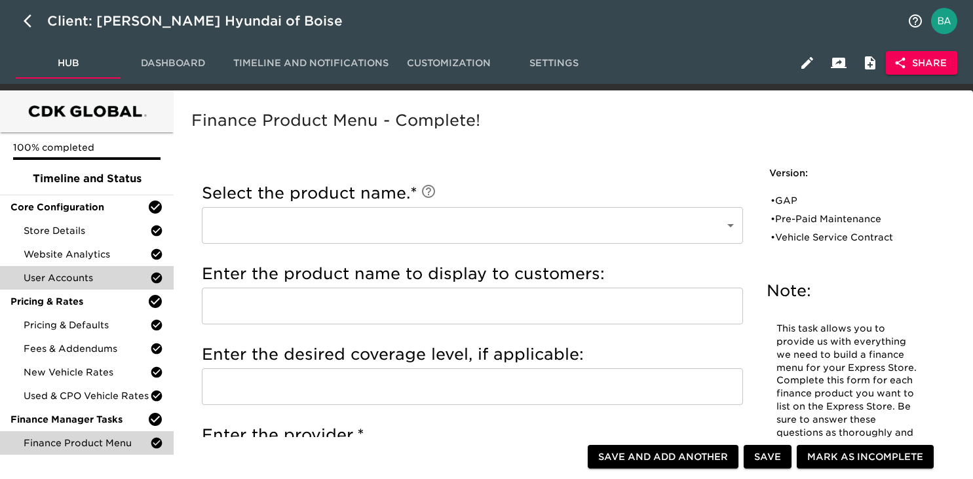
click at [64, 276] on span "User Accounts" at bounding box center [87, 277] width 126 height 13
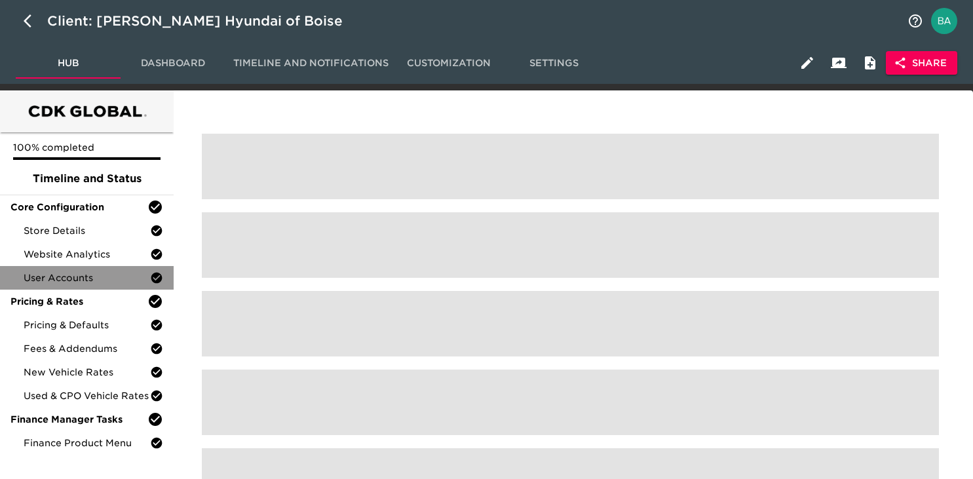
click at [64, 276] on span "User Accounts" at bounding box center [87, 277] width 126 height 13
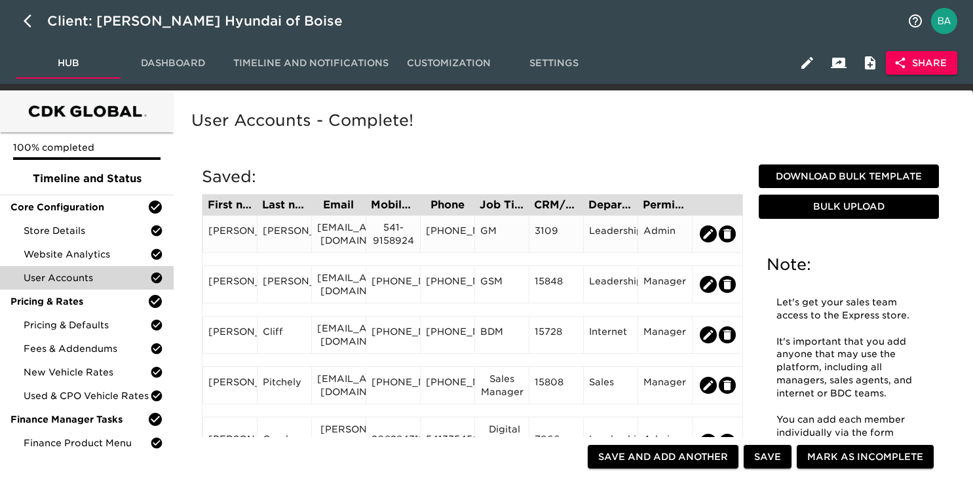
click at [339, 233] on div "paulziehr@kendallauto.com" at bounding box center [338, 234] width 43 height 26
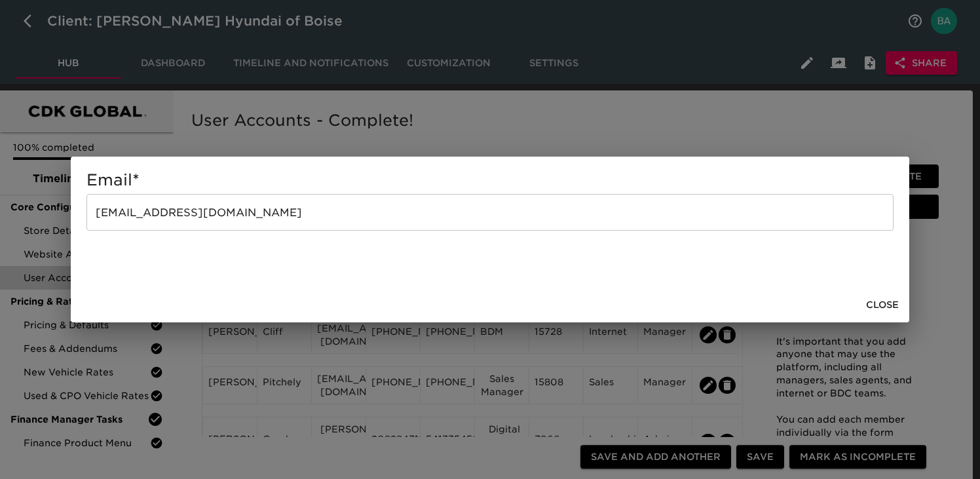
click at [172, 212] on input "paulziehr@kendallauto.com" at bounding box center [489, 212] width 807 height 37
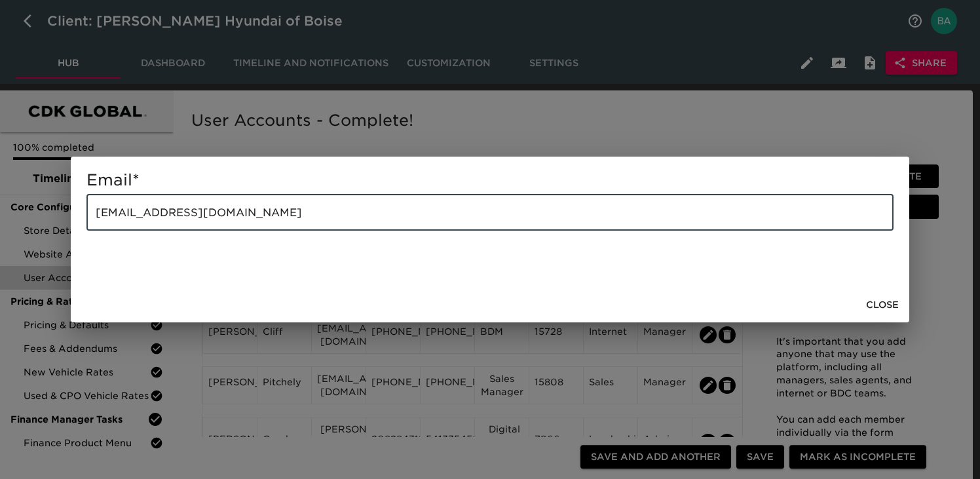
click at [172, 212] on input "paulziehr@kendallauto.com" at bounding box center [489, 212] width 807 height 37
click at [261, 407] on div "Email * paulziehr@kendallauto.com ​ Close" at bounding box center [490, 239] width 980 height 479
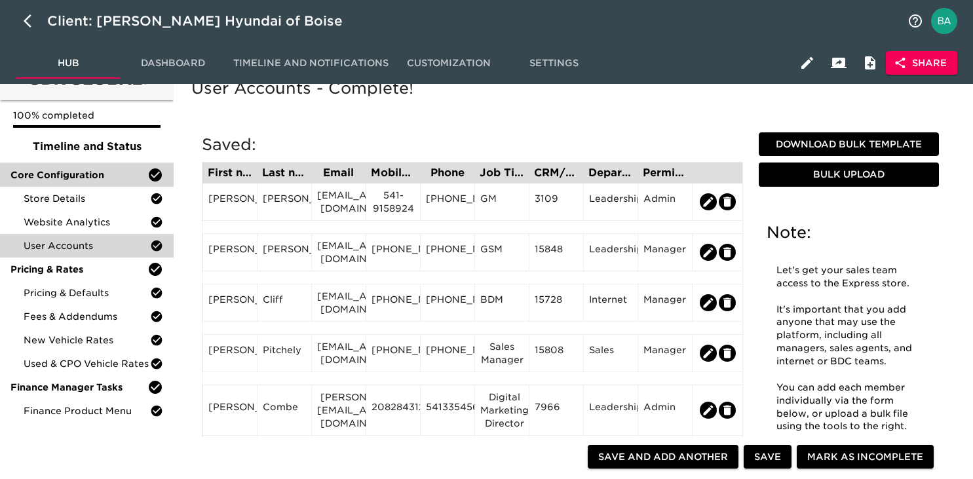
scroll to position [36, 0]
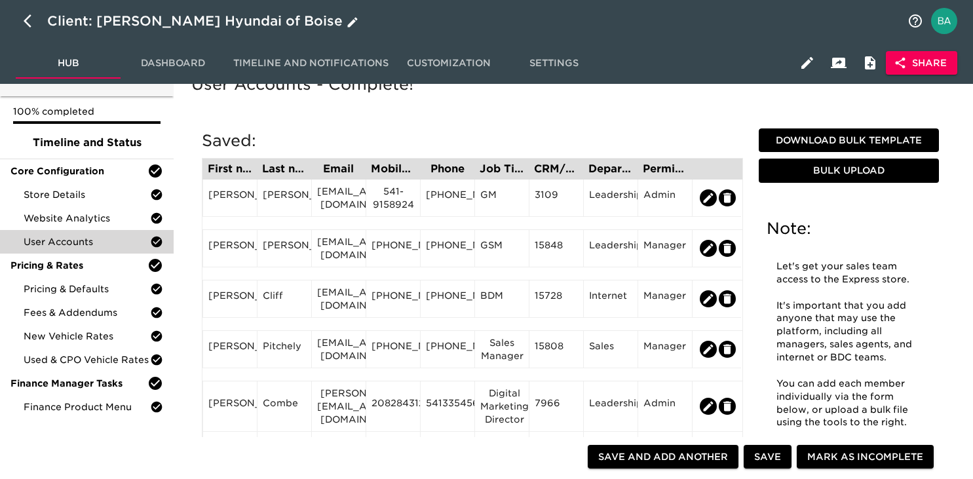
click at [30, 20] on icon "button" at bounding box center [32, 21] width 16 height 16
select select "10"
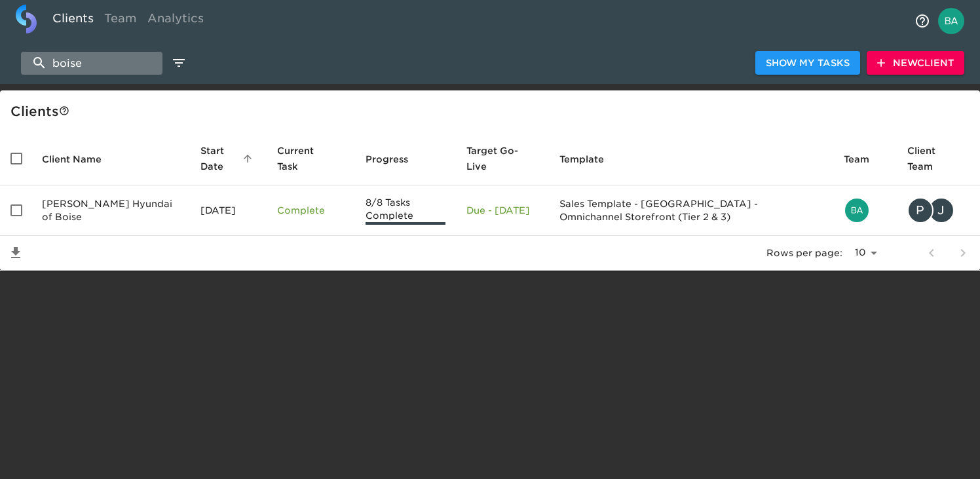
click at [103, 71] on input "boise" at bounding box center [91, 63] width 141 height 23
type input "n"
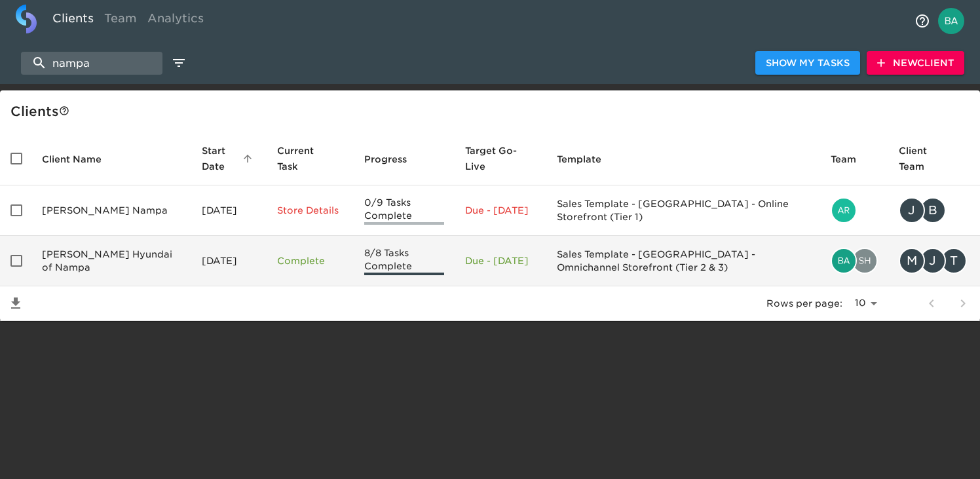
type input "nampa"
click at [76, 259] on td "Kendall Hyundai of Nampa" at bounding box center [111, 261] width 160 height 50
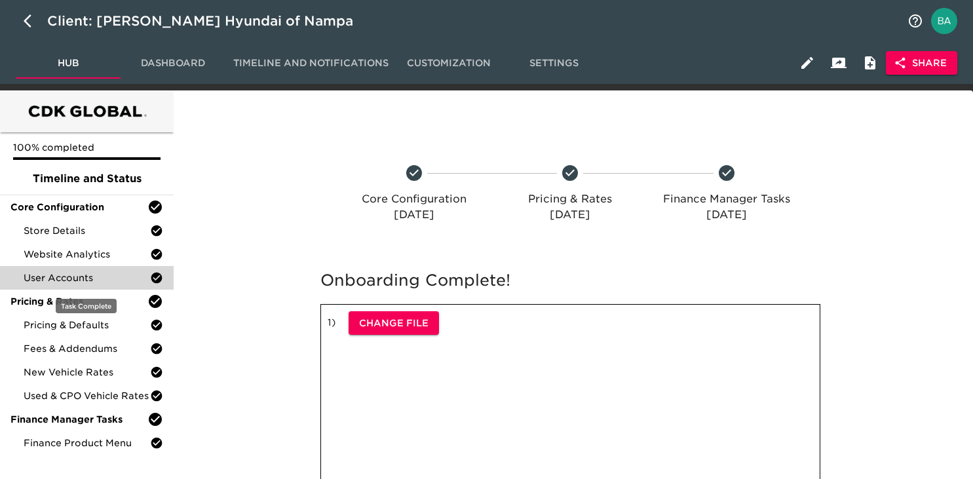
click at [71, 278] on span "User Accounts" at bounding box center [87, 277] width 126 height 13
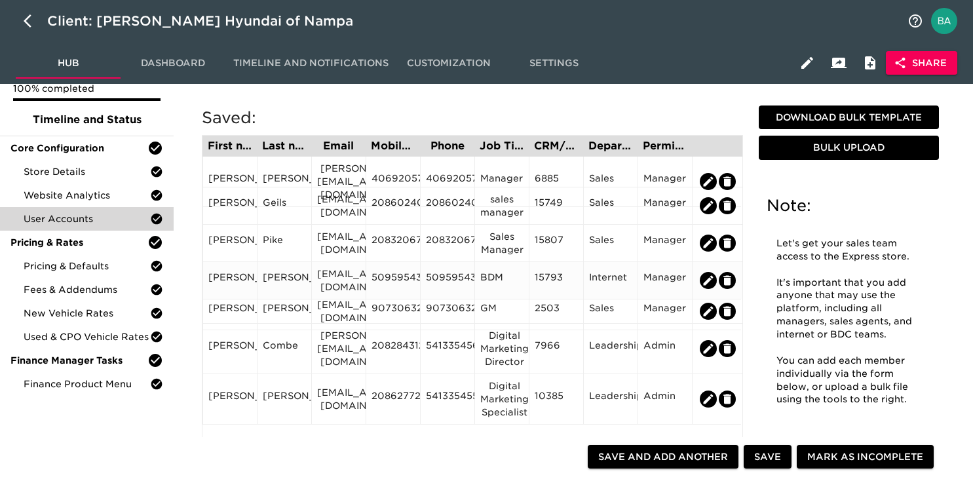
scroll to position [57, 0]
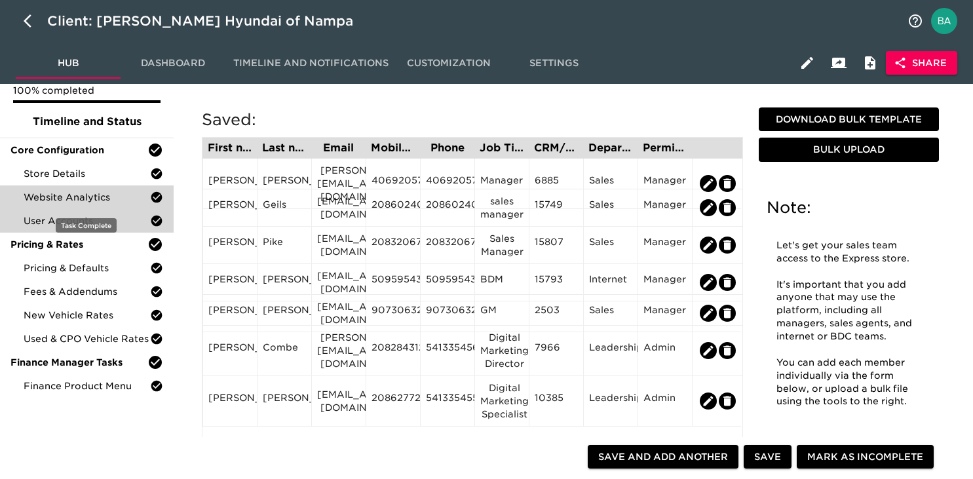
click at [89, 200] on span "Website Analytics" at bounding box center [87, 197] width 126 height 13
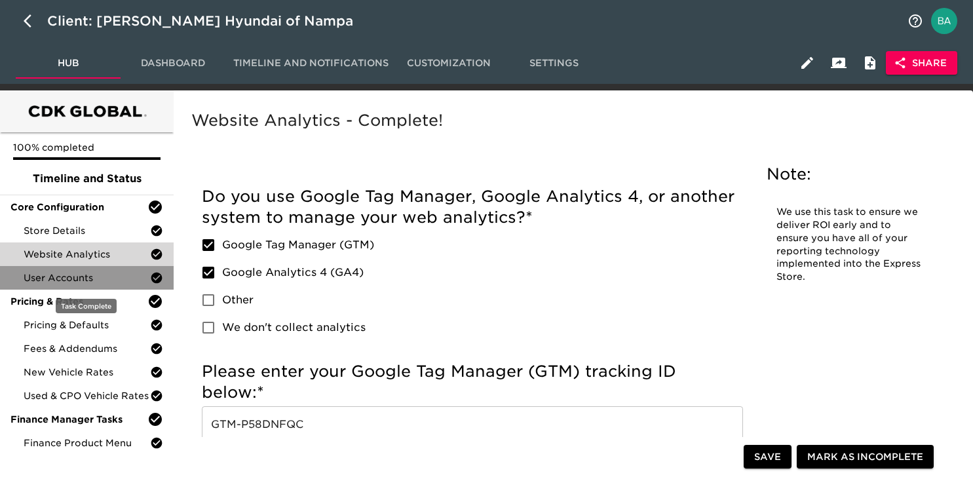
click at [50, 278] on span "User Accounts" at bounding box center [87, 277] width 126 height 13
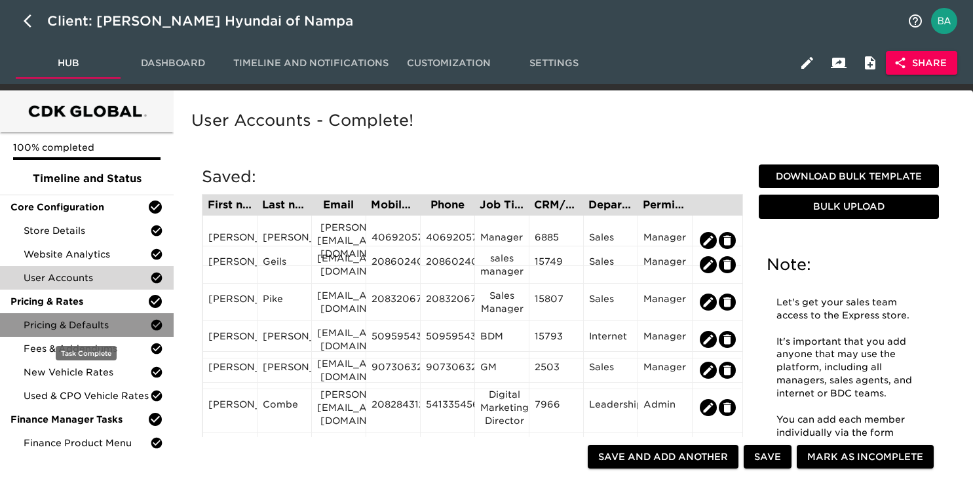
click at [56, 328] on span "Pricing & Defaults" at bounding box center [87, 324] width 126 height 13
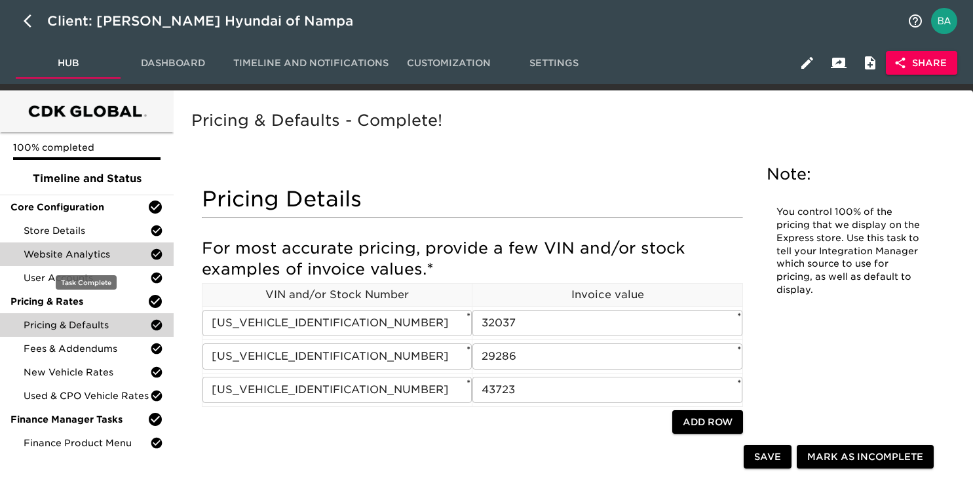
click at [52, 253] on span "Website Analytics" at bounding box center [87, 254] width 126 height 13
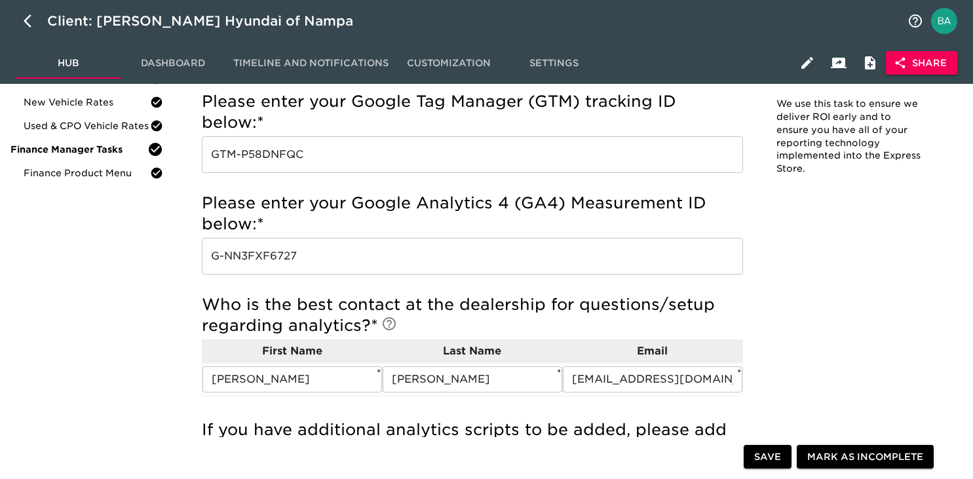
scroll to position [416, 0]
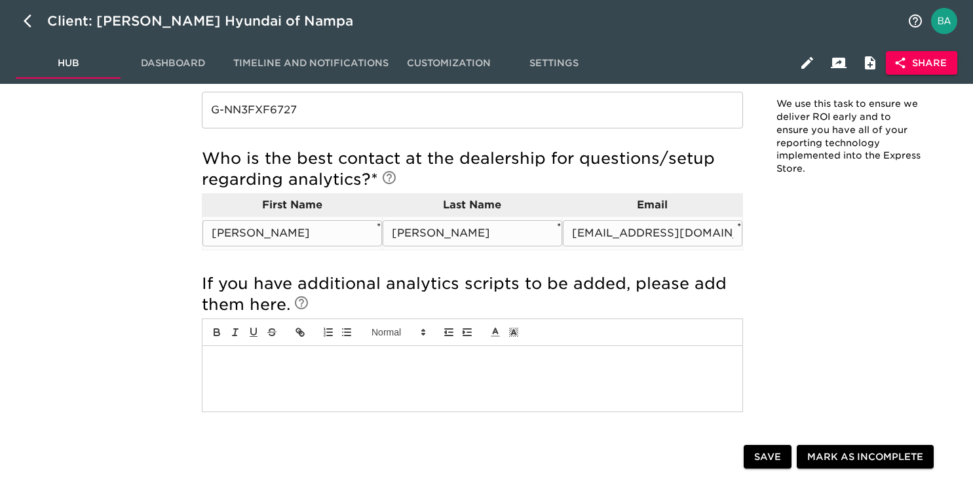
click at [647, 236] on input "liamloper@kendallauto.com" at bounding box center [652, 233] width 179 height 26
click at [31, 22] on icon "button" at bounding box center [32, 21] width 16 height 16
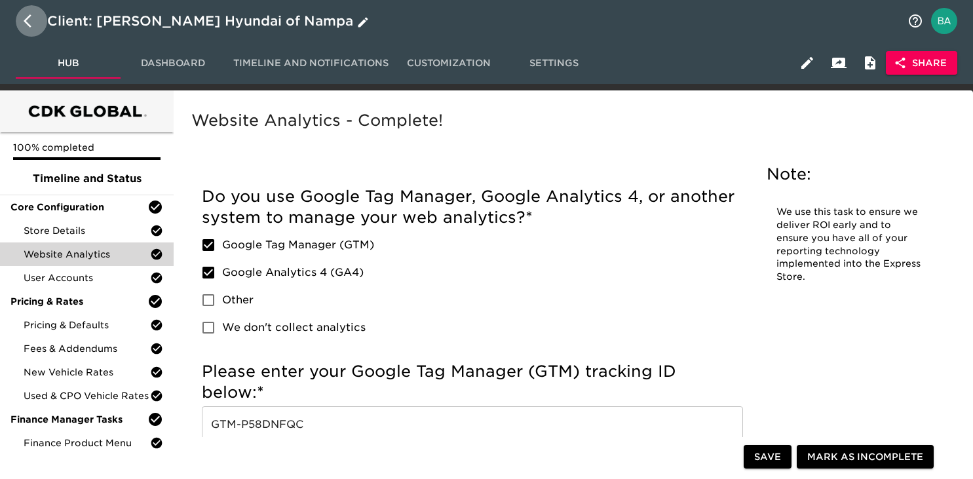
select select "10"
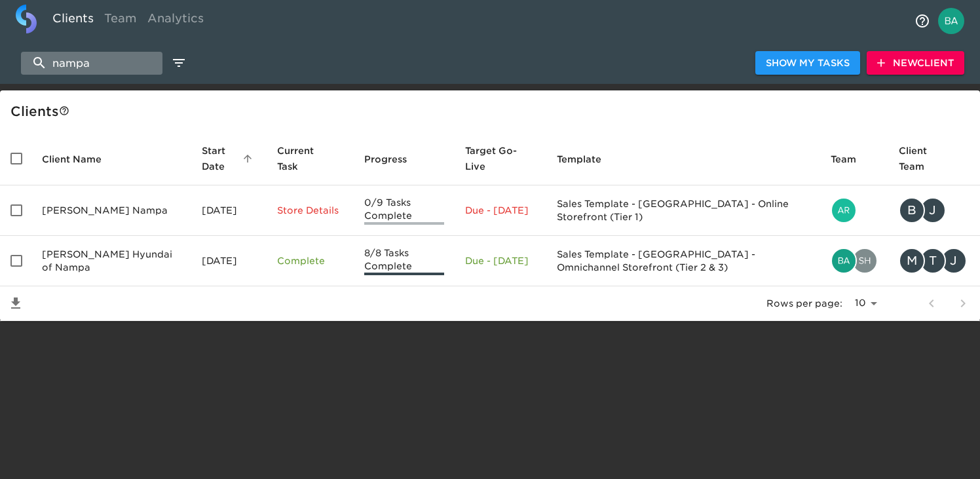
click at [100, 73] on input "nampa" at bounding box center [91, 63] width 141 height 23
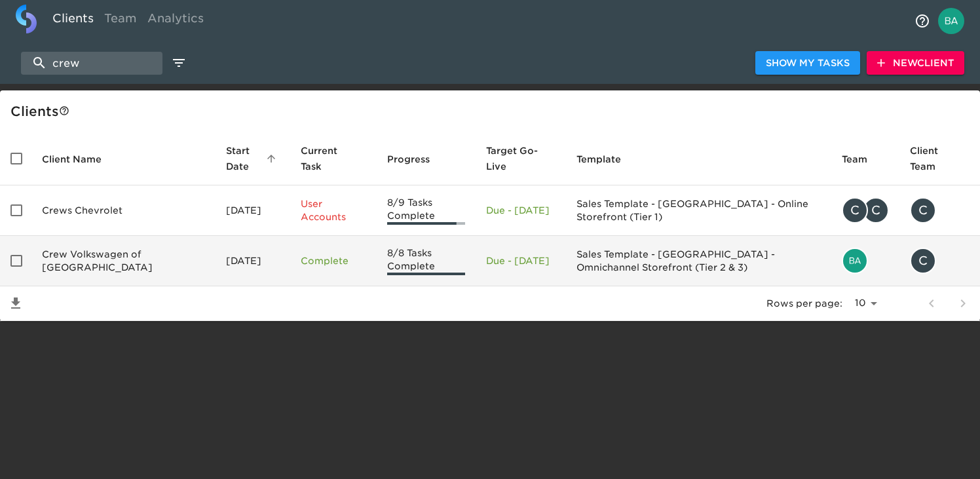
type input "crew"
click at [104, 261] on td "Crew Volkswagen of Plainville" at bounding box center [123, 261] width 184 height 50
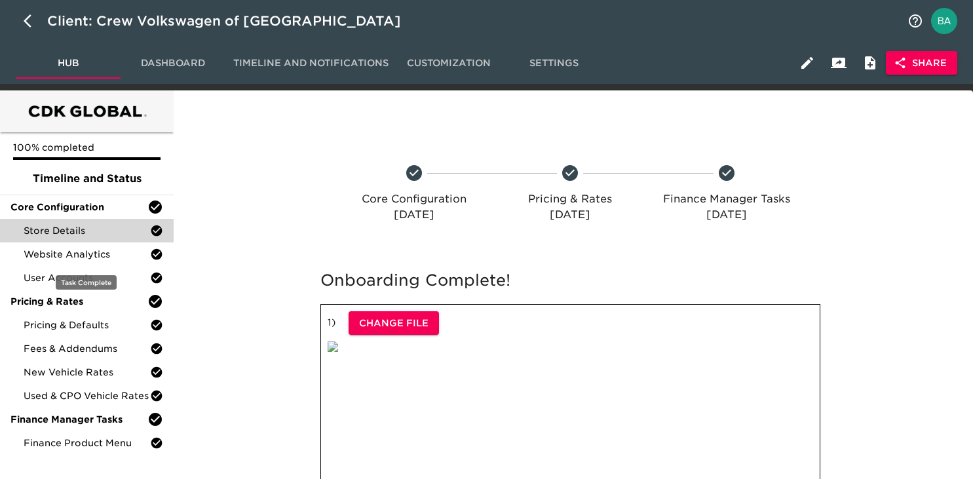
click at [92, 238] on div "Store Details" at bounding box center [87, 231] width 174 height 24
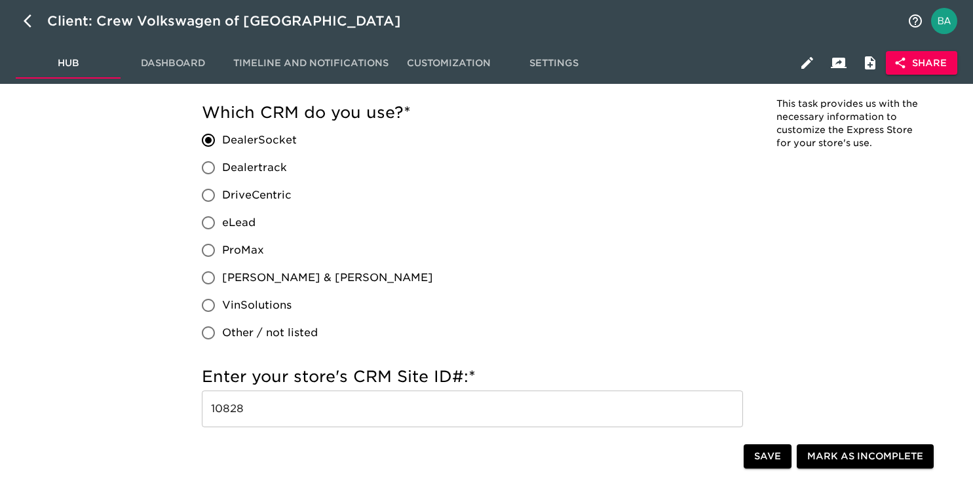
scroll to position [885, 0]
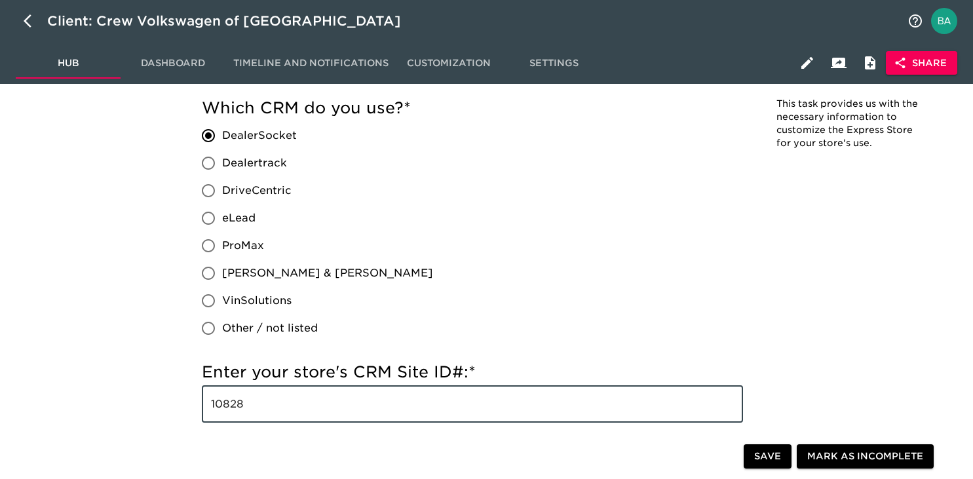
click at [222, 401] on input "10828" at bounding box center [472, 404] width 541 height 37
click at [222, 404] on input "10828" at bounding box center [472, 404] width 541 height 37
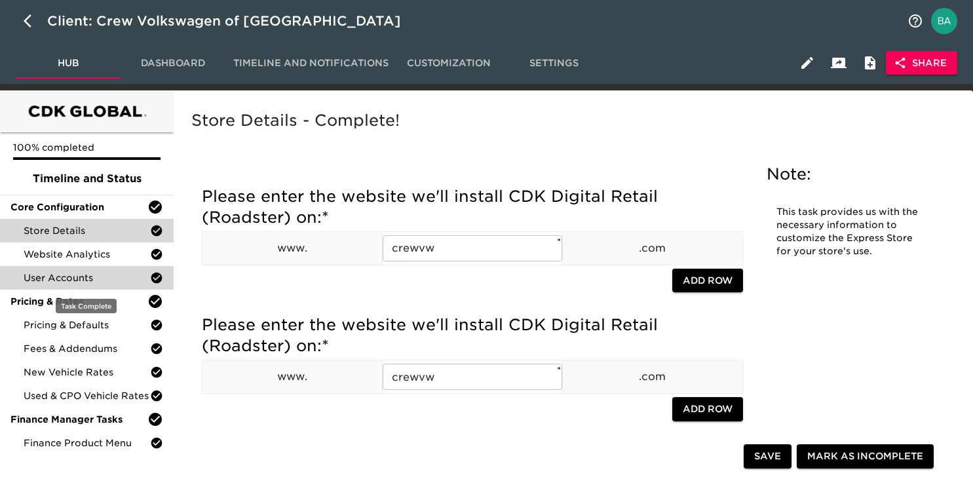
click at [63, 278] on span "User Accounts" at bounding box center [87, 277] width 126 height 13
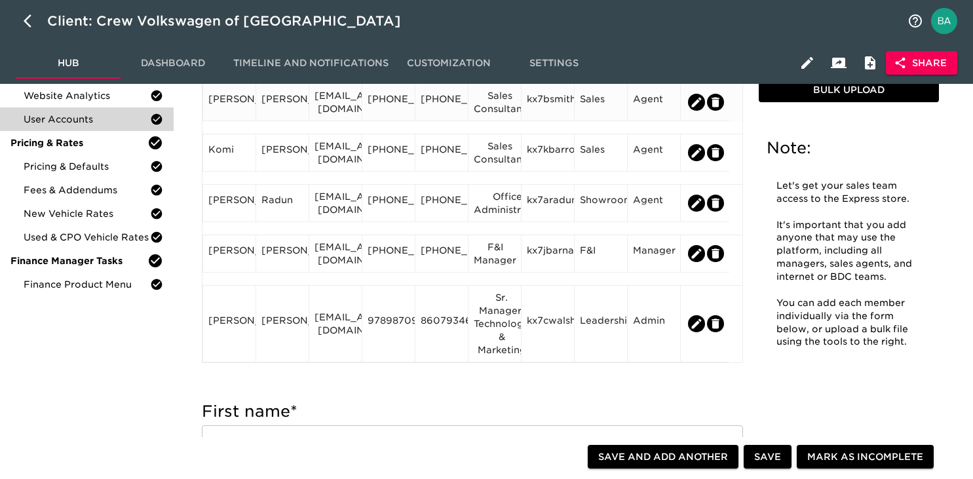
scroll to position [161, 0]
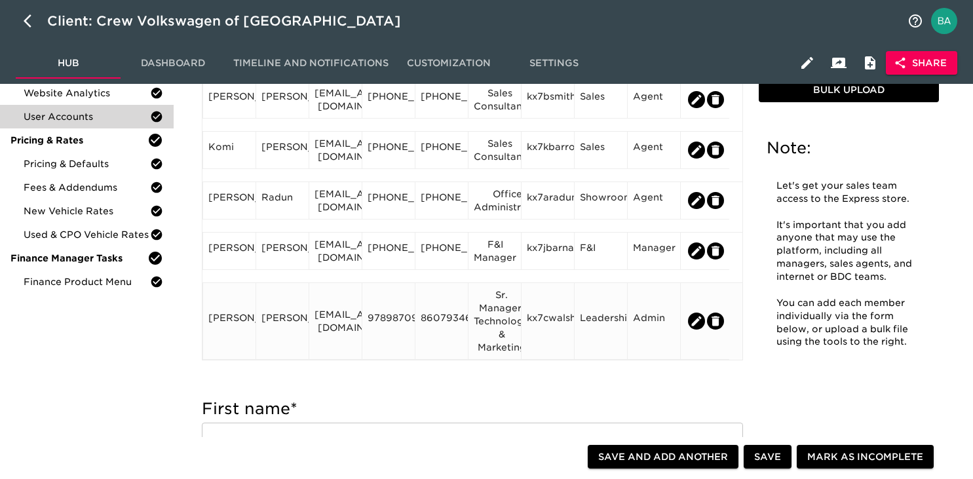
click at [334, 319] on div "cwalsh@crewvw.com" at bounding box center [335, 321] width 42 height 26
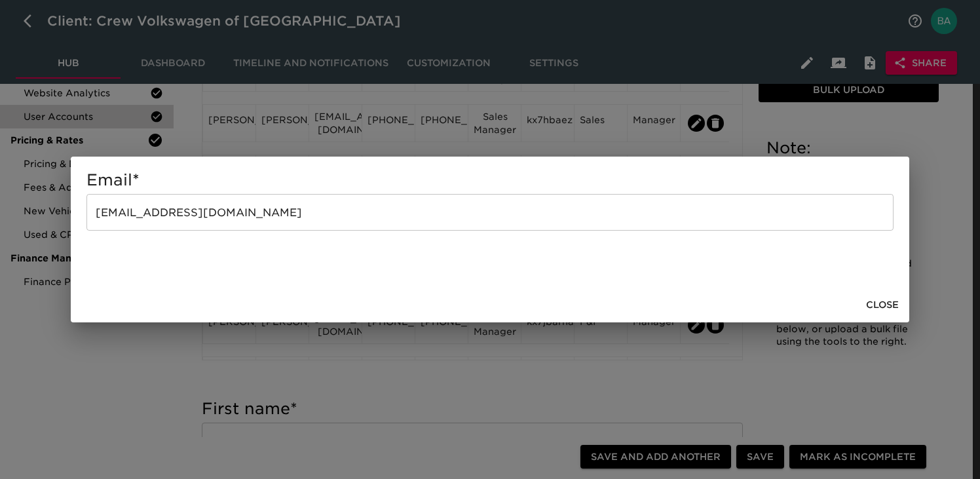
click at [133, 219] on input "cwalsh@crewvw.com" at bounding box center [489, 212] width 807 height 37
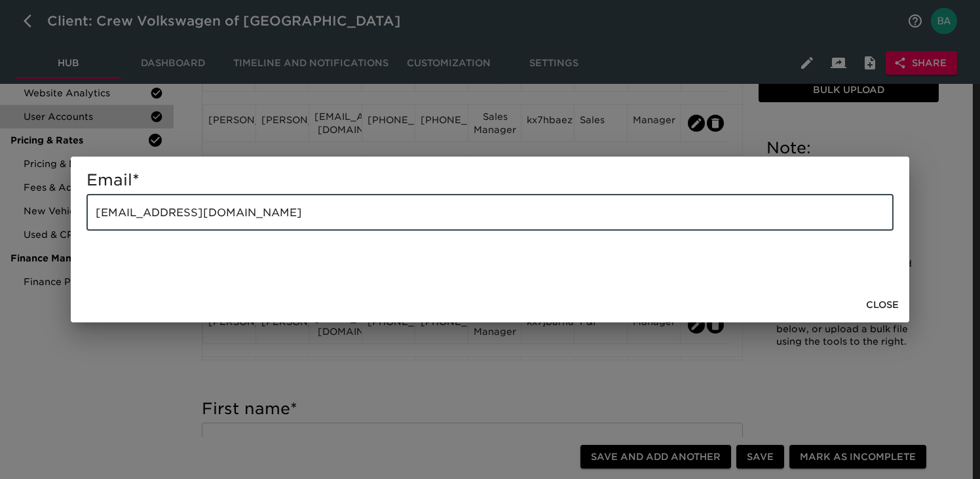
click at [133, 219] on input "cwalsh@crewvw.com" at bounding box center [489, 212] width 807 height 37
click at [179, 379] on div "Email * cwalsh@crewvw.com ​ Close" at bounding box center [490, 239] width 980 height 479
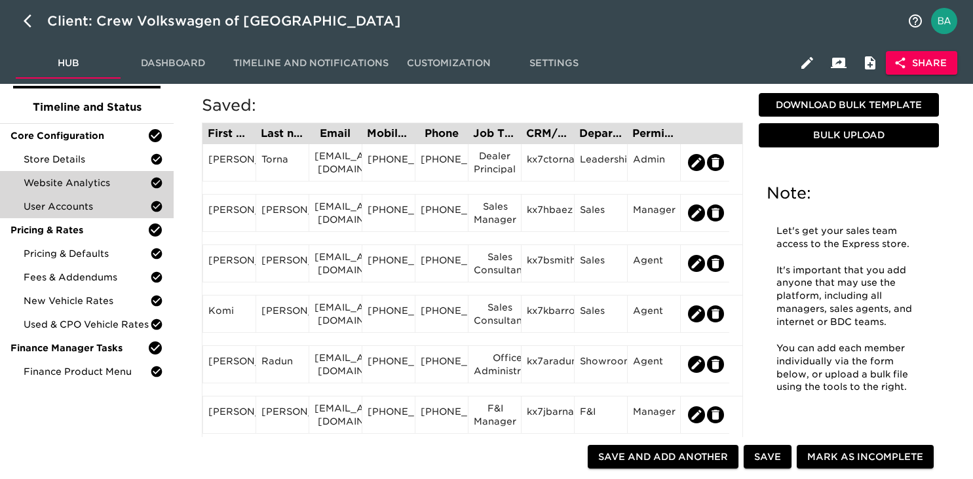
scroll to position [56, 0]
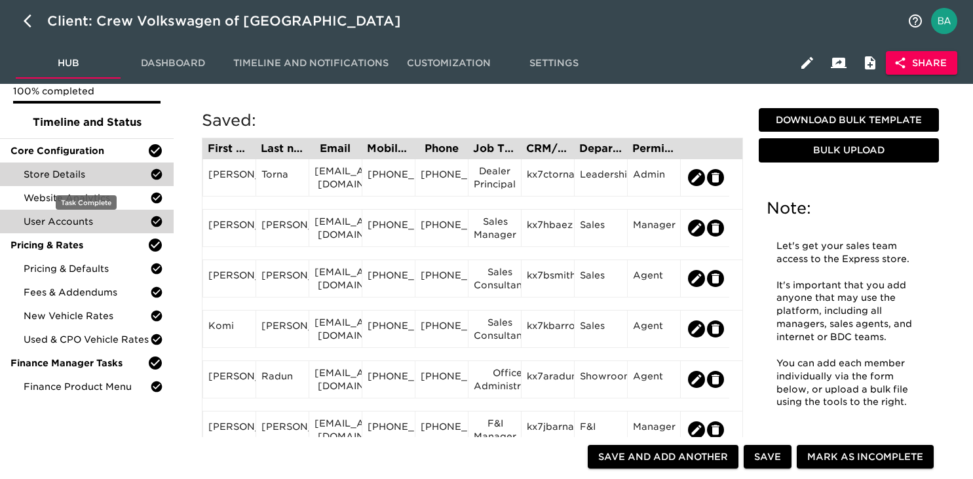
click at [79, 178] on span "Store Details" at bounding box center [87, 174] width 126 height 13
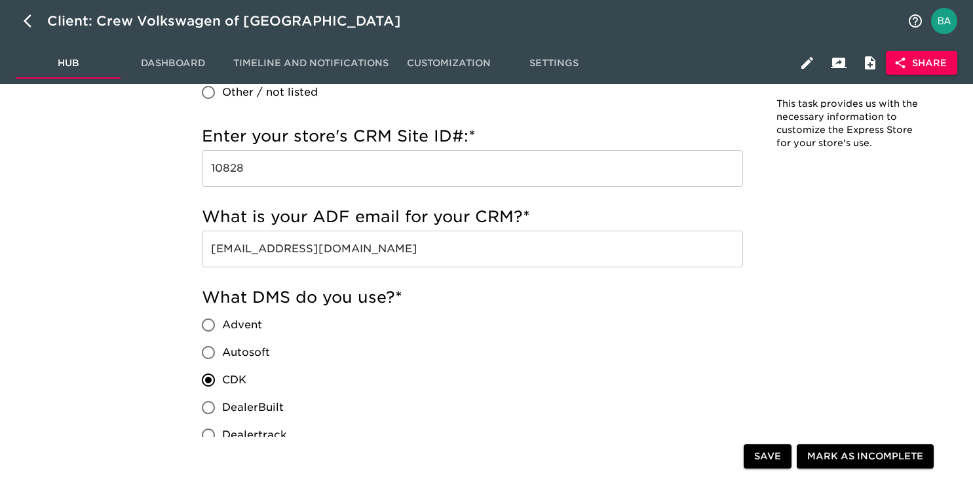
scroll to position [1134, 0]
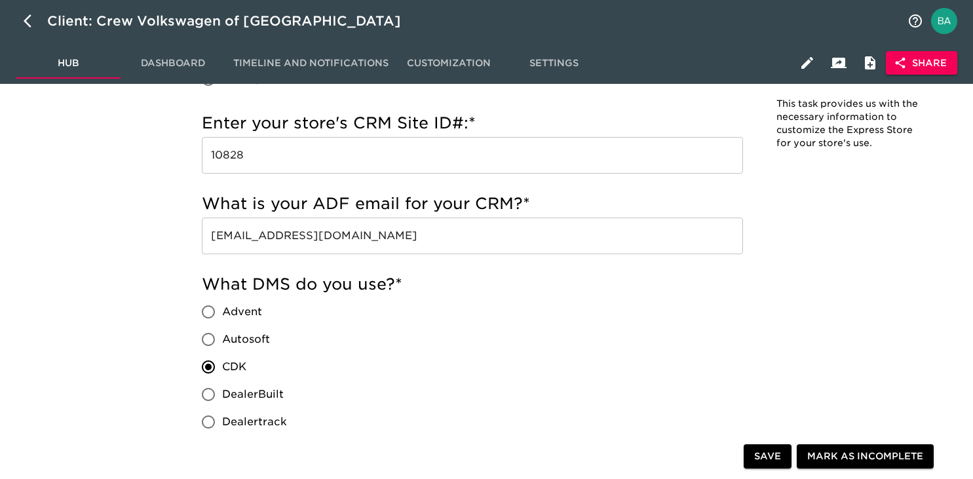
click at [301, 244] on input "webleads@crewvw.dsmessage.com" at bounding box center [472, 235] width 541 height 37
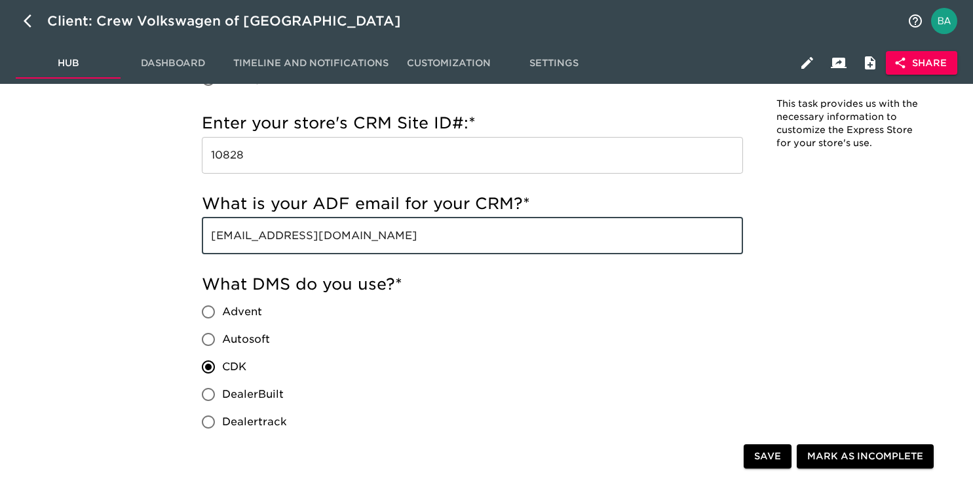
click at [301, 244] on input "webleads@crewvw.dsmessage.com" at bounding box center [472, 235] width 541 height 37
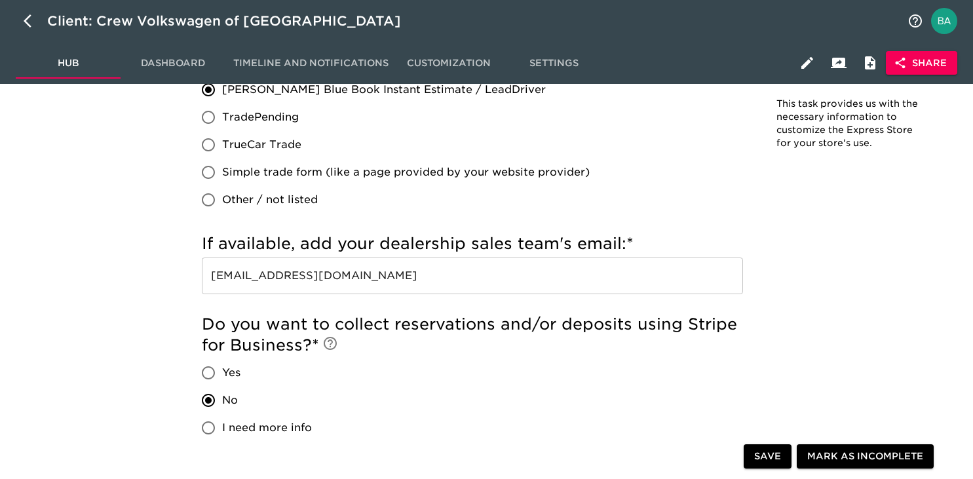
scroll to position [2863, 0]
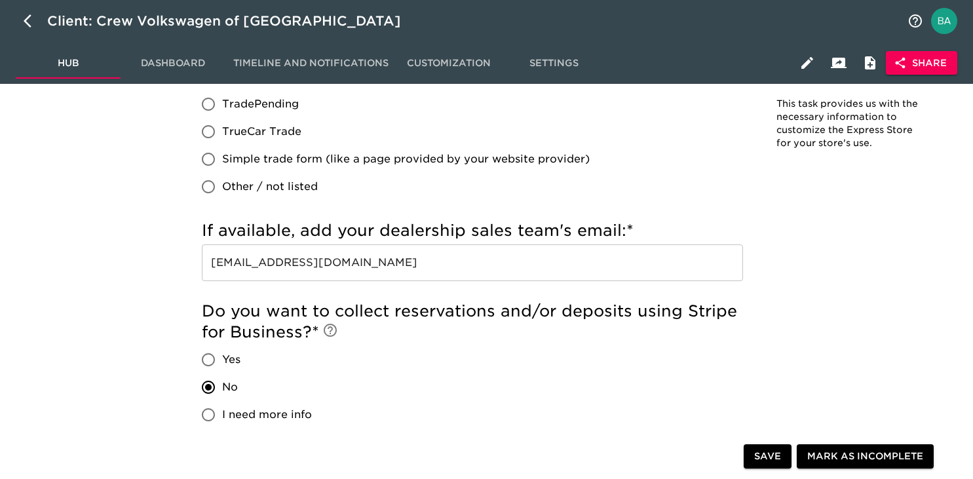
click at [277, 261] on input "sales@crewvw.com" at bounding box center [472, 262] width 541 height 37
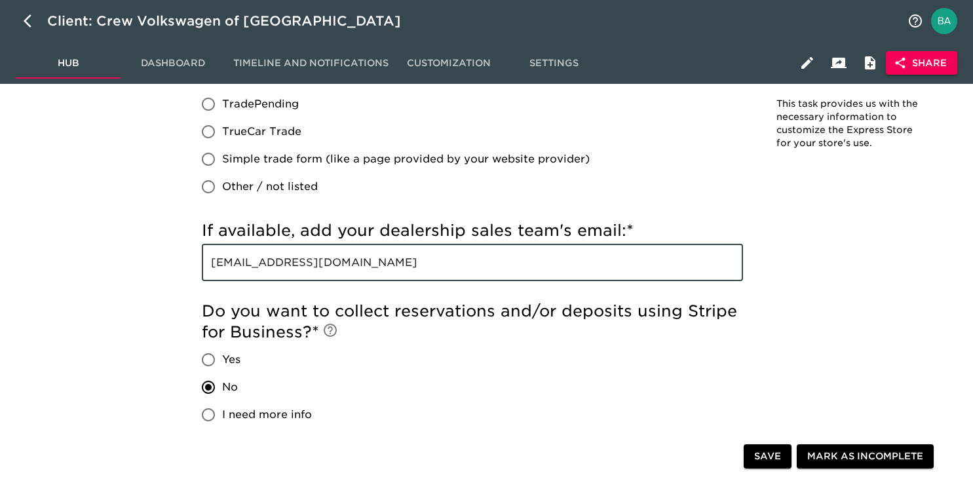
click at [277, 261] on input "sales@crewvw.com" at bounding box center [472, 262] width 541 height 37
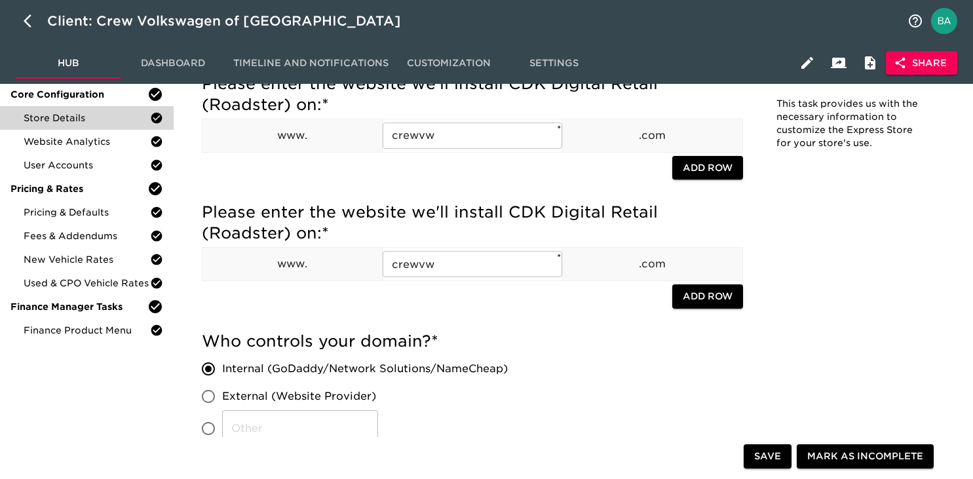
scroll to position [0, 0]
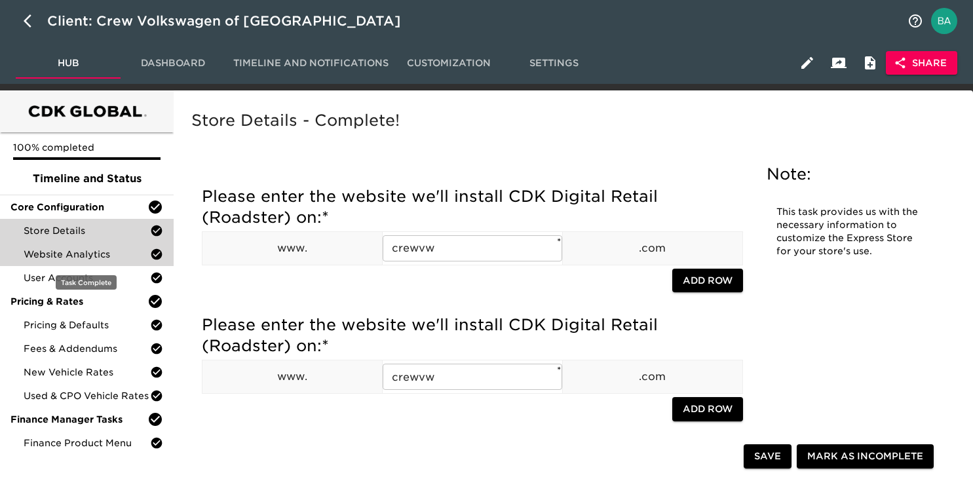
click at [68, 258] on span "Website Analytics" at bounding box center [87, 254] width 126 height 13
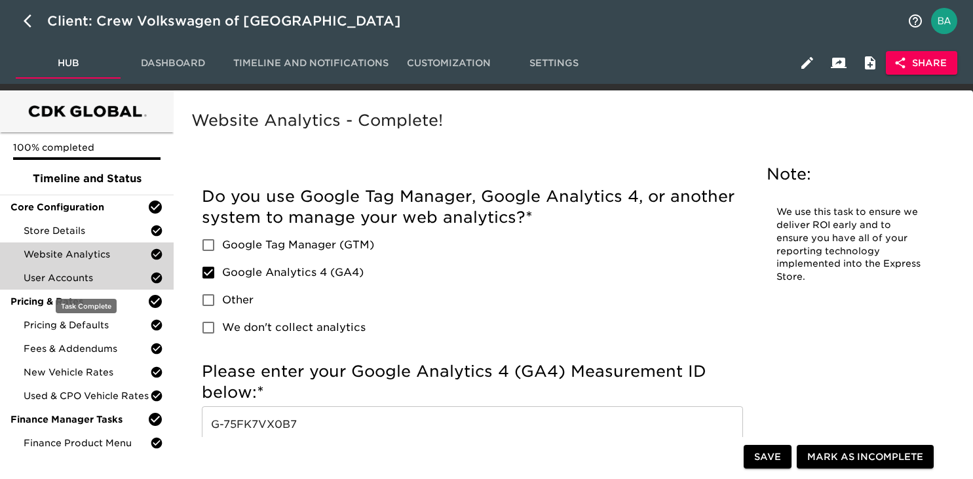
click at [59, 279] on span "User Accounts" at bounding box center [87, 277] width 126 height 13
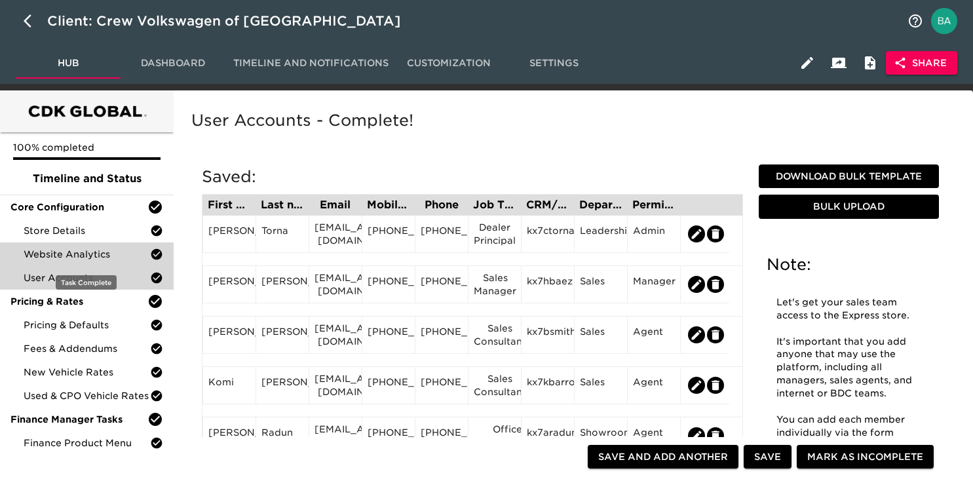
click at [58, 257] on span "Website Analytics" at bounding box center [87, 254] width 126 height 13
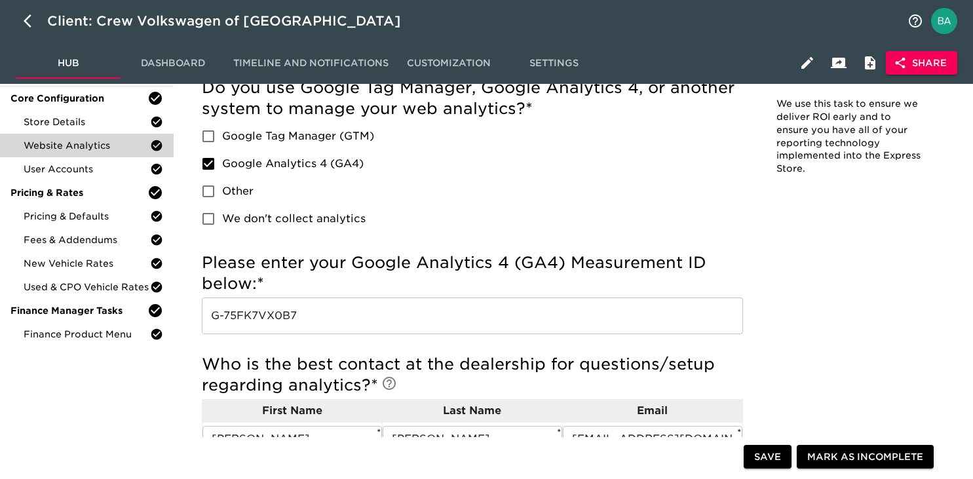
scroll to position [116, 0]
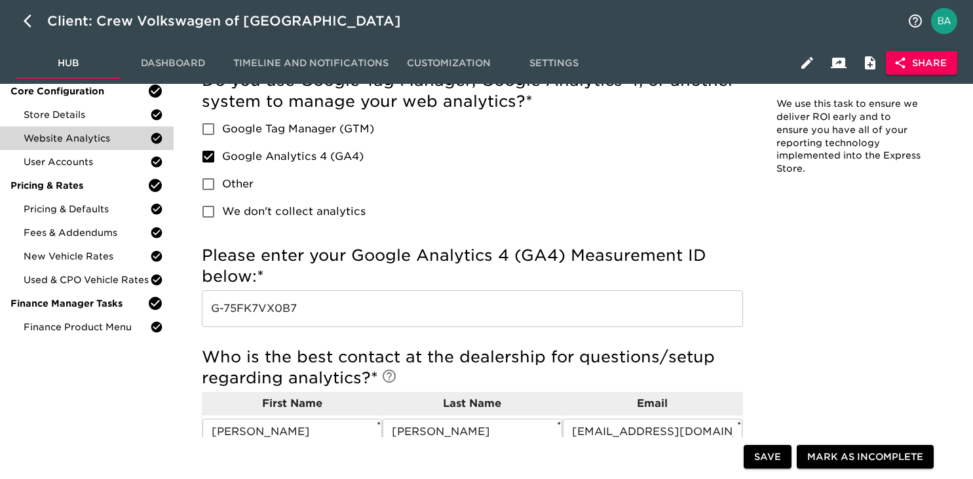
click at [249, 309] on input "G-75FK7VX0B7" at bounding box center [472, 308] width 541 height 37
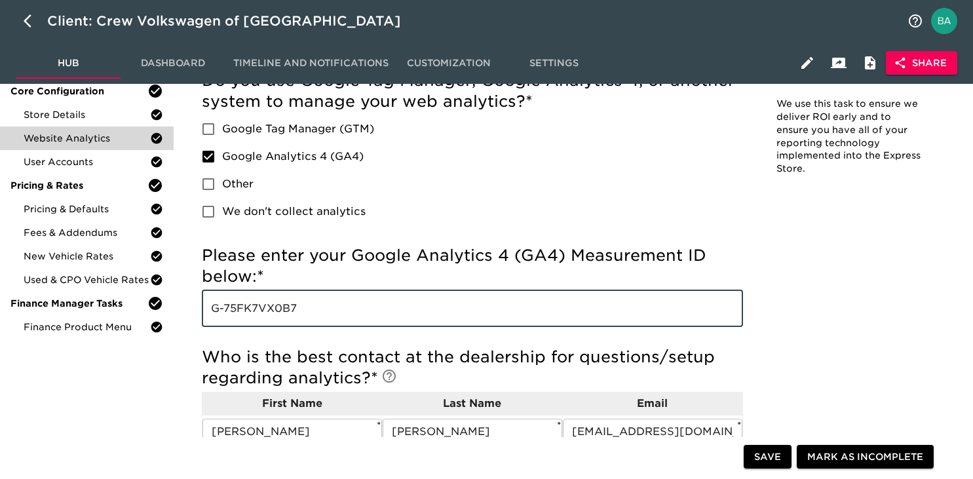
click at [249, 309] on input "G-75FK7VX0B7" at bounding box center [472, 308] width 541 height 37
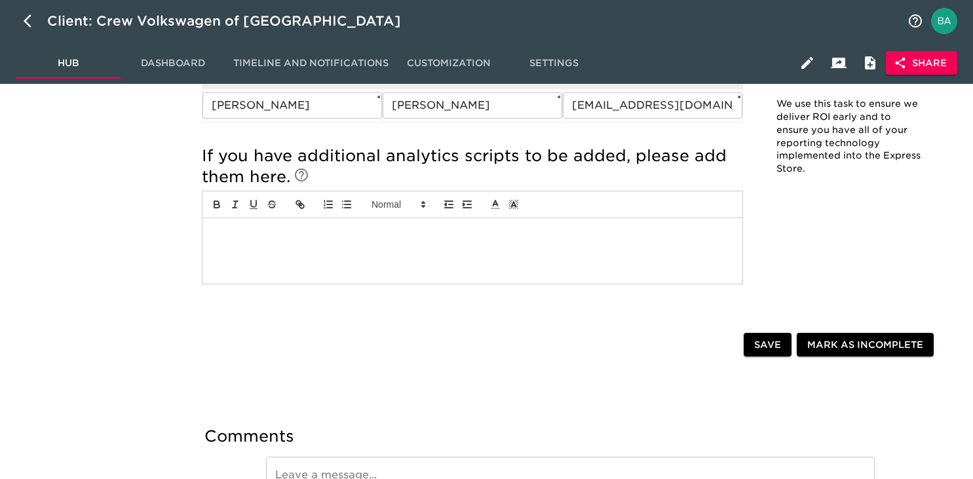
scroll to position [0, 0]
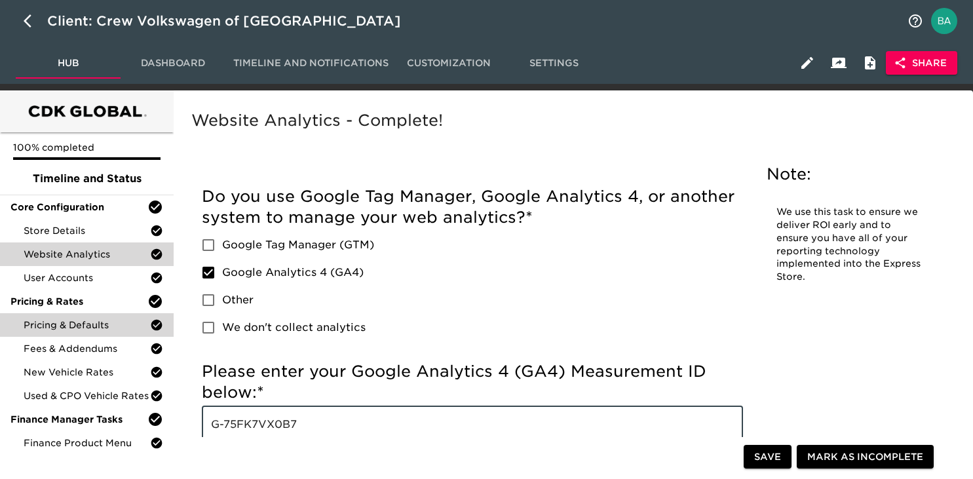
click at [48, 324] on span "Pricing & Defaults" at bounding box center [87, 324] width 126 height 13
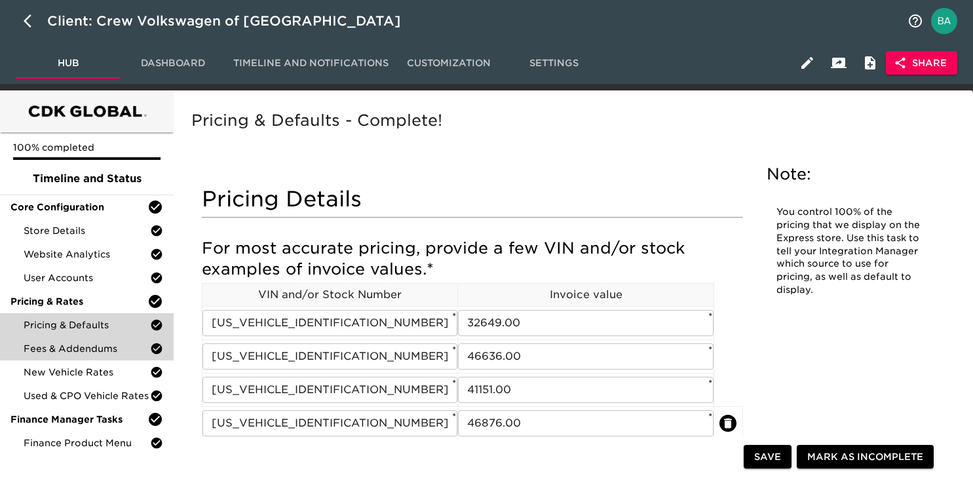
click at [63, 350] on span "Fees & Addendums" at bounding box center [87, 348] width 126 height 13
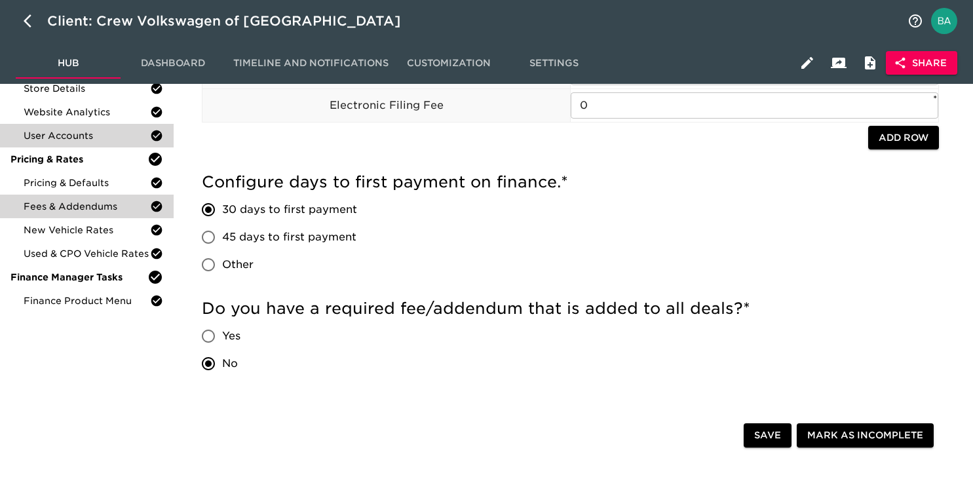
scroll to position [94, 0]
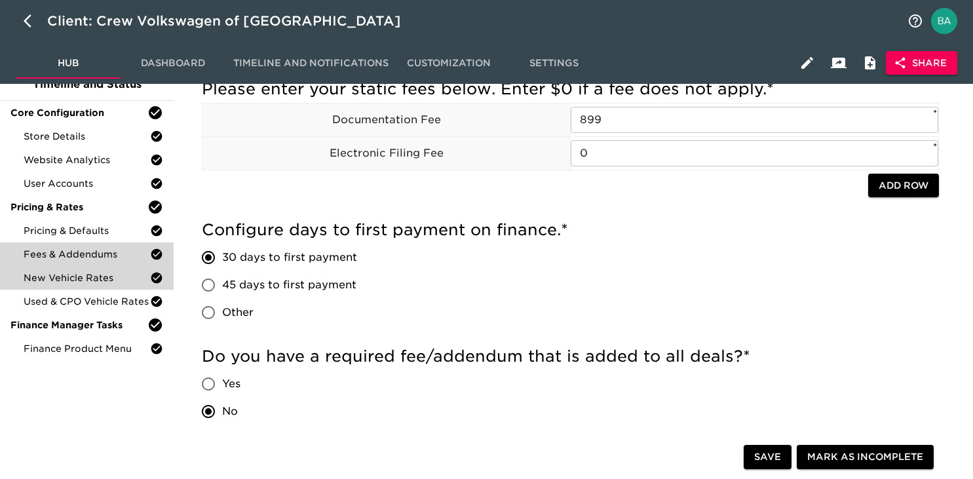
click at [67, 281] on span "New Vehicle Rates" at bounding box center [87, 277] width 126 height 13
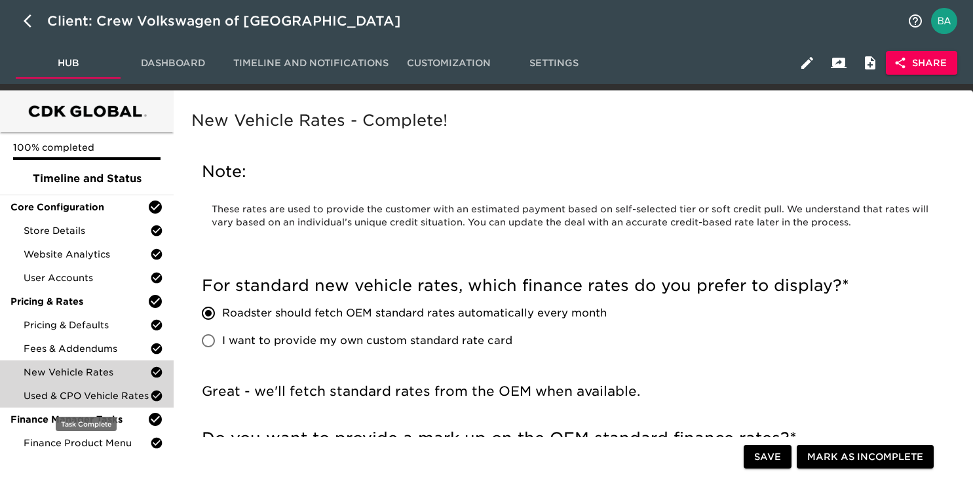
click at [81, 395] on span "Used & CPO Vehicle Rates" at bounding box center [87, 395] width 126 height 13
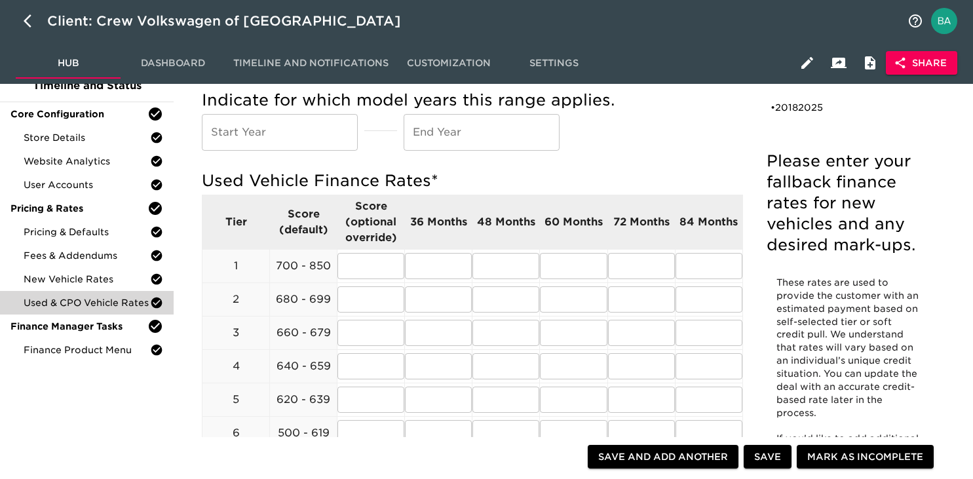
scroll to position [88, 0]
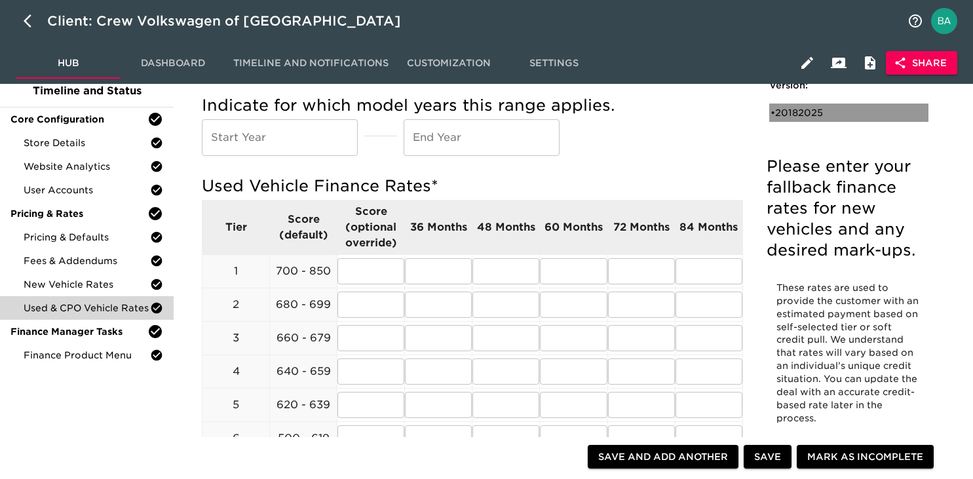
click at [780, 112] on div "• 20182025" at bounding box center [839, 112] width 138 height 13
type input "2018"
type input "2025"
radio input "true"
type input "1.00"
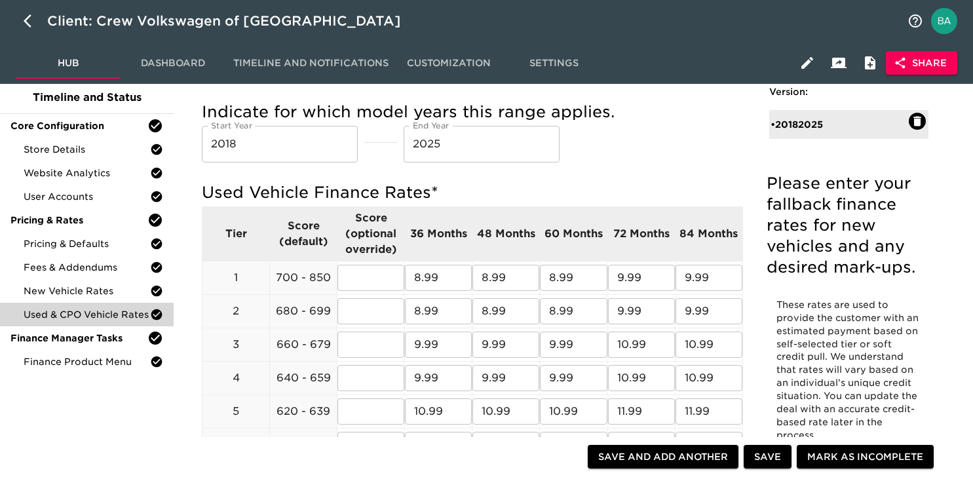
scroll to position [0, 0]
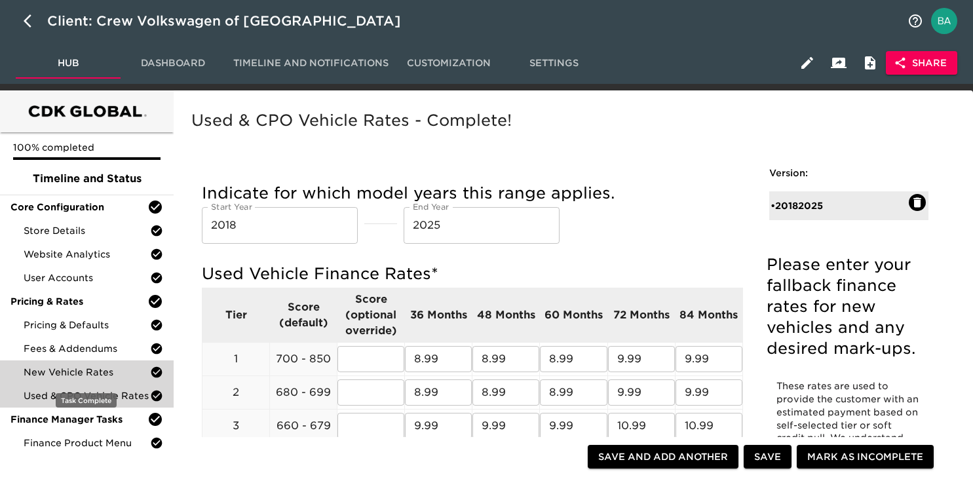
click at [80, 373] on span "New Vehicle Rates" at bounding box center [87, 372] width 126 height 13
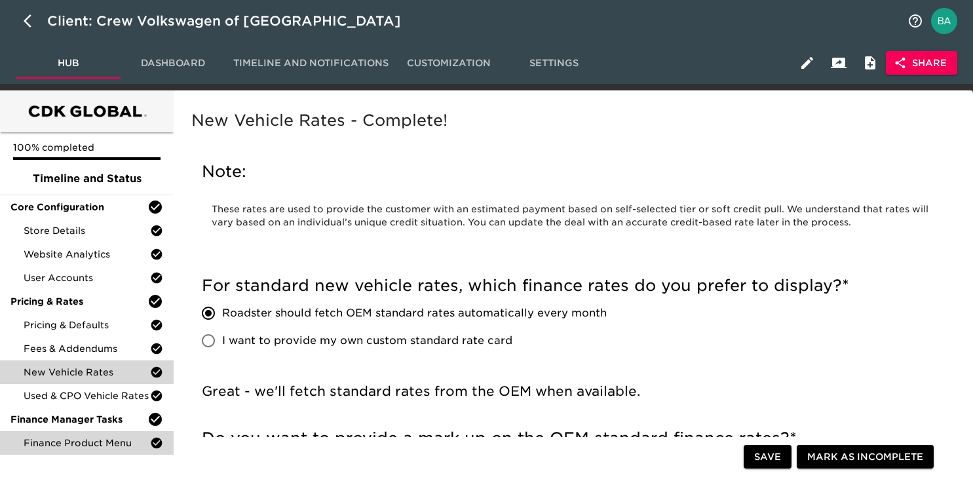
click at [54, 441] on span "Finance Product Menu" at bounding box center [87, 442] width 126 height 13
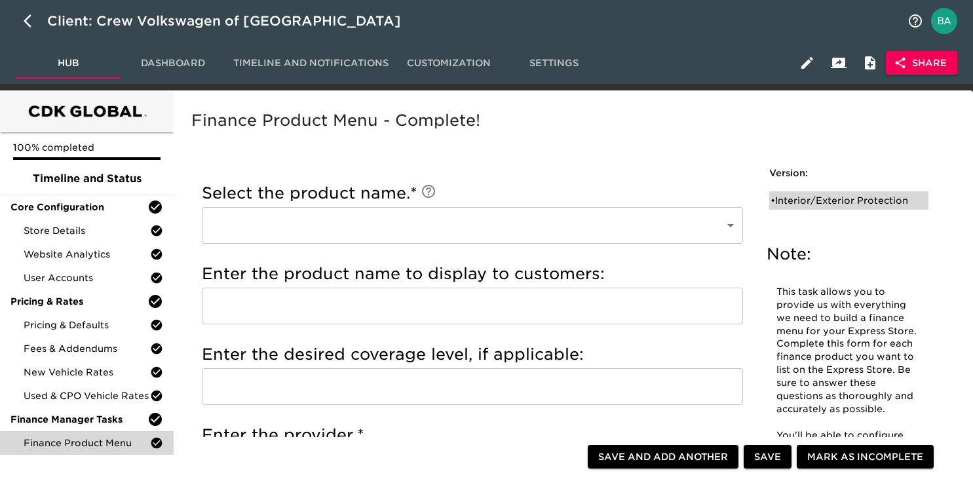
click at [787, 198] on div "• Interior/Exterior Protection" at bounding box center [839, 200] width 138 height 13
type input "Interior/Exterior Protection"
type input "Simoniz Clearcoat"
type input "Simoniz"
checkbox input "true"
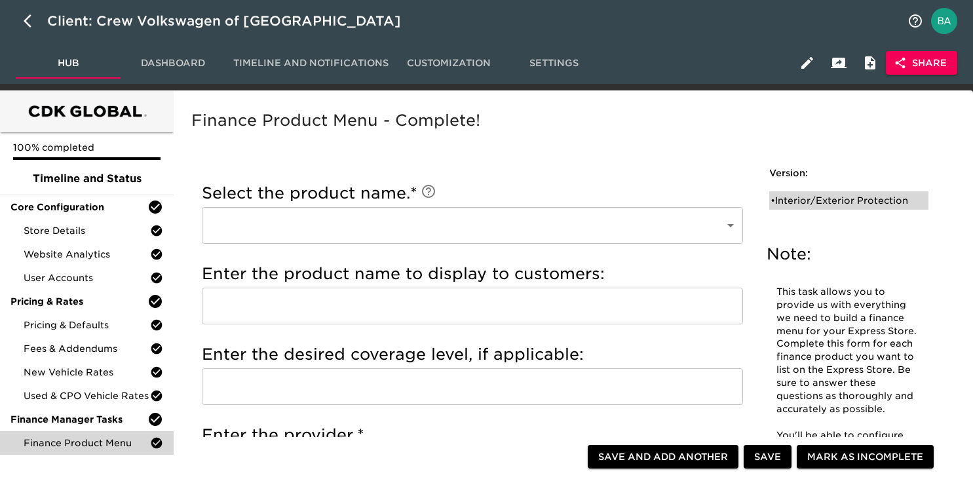
checkbox input "true"
radio input "true"
type input "999.00"
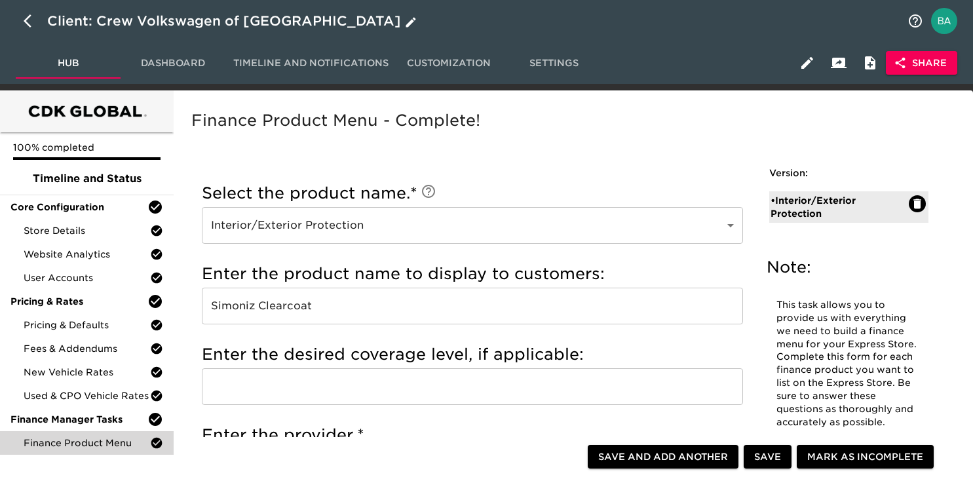
click at [29, 22] on icon "button" at bounding box center [32, 21] width 16 height 16
select select "10"
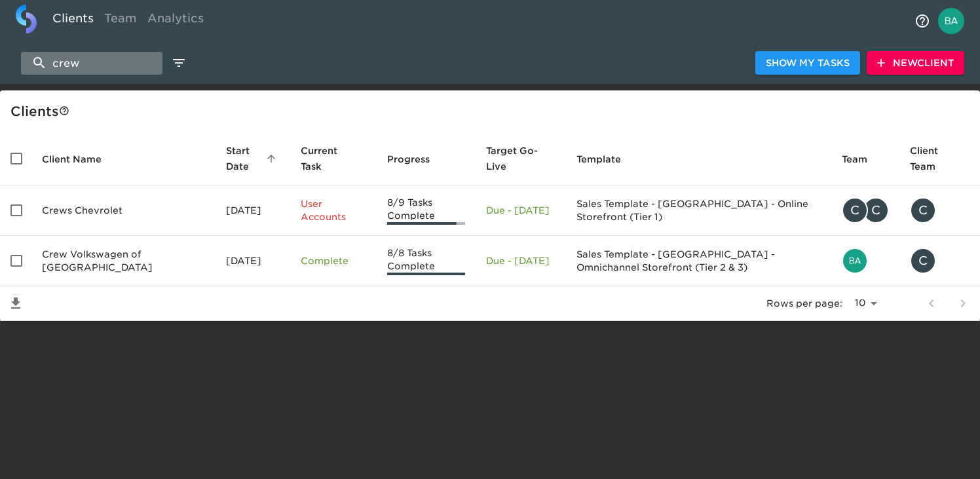
click at [119, 60] on input "crew" at bounding box center [91, 63] width 141 height 23
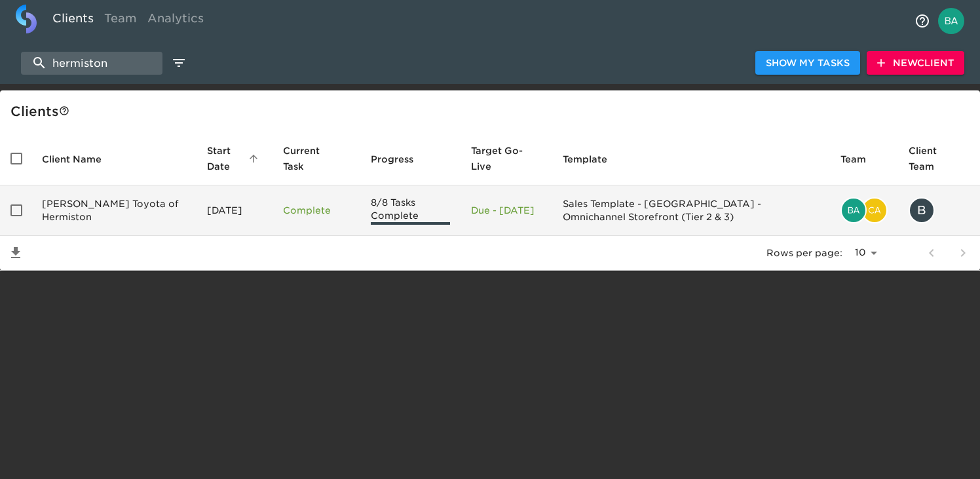
type input "hermiston"
click at [83, 209] on td "Rogers Toyota of Hermiston" at bounding box center [113, 210] width 165 height 50
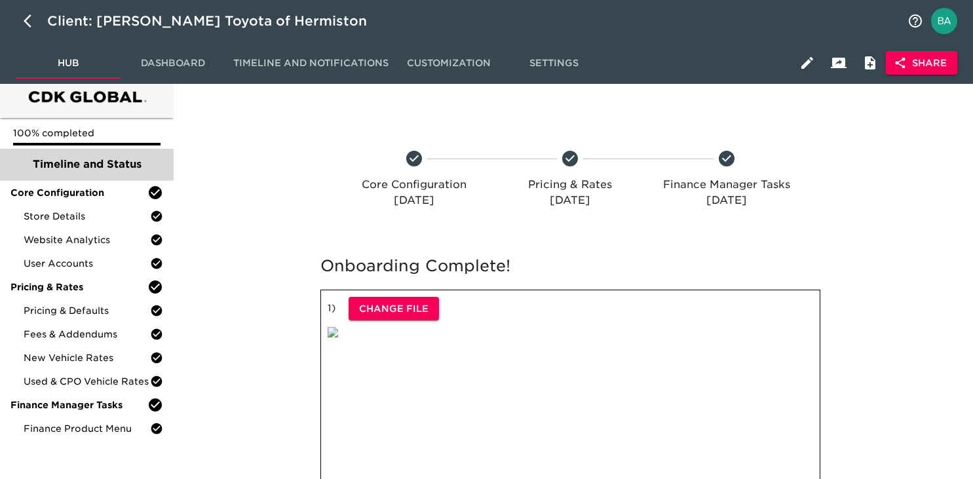
scroll to position [4, 0]
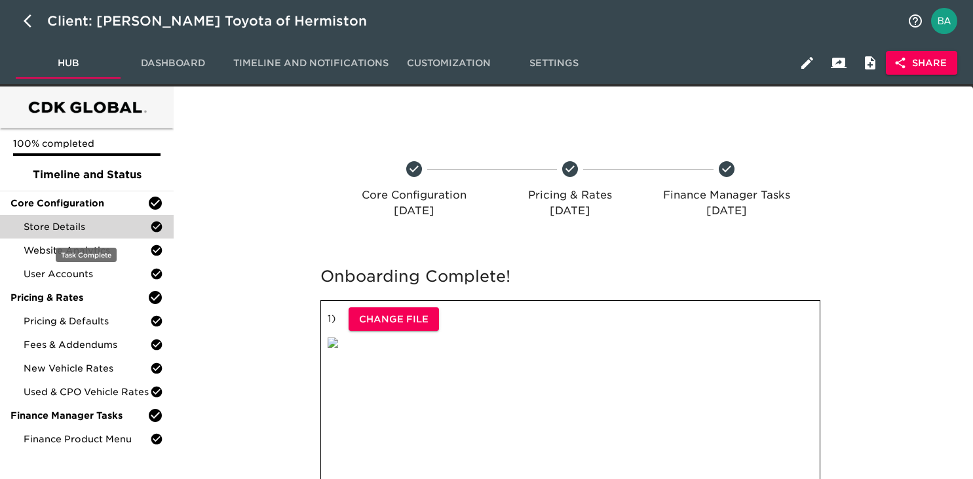
click at [45, 222] on span "Store Details" at bounding box center [87, 226] width 126 height 13
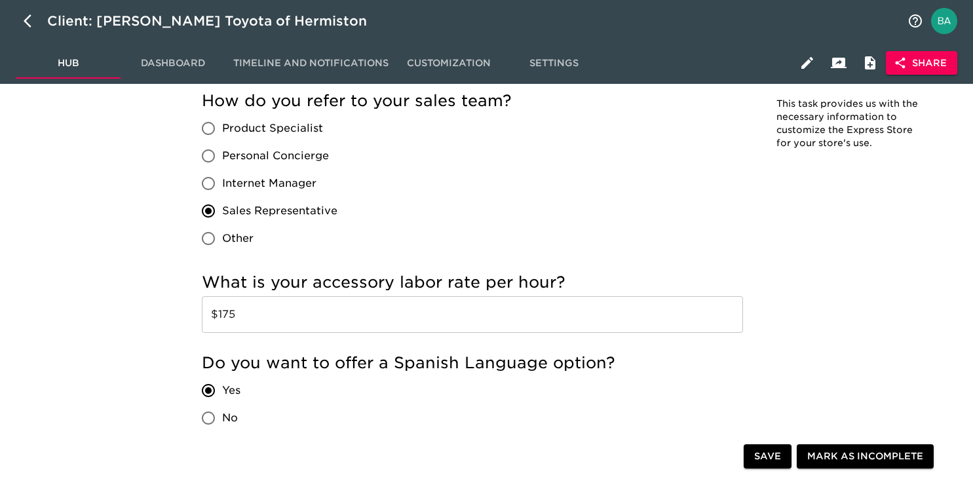
scroll to position [2123, 0]
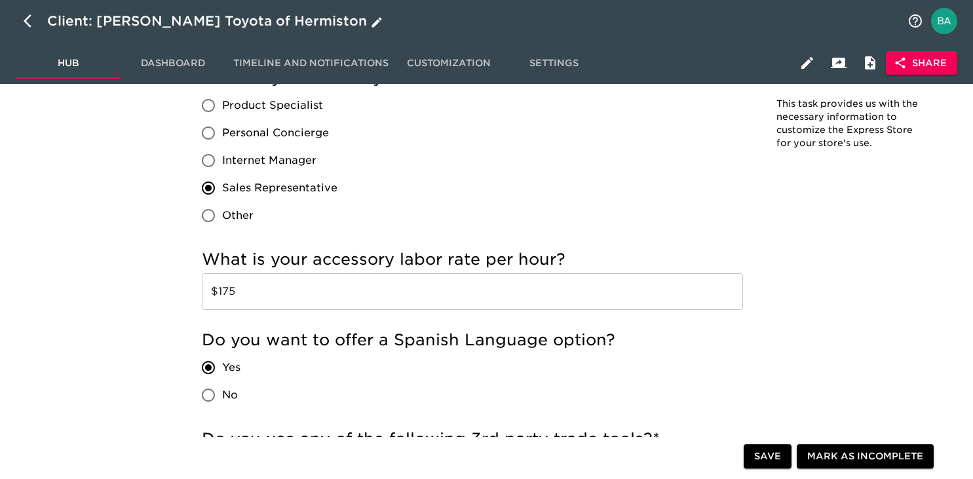
click at [29, 19] on icon "button" at bounding box center [32, 21] width 16 height 16
select select "10"
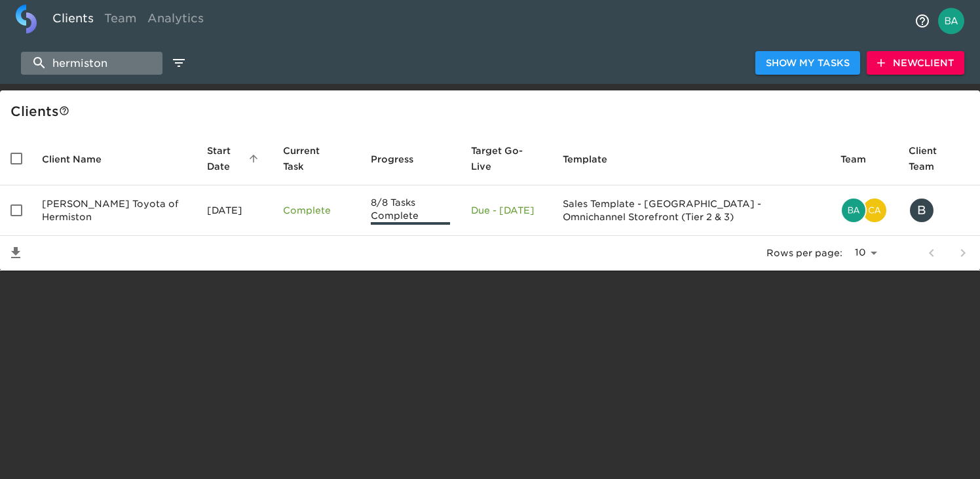
click at [98, 66] on input "hermiston" at bounding box center [91, 63] width 141 height 23
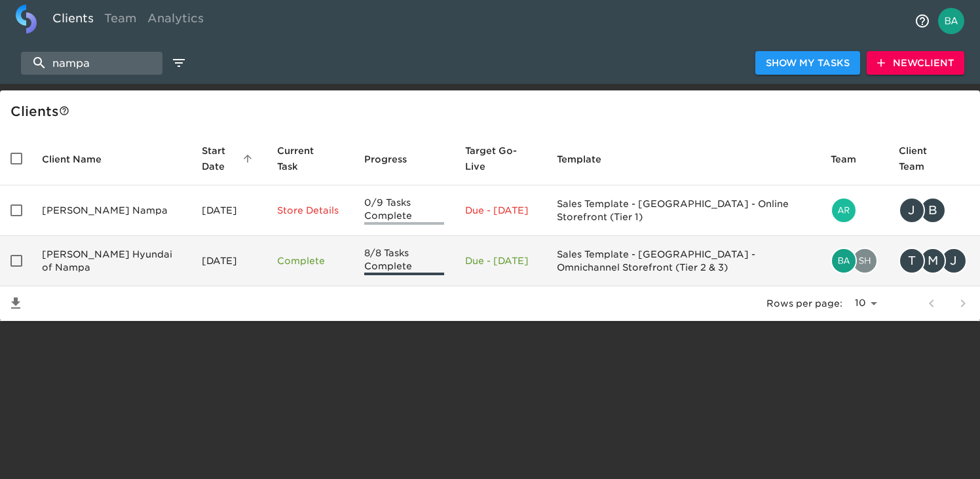
type input "nampa"
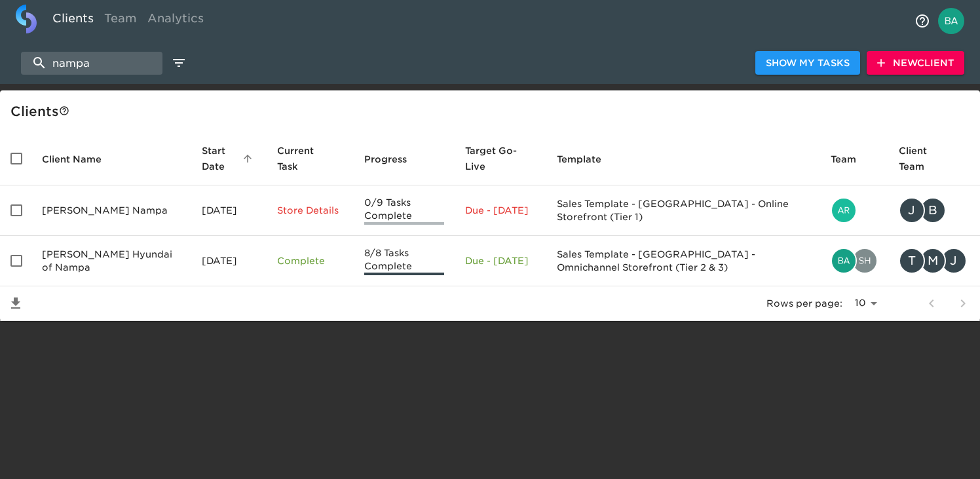
click at [76, 263] on td "Kendall Hyundai of Nampa" at bounding box center [111, 261] width 160 height 50
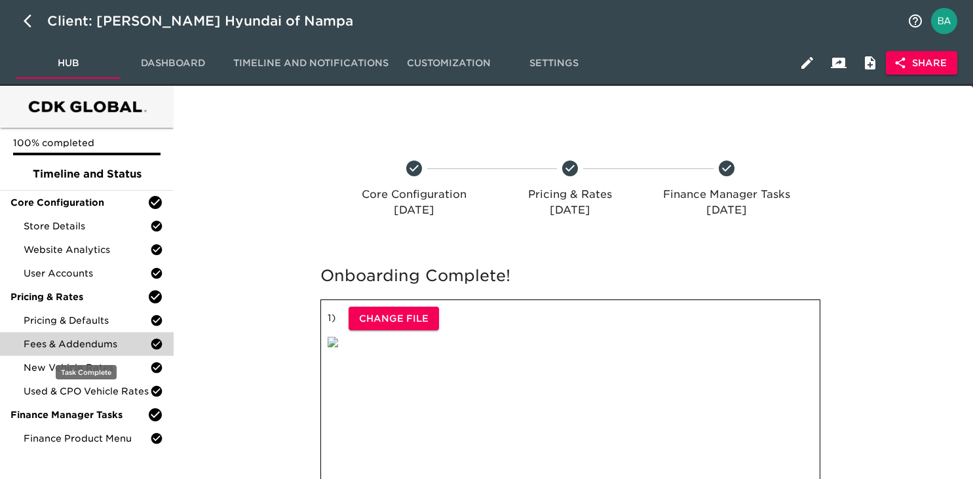
scroll to position [6, 0]
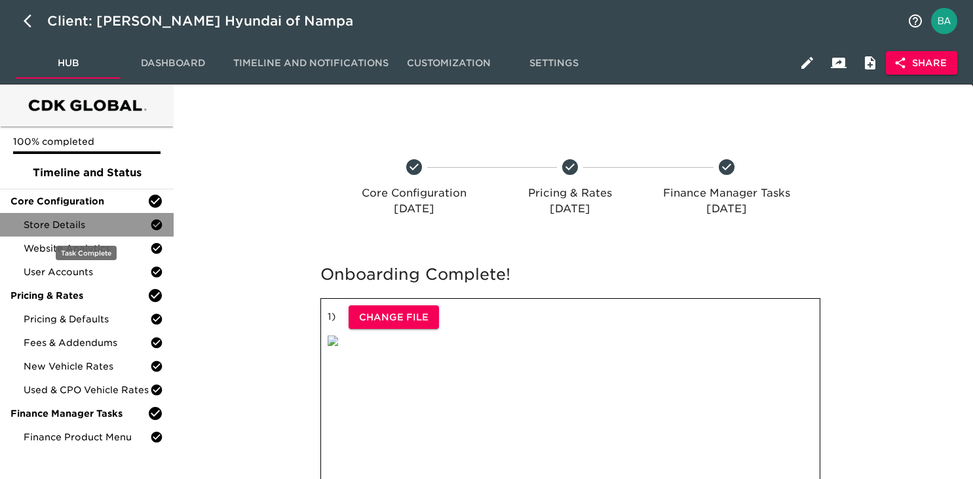
click at [107, 227] on span "Store Details" at bounding box center [87, 224] width 126 height 13
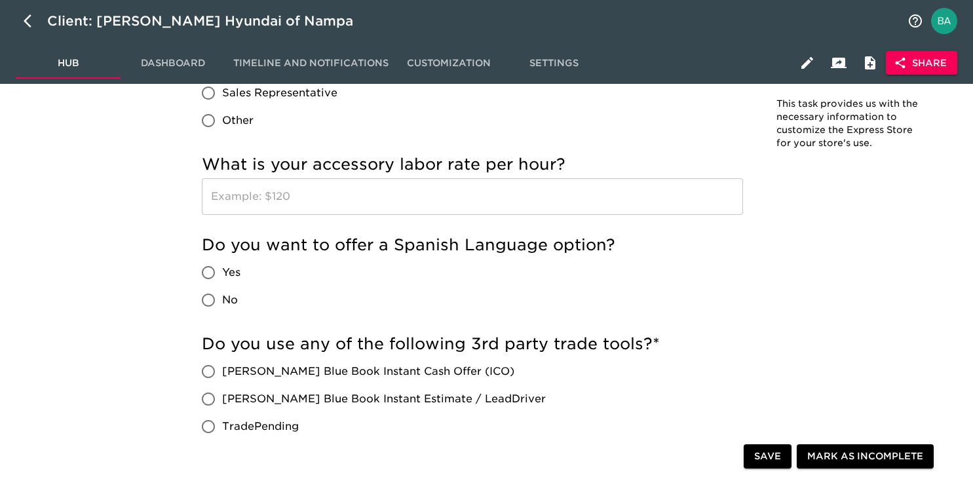
scroll to position [2395, 0]
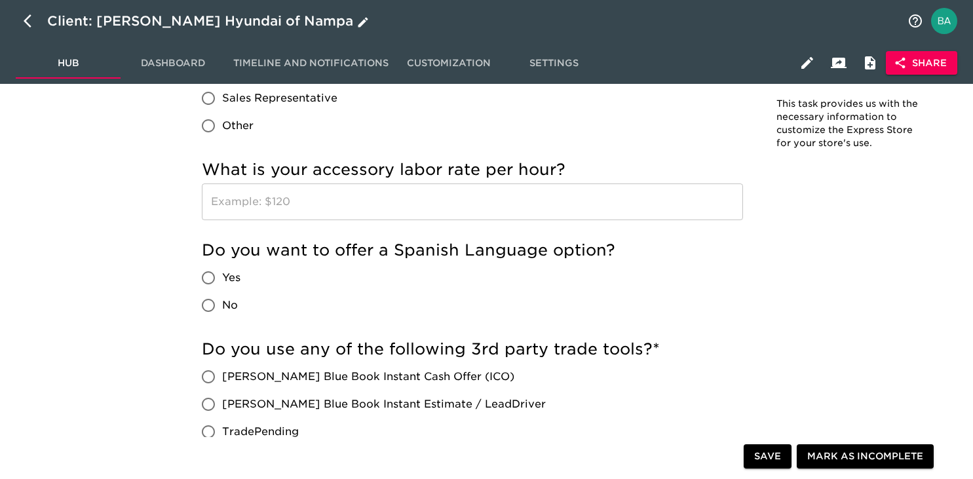
click at [24, 20] on icon "button" at bounding box center [32, 21] width 16 height 16
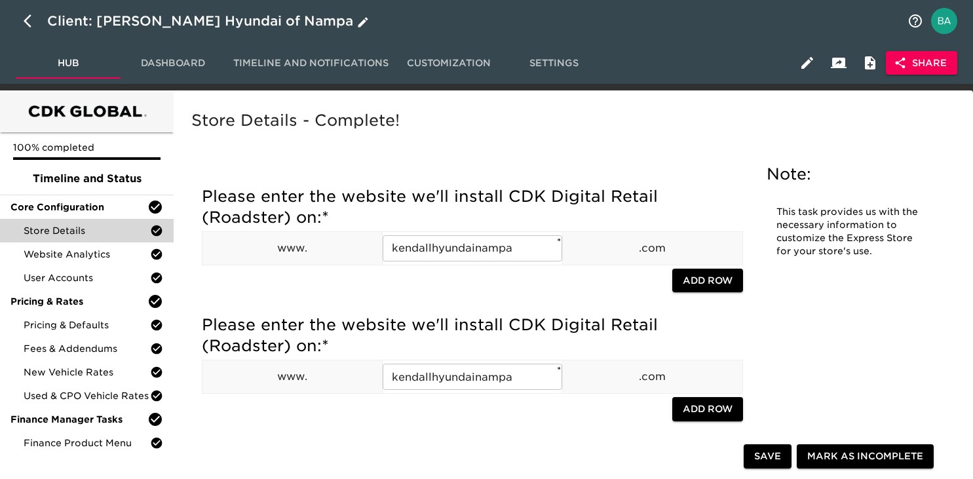
select select "10"
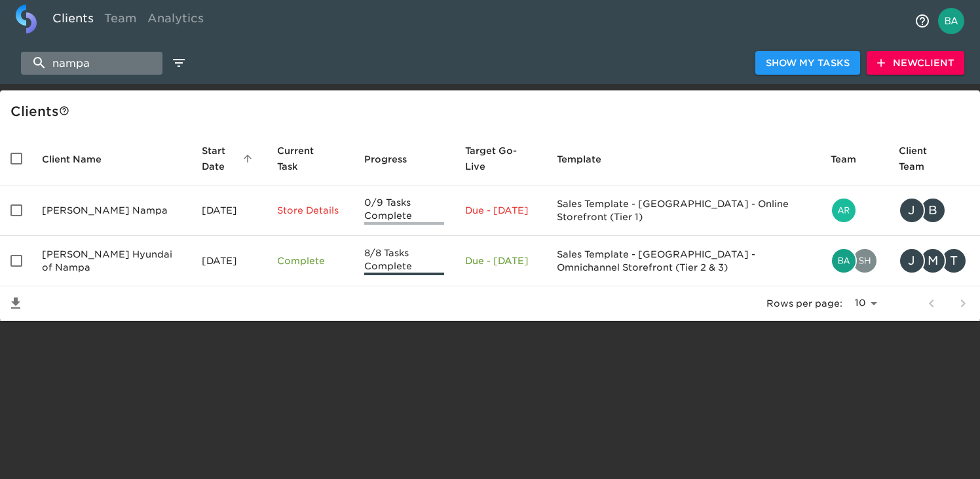
click at [96, 66] on input "nampa" at bounding box center [91, 63] width 141 height 23
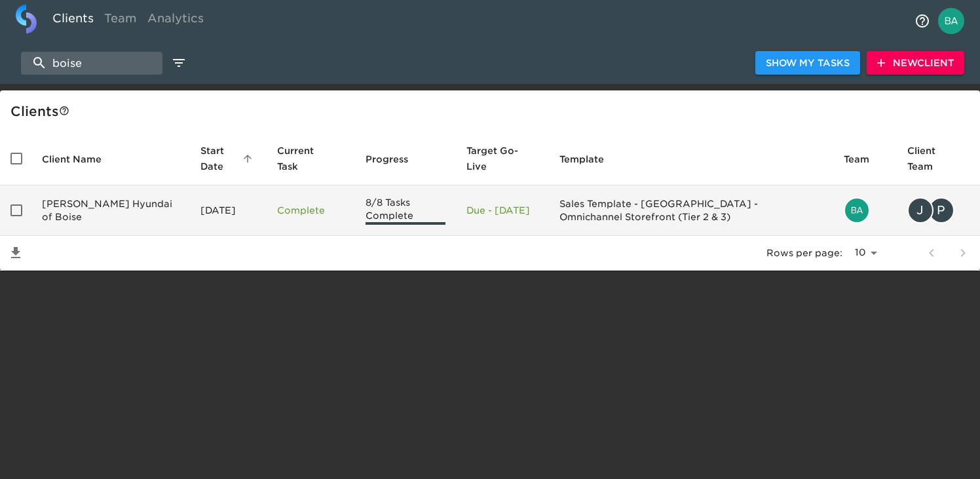
type input "boise"
click at [97, 206] on td "Kendall Hyundai of Boise" at bounding box center [110, 210] width 159 height 50
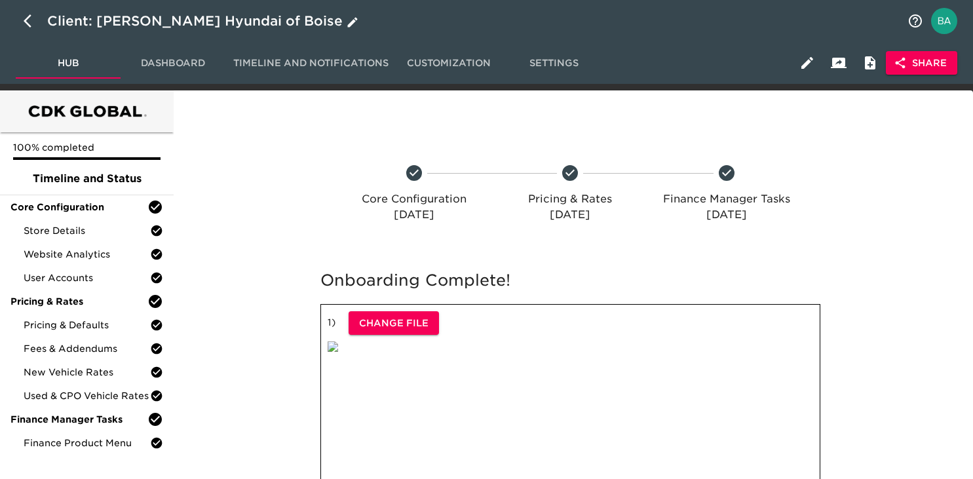
click at [175, 17] on div "Client: Kendall Hyundai of Boise" at bounding box center [204, 20] width 314 height 21
click at [113, 18] on input "Kendall Hyundai of Boise" at bounding box center [473, 20] width 852 height 21
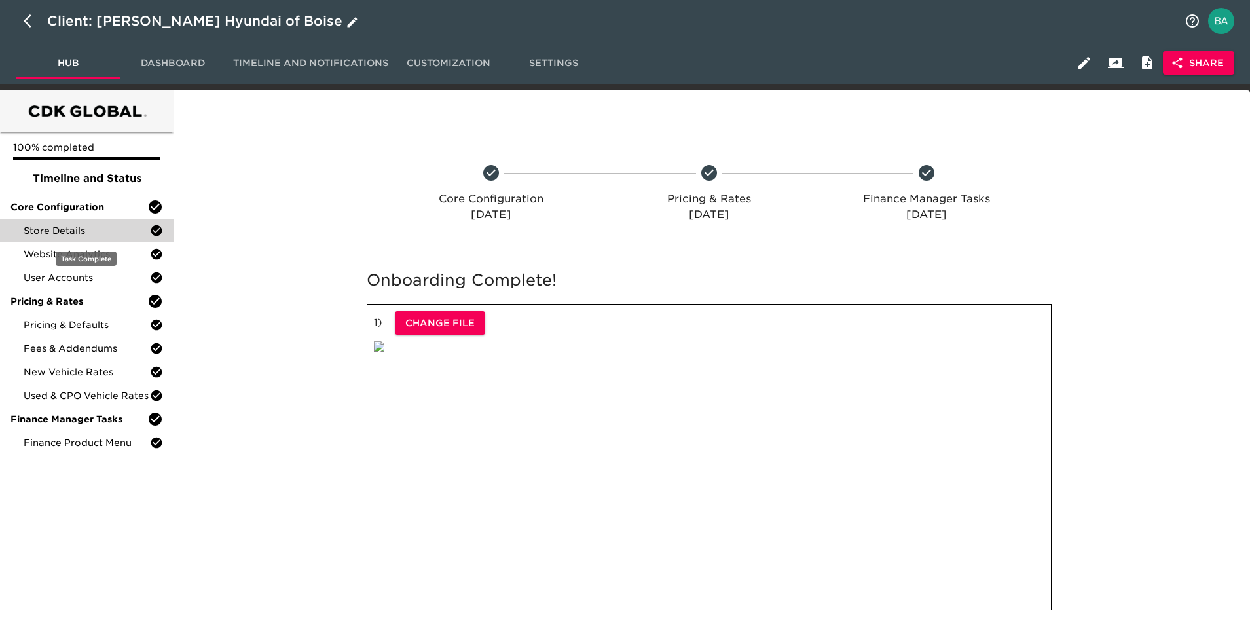
click at [64, 229] on span "Store Details" at bounding box center [87, 230] width 126 height 13
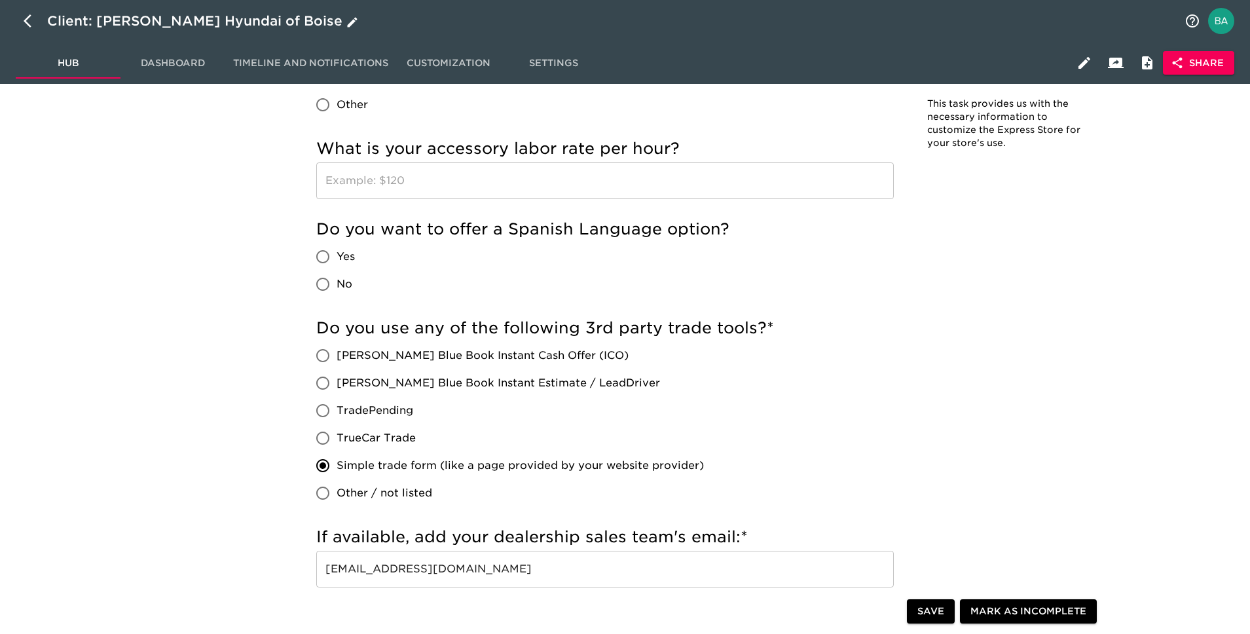
scroll to position [2392, 0]
